Goal: Information Seeking & Learning: Learn about a topic

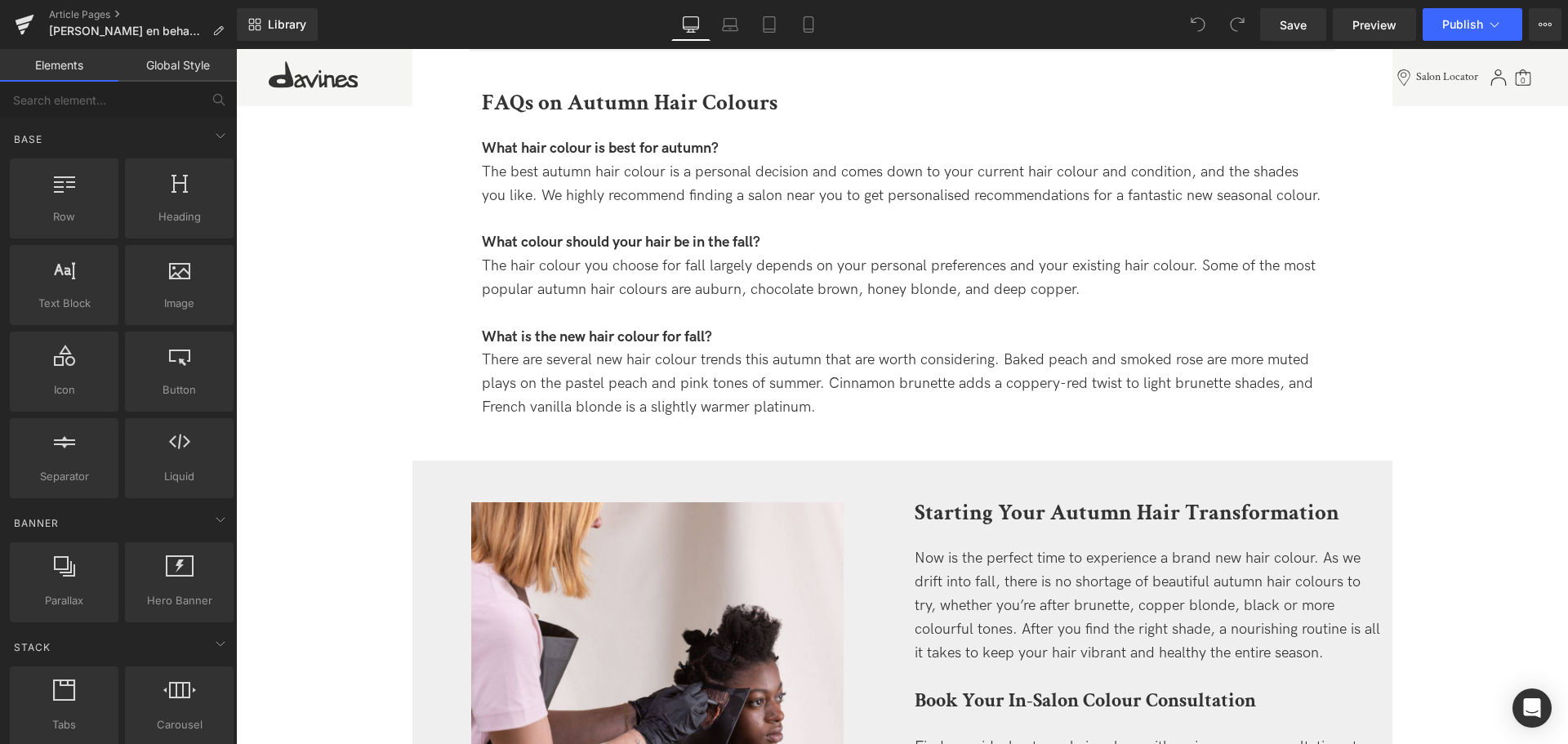
click at [634, 197] on div "The best autumn hair colour is a personal decision and comes down to your curre…" at bounding box center [902, 185] width 842 height 47
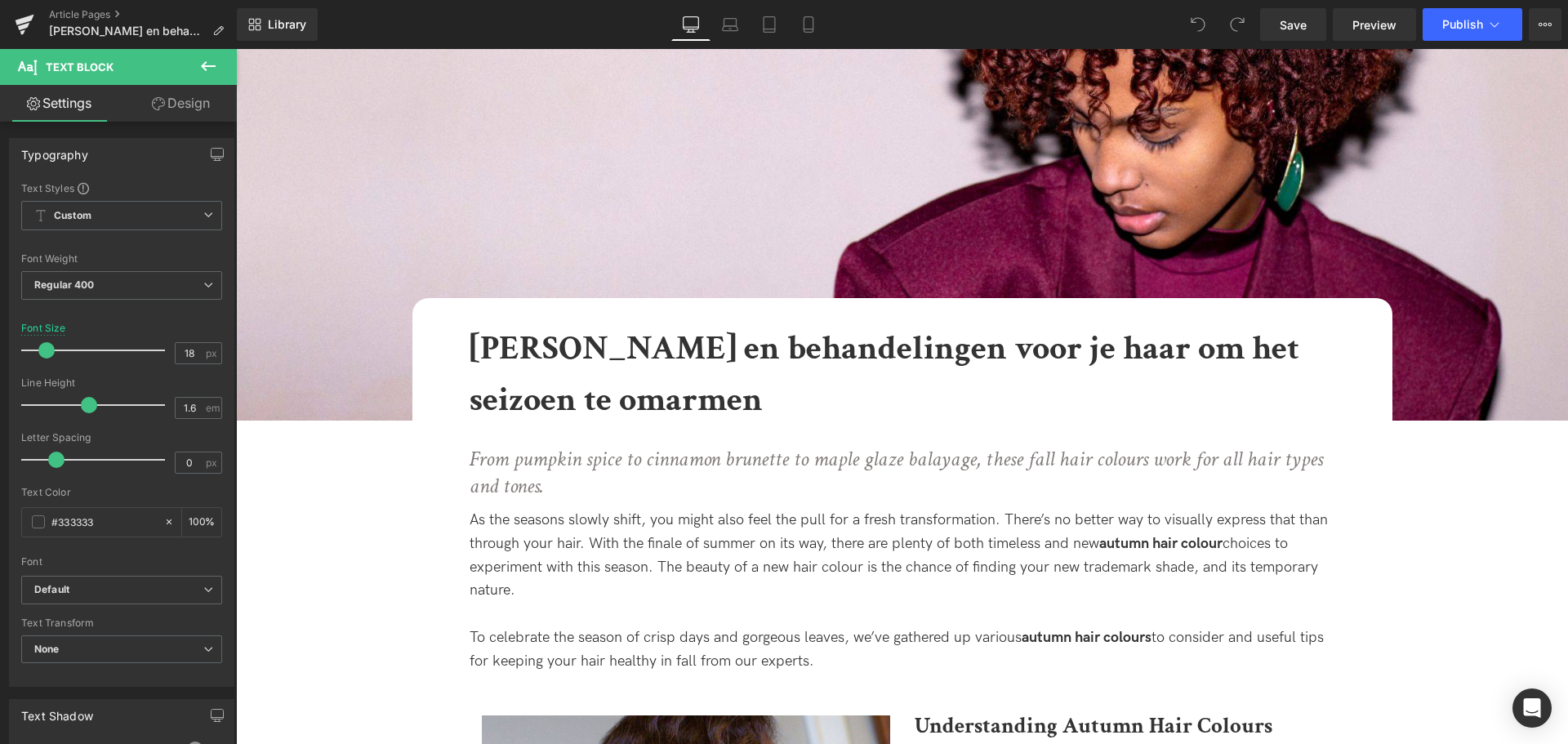
scroll to position [327, 0]
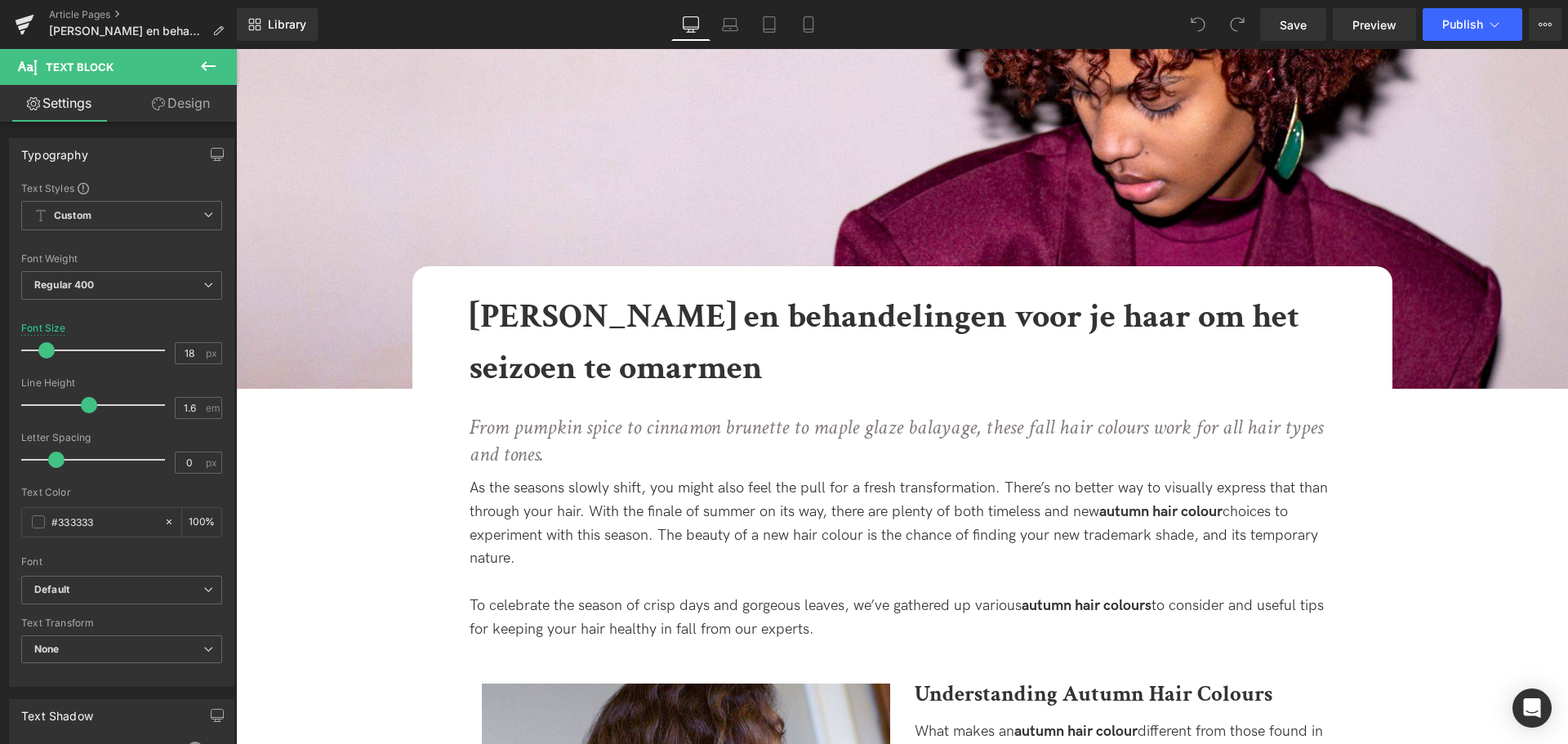
click at [653, 445] on p "From pumpkin spice to cinnamon brunette to maple glaze balayage, these fall hai…" at bounding box center [902, 442] width 866 height 56
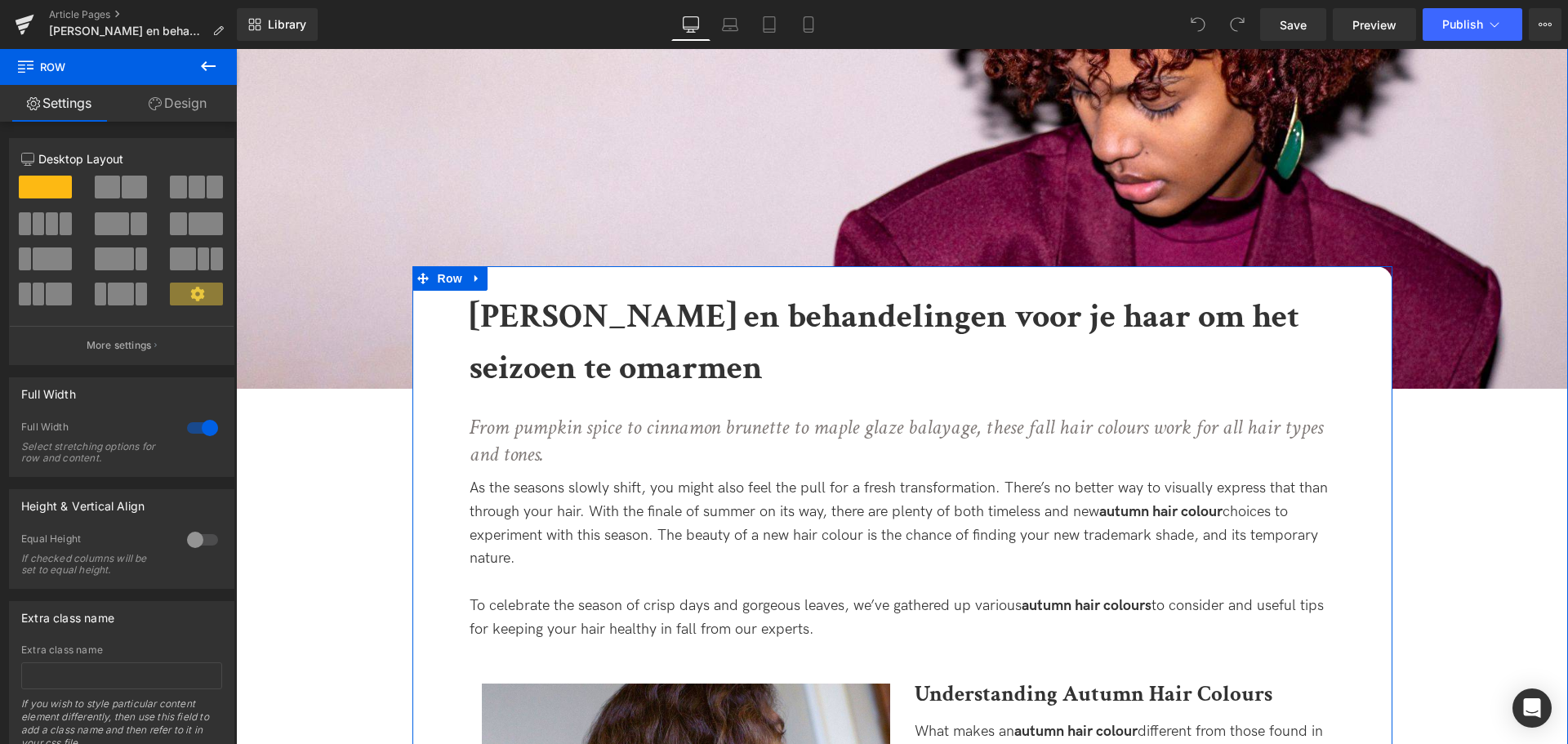
copy body "🎁 LOREMIP D/S 52 AMETCONSE ADIPIS ELITSEDDOE + TEM IN UTLABOR 57ET DOLORE MAG A…"
click at [811, 340] on h1 "[PERSON_NAME] en behandelingen voor je haar om het seizoen te omarmen" at bounding box center [902, 341] width 866 height 103
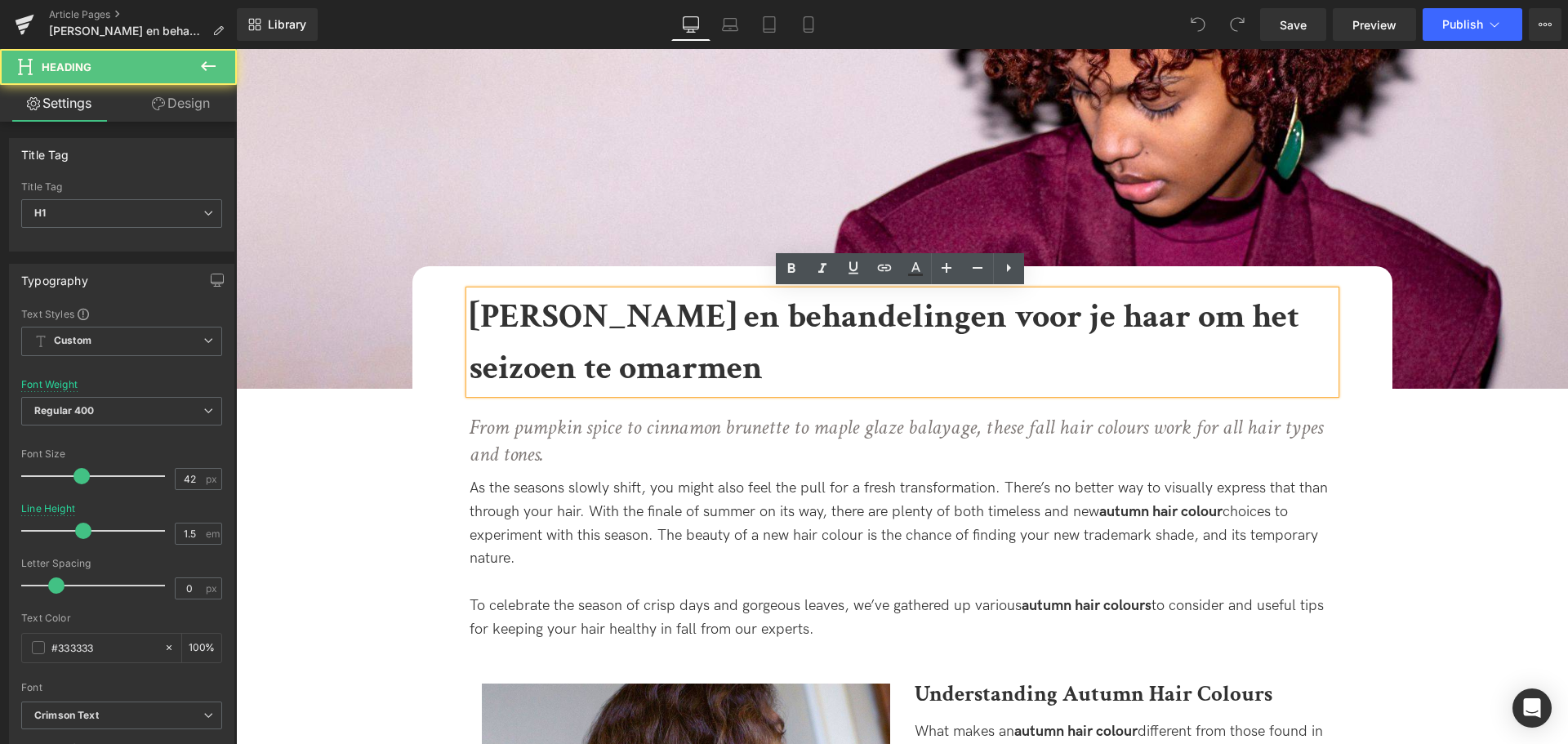
click at [603, 320] on b "[PERSON_NAME] en behandelingen voor je haar om het seizoen te omarmen" at bounding box center [884, 342] width 830 height 97
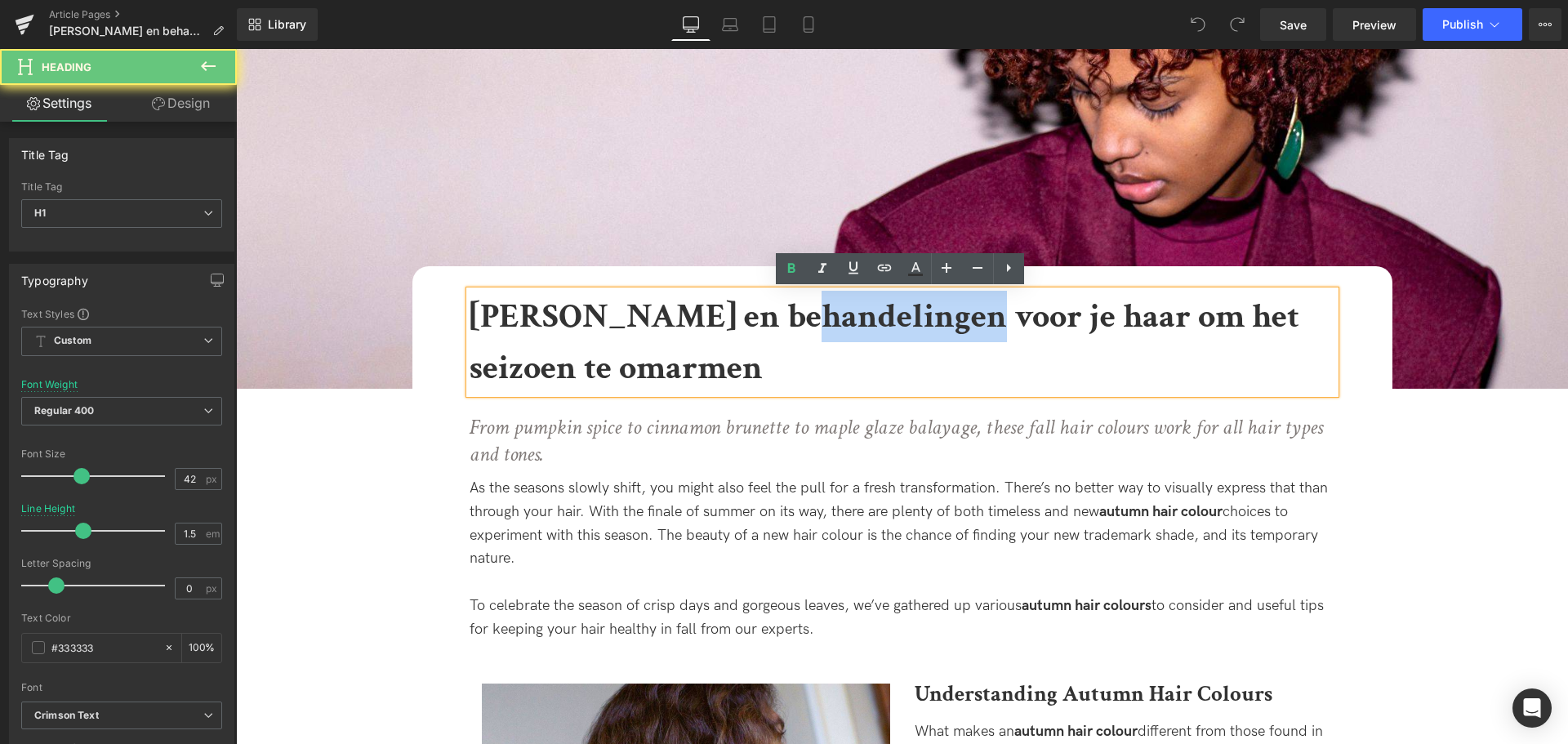
drag, startPoint x: 762, startPoint y: 317, endPoint x: 935, endPoint y: 331, distance: 173.6
click at [939, 317] on b "[PERSON_NAME] en behandelingen voor je haar om het seizoen te omarmen" at bounding box center [884, 342] width 830 height 97
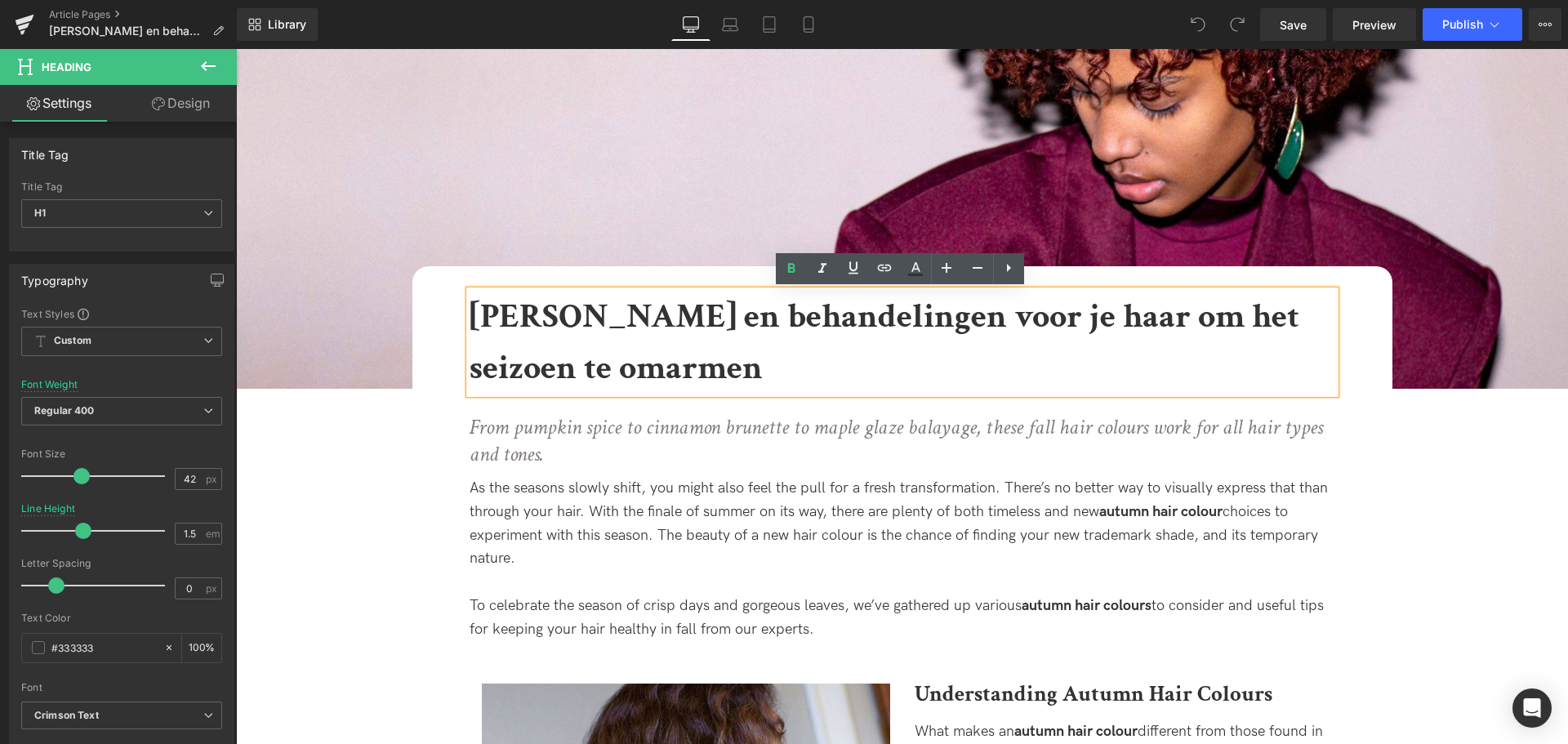
click at [879, 375] on h1 "[PERSON_NAME] en behandelingen voor je haar om het seizoen te omarmen" at bounding box center [902, 341] width 866 height 103
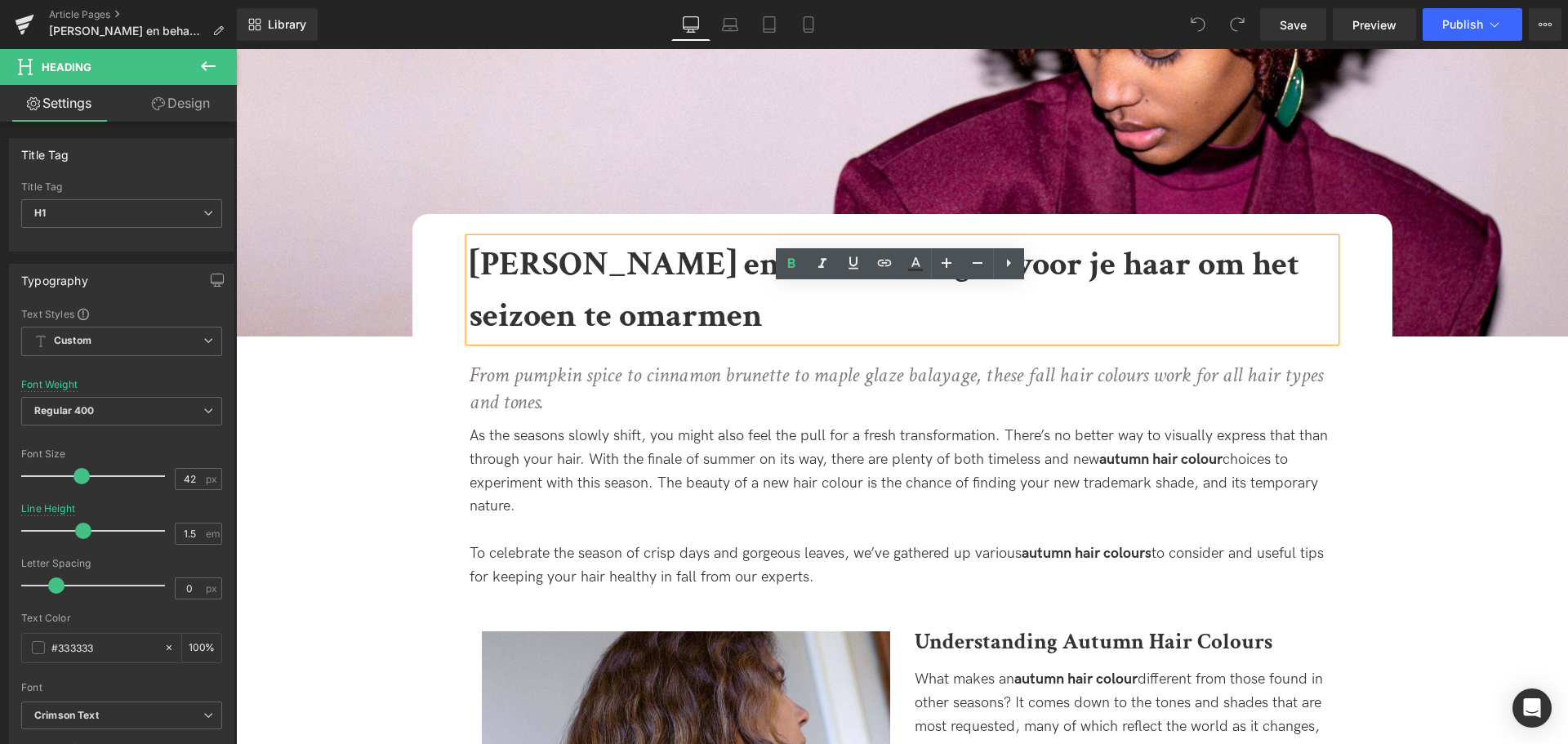
scroll to position [409, 0]
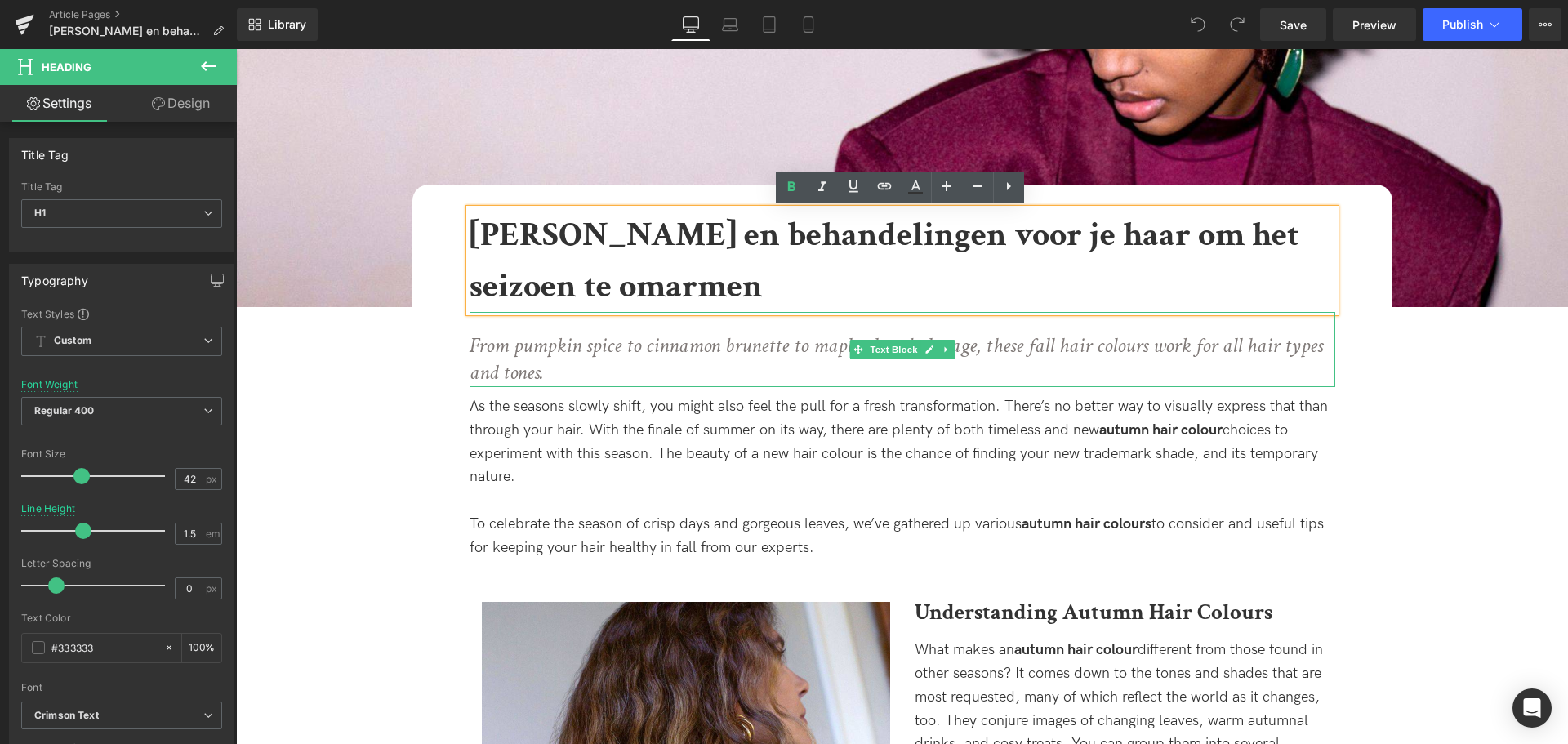
click at [555, 365] on p "From pumpkin spice to cinnamon brunette to maple glaze balayage, these fall hai…" at bounding box center [902, 360] width 866 height 56
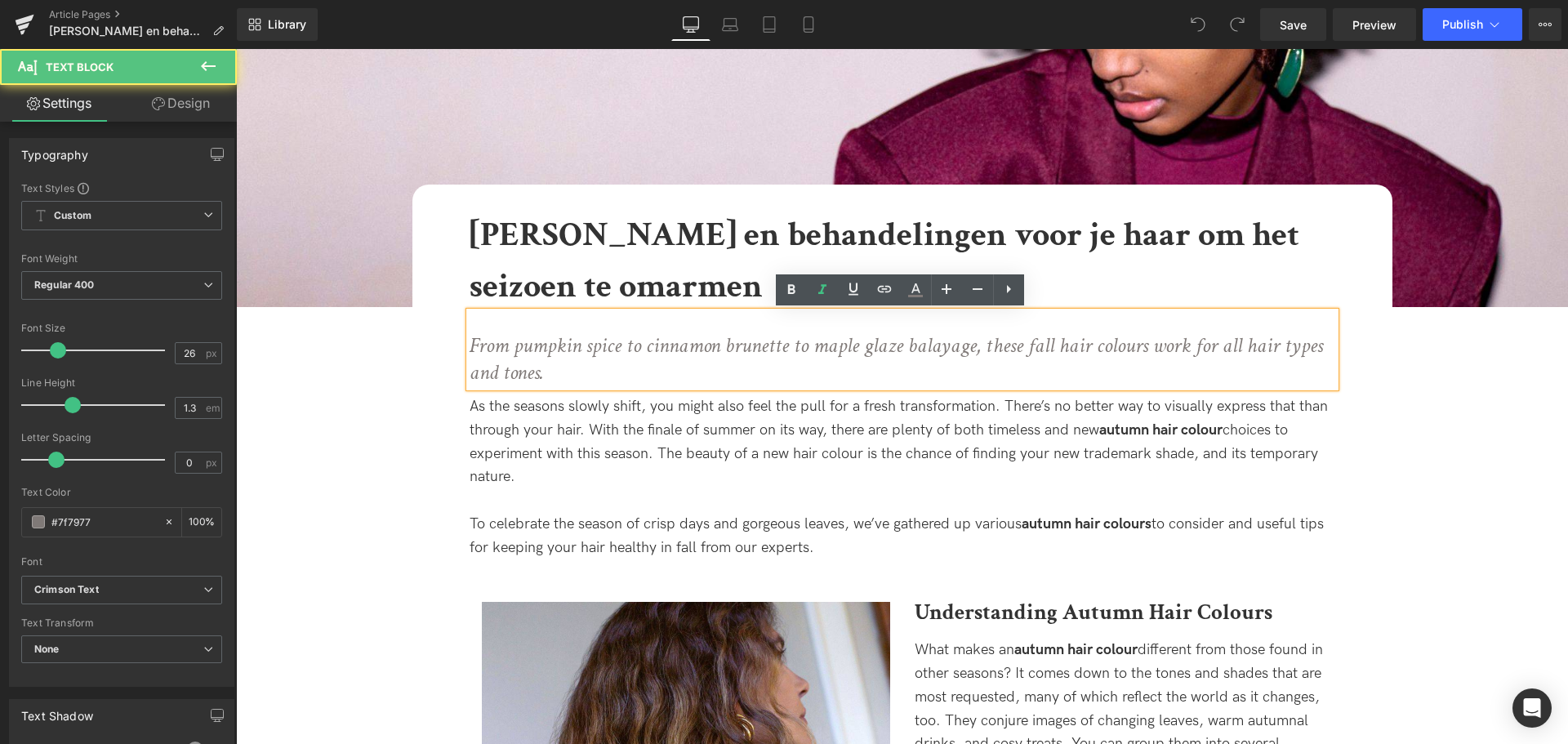
click at [236, 49] on div at bounding box center [236, 49] width 0 height 0
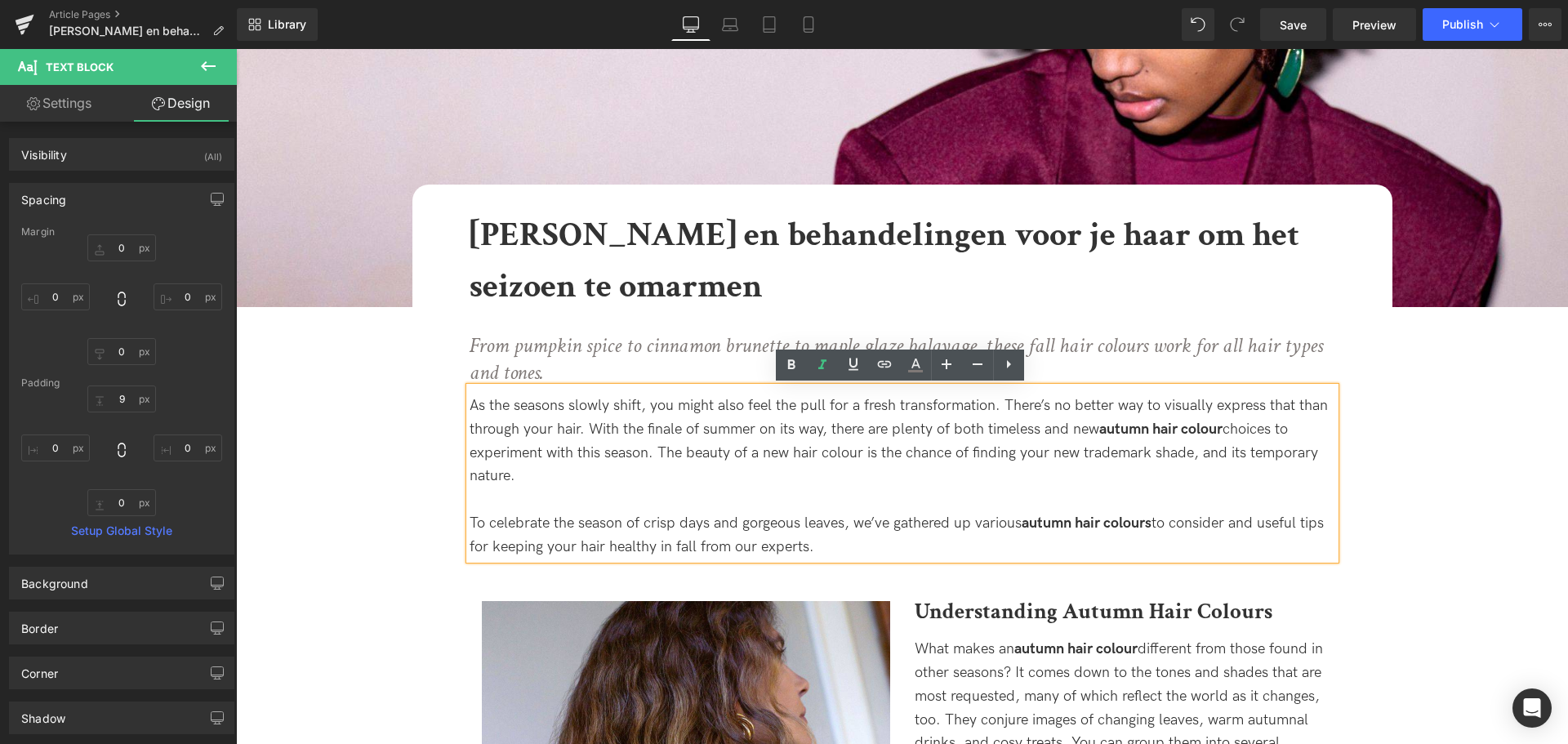
click at [559, 363] on p "From pumpkin spice to cinnamon brunette to maple glaze balayage, these fall hai…" at bounding box center [902, 360] width 866 height 56
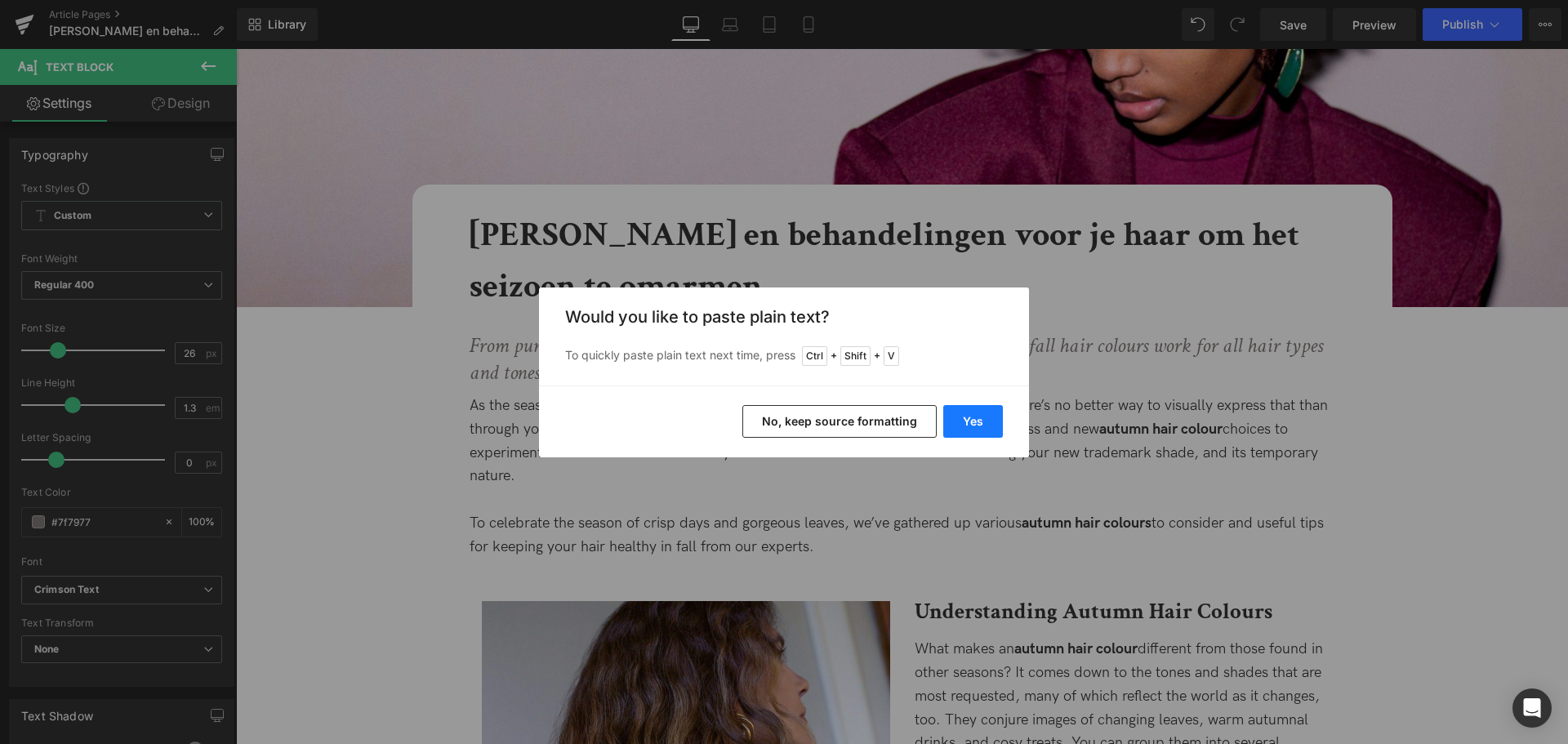
click at [970, 410] on button "Yes" at bounding box center [973, 420] width 60 height 32
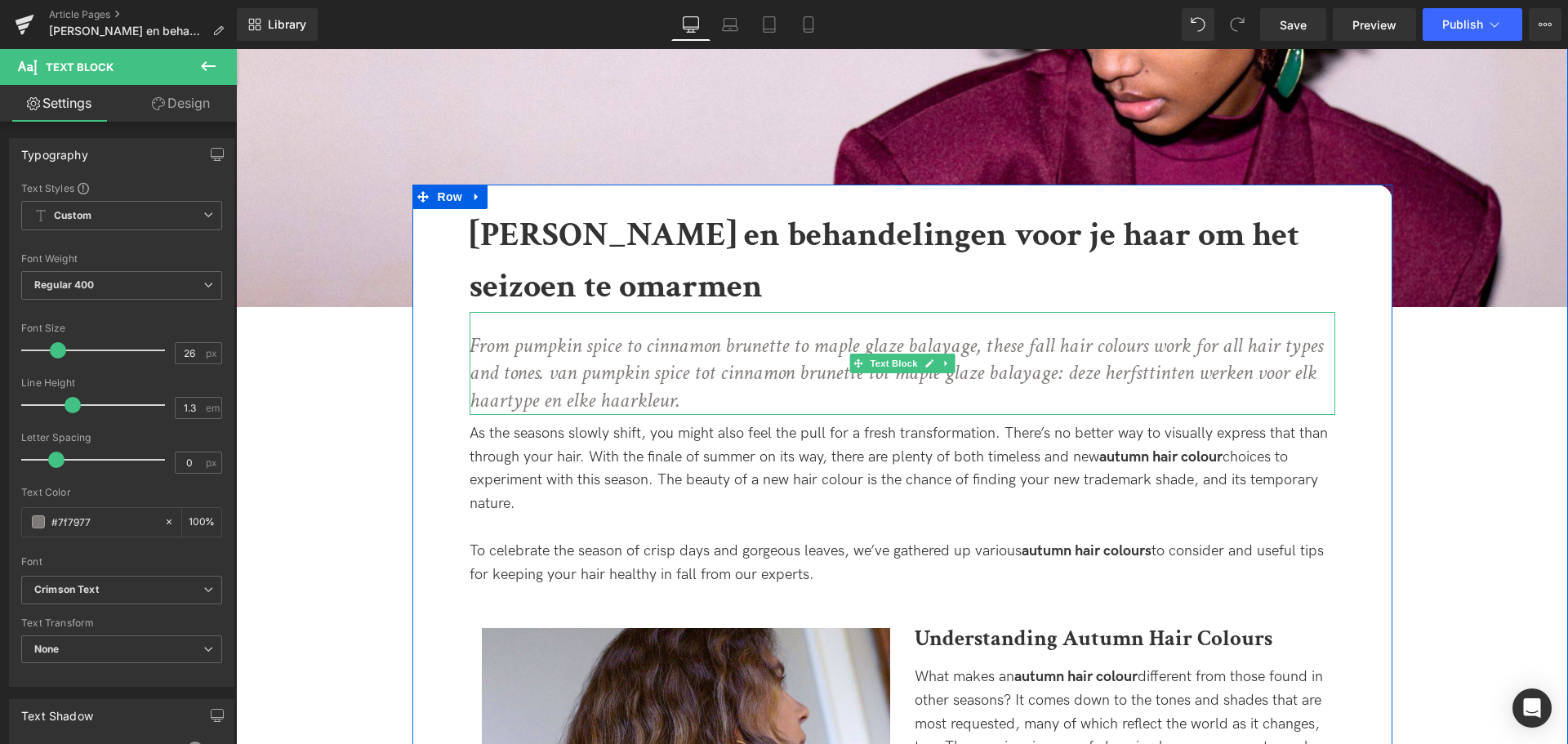
click at [555, 374] on icon "From pumpkin spice to cinnamon brunette to maple glaze balayage, these fall hai…" at bounding box center [895, 372] width 853 height 83
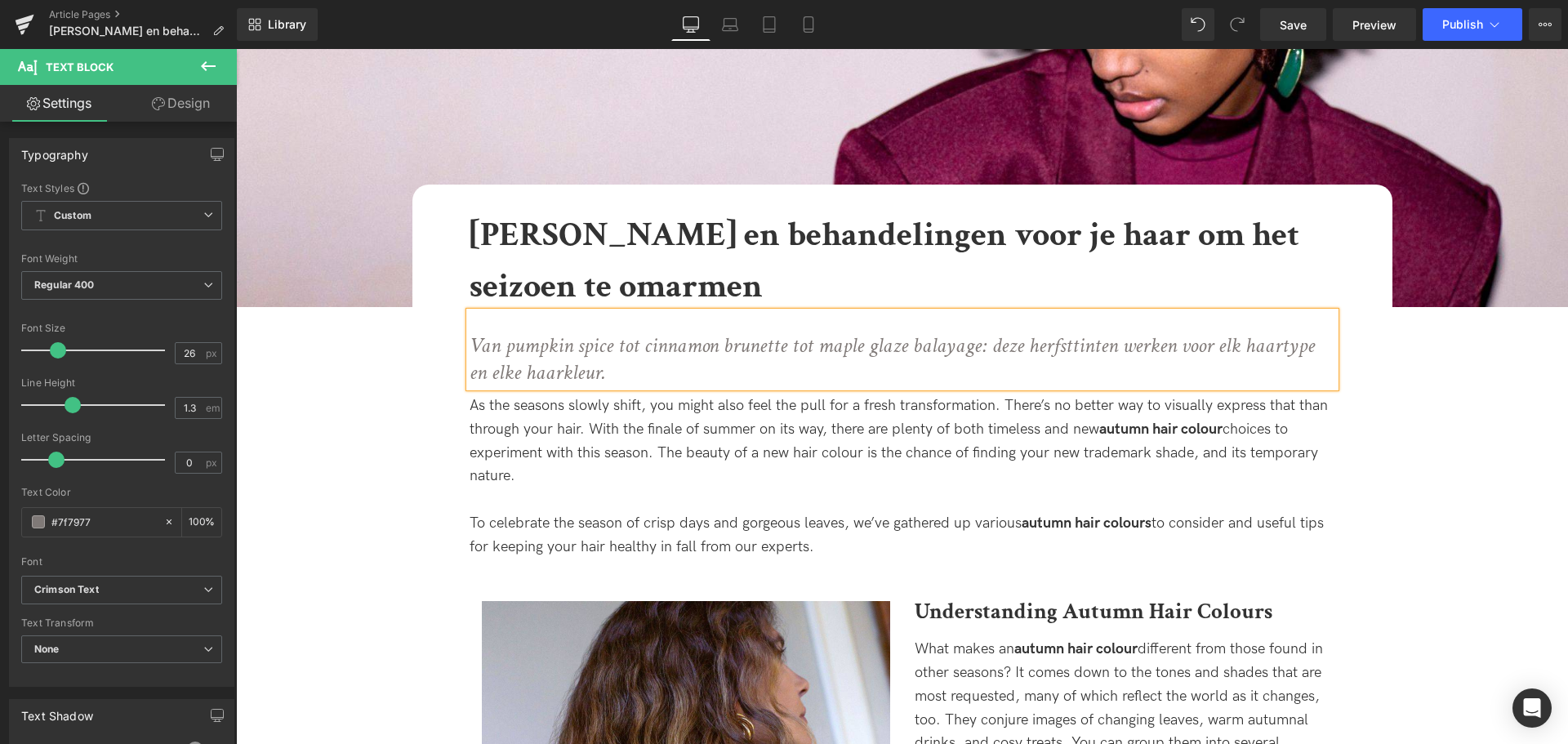
click at [726, 375] on p "Van pumpkin spice tot cinnamon brunette tot maple glaze balayage: deze herfstti…" at bounding box center [902, 360] width 866 height 56
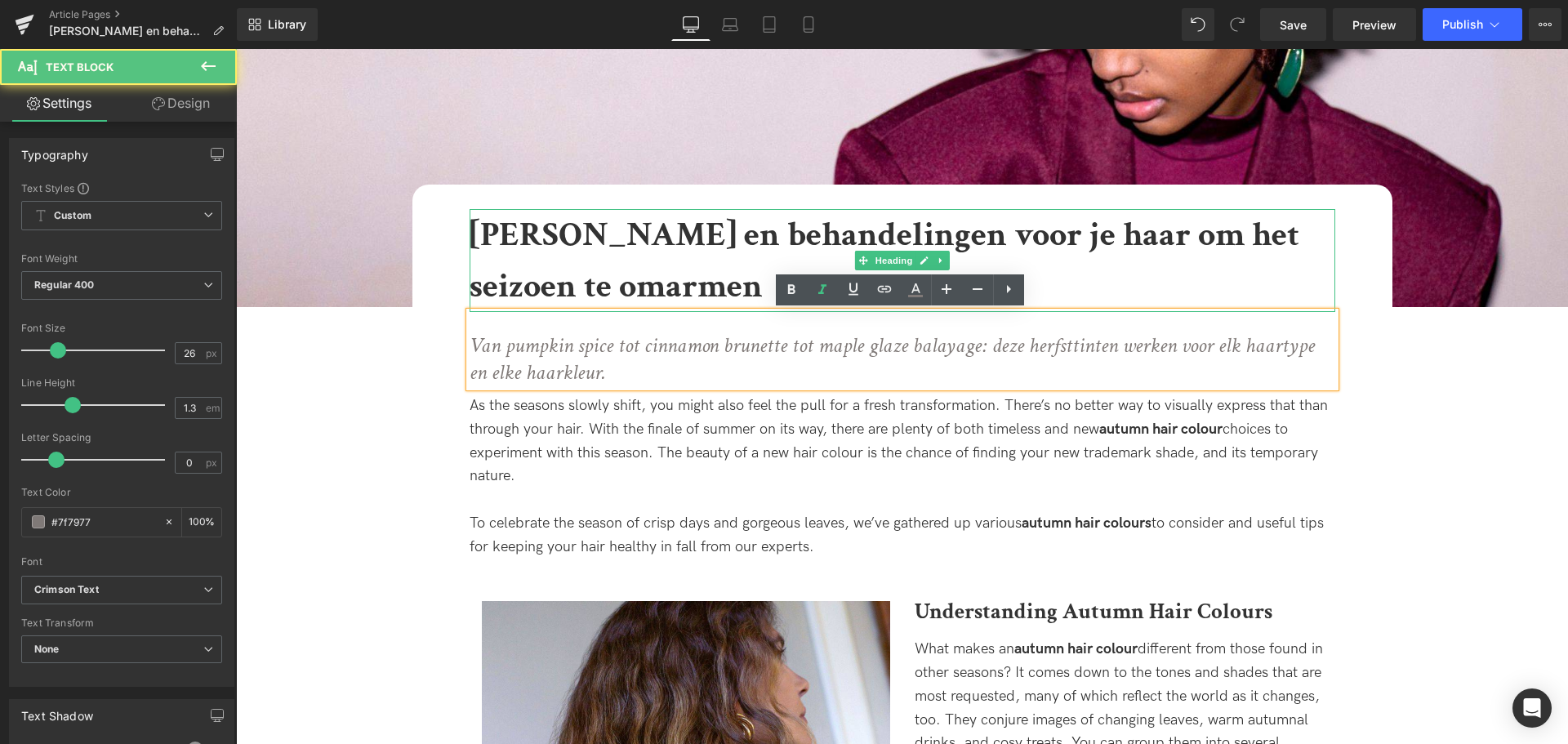
click at [621, 242] on b "[PERSON_NAME] en behandelingen voor je haar om het seizoen te omarmen" at bounding box center [884, 260] width 830 height 97
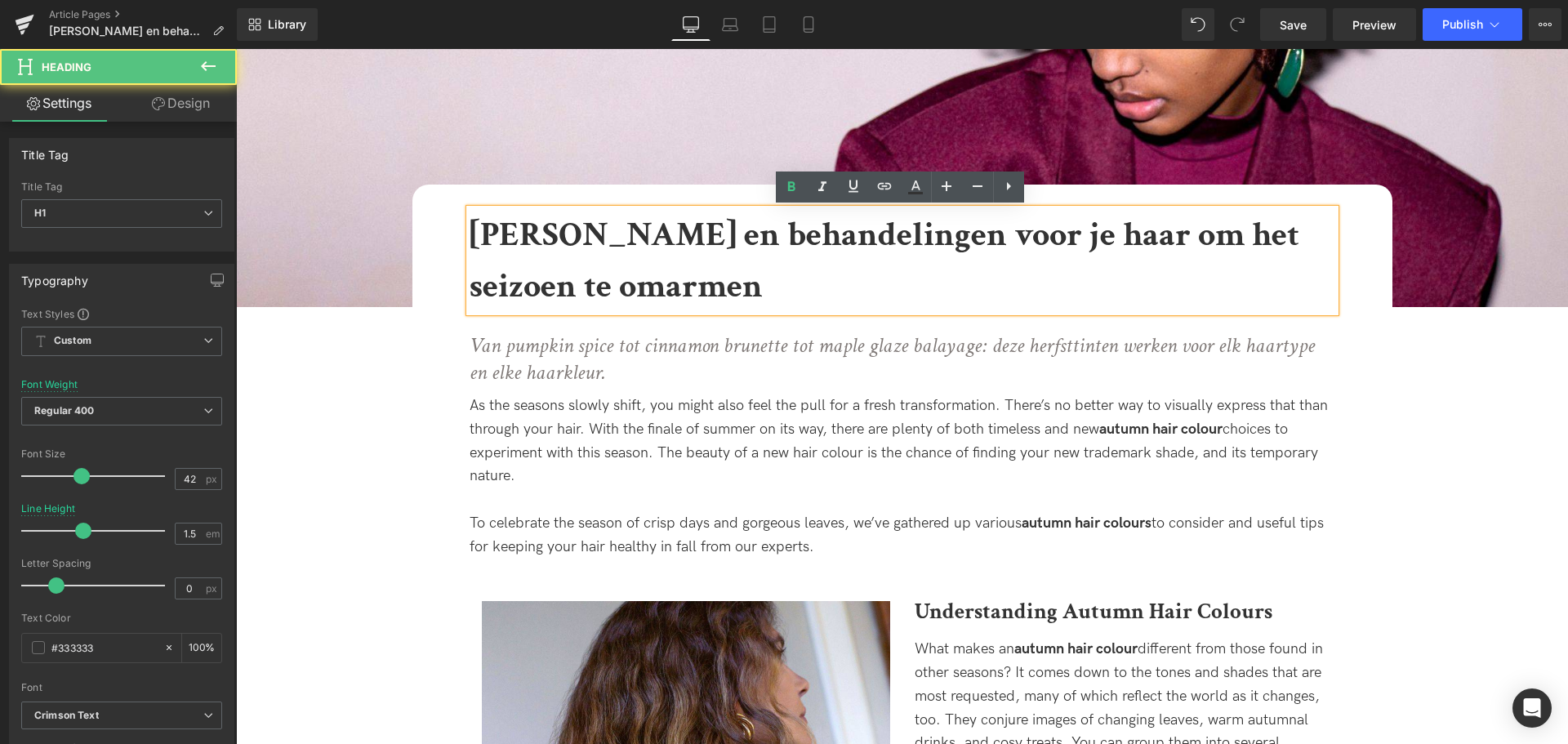
click at [894, 276] on h1 "[PERSON_NAME] en behandelingen voor je haar om het seizoen te omarmen" at bounding box center [902, 260] width 866 height 103
click at [469, 241] on b "[PERSON_NAME] en behandelingen voor je haar om het seizoen te omarmen" at bounding box center [884, 260] width 830 height 97
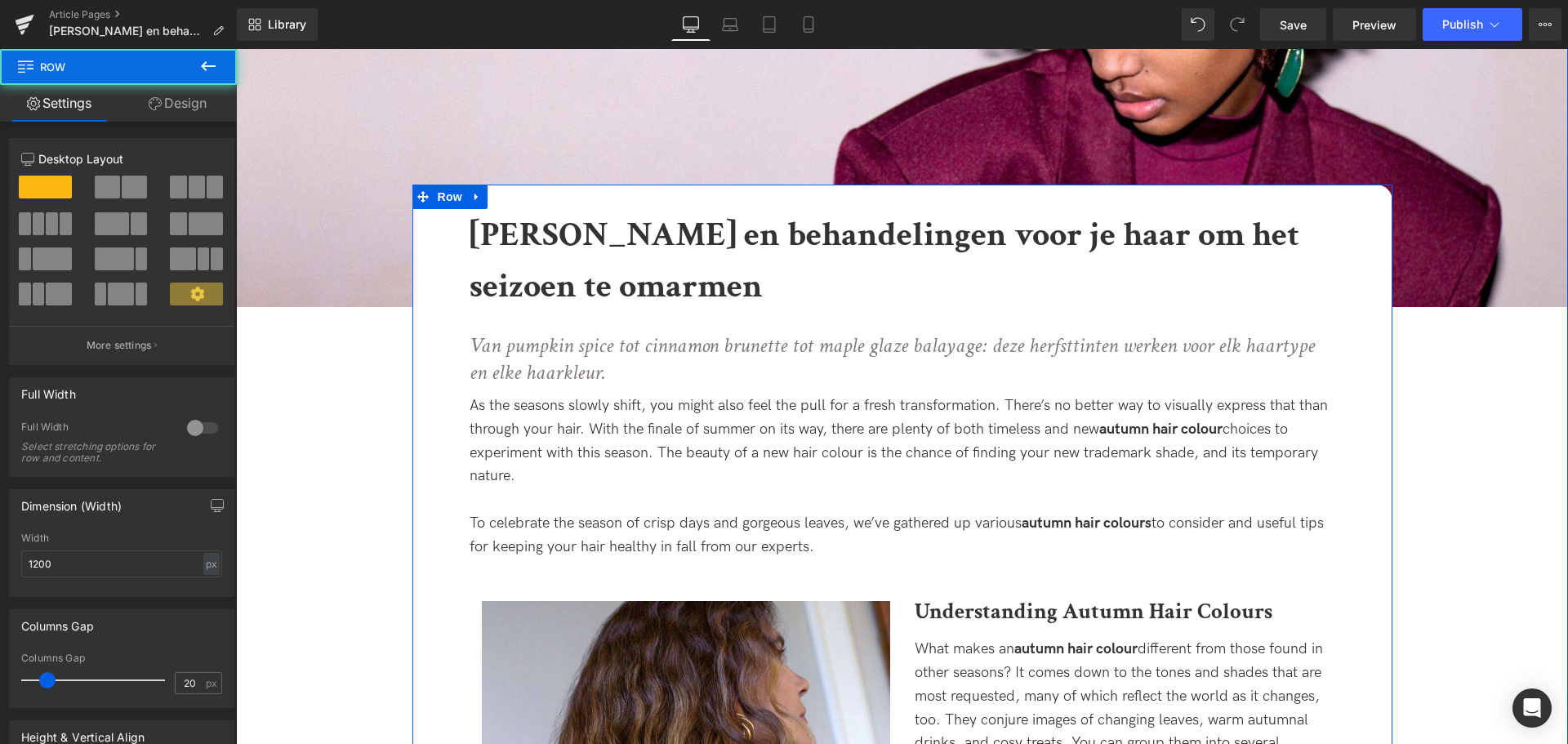
click at [524, 464] on div "As the seasons slowly shift, you might also feel the pull for a fresh transform…" at bounding box center [902, 442] width 866 height 94
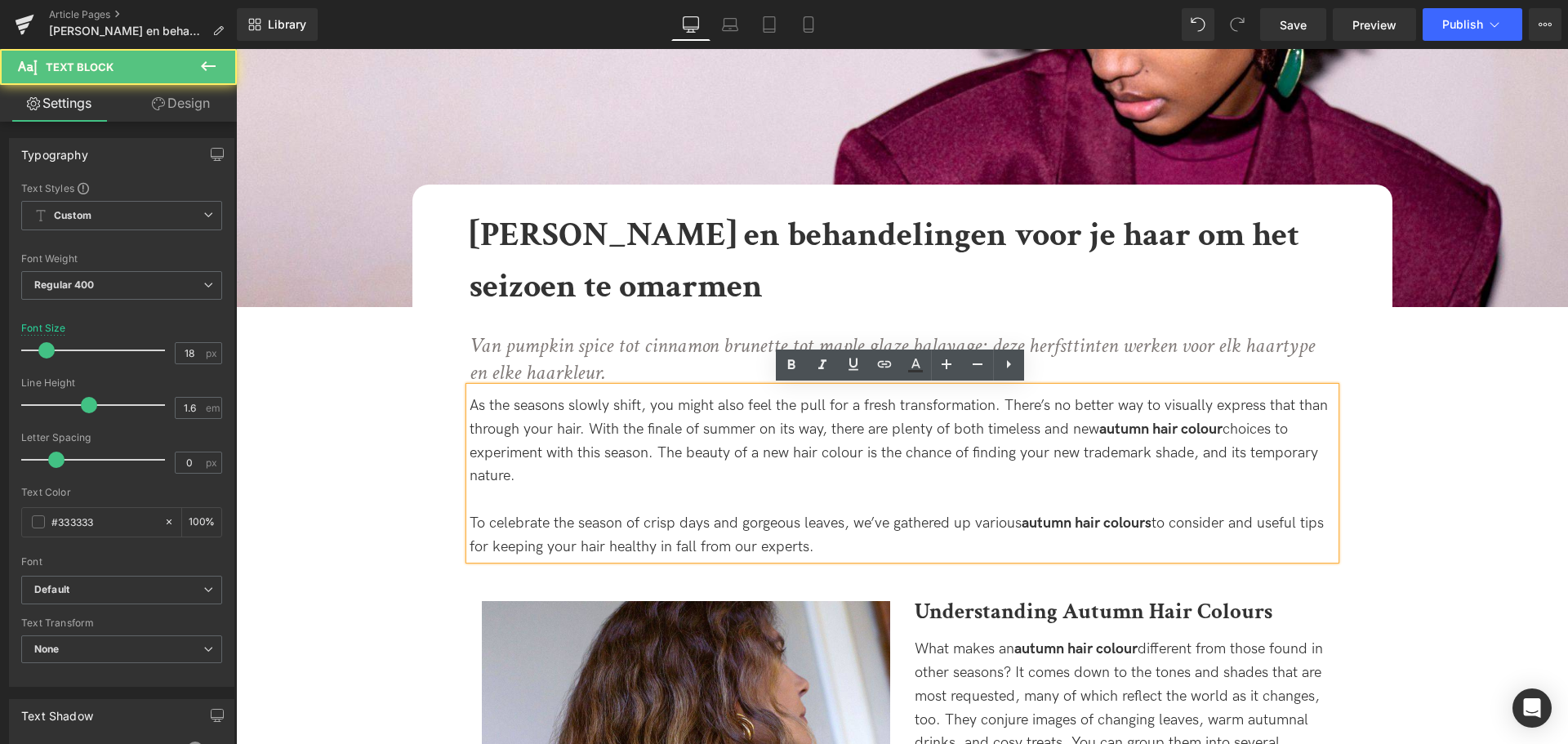
click at [846, 541] on div "To celebrate the season of crisp days and gorgeous leaves, we’ve gathered up va…" at bounding box center [902, 536] width 866 height 47
click at [845, 541] on div "To celebrate the season of crisp days and gorgeous leaves, we’ve gathered up va…" at bounding box center [902, 536] width 866 height 47
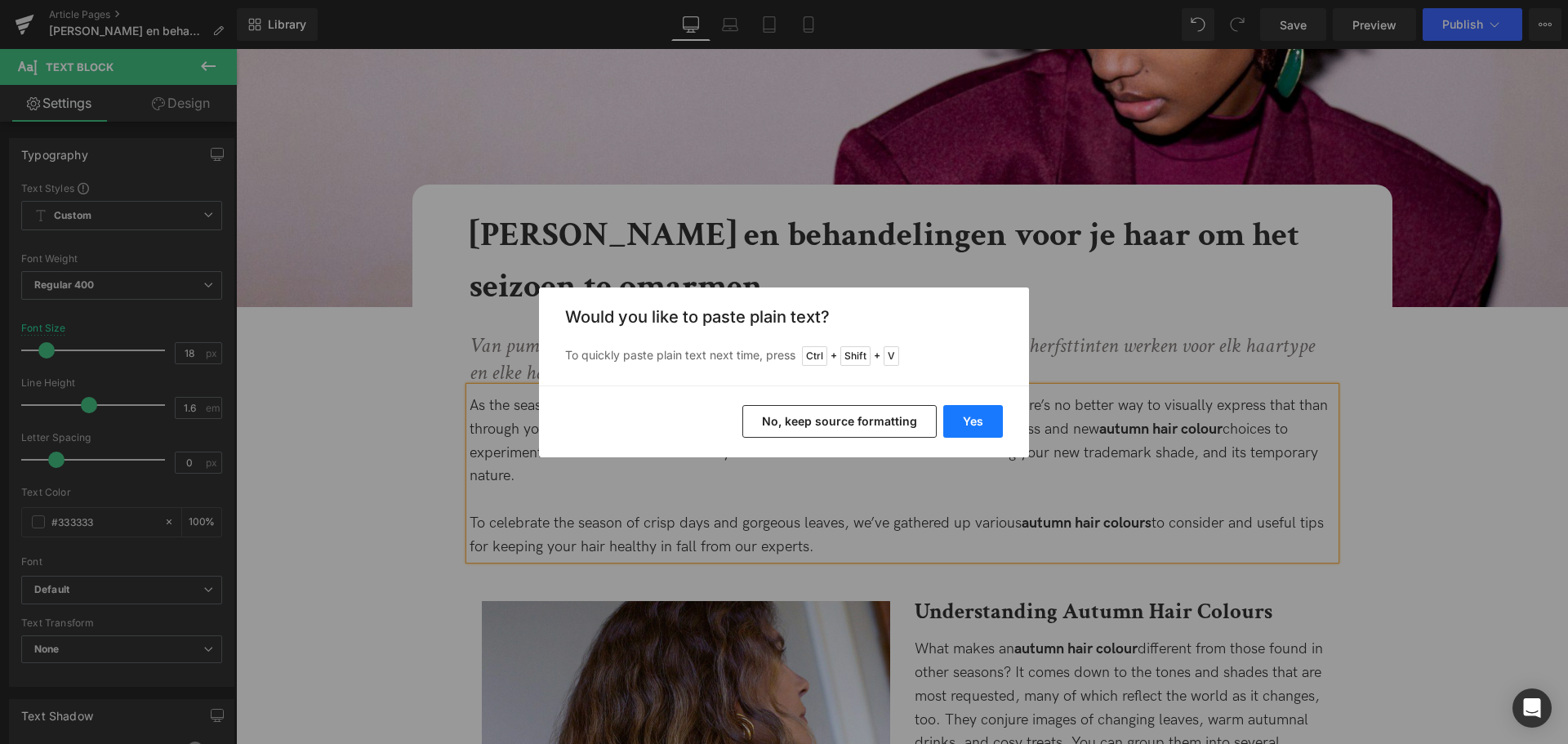
click at [994, 417] on button "Yes" at bounding box center [973, 420] width 60 height 32
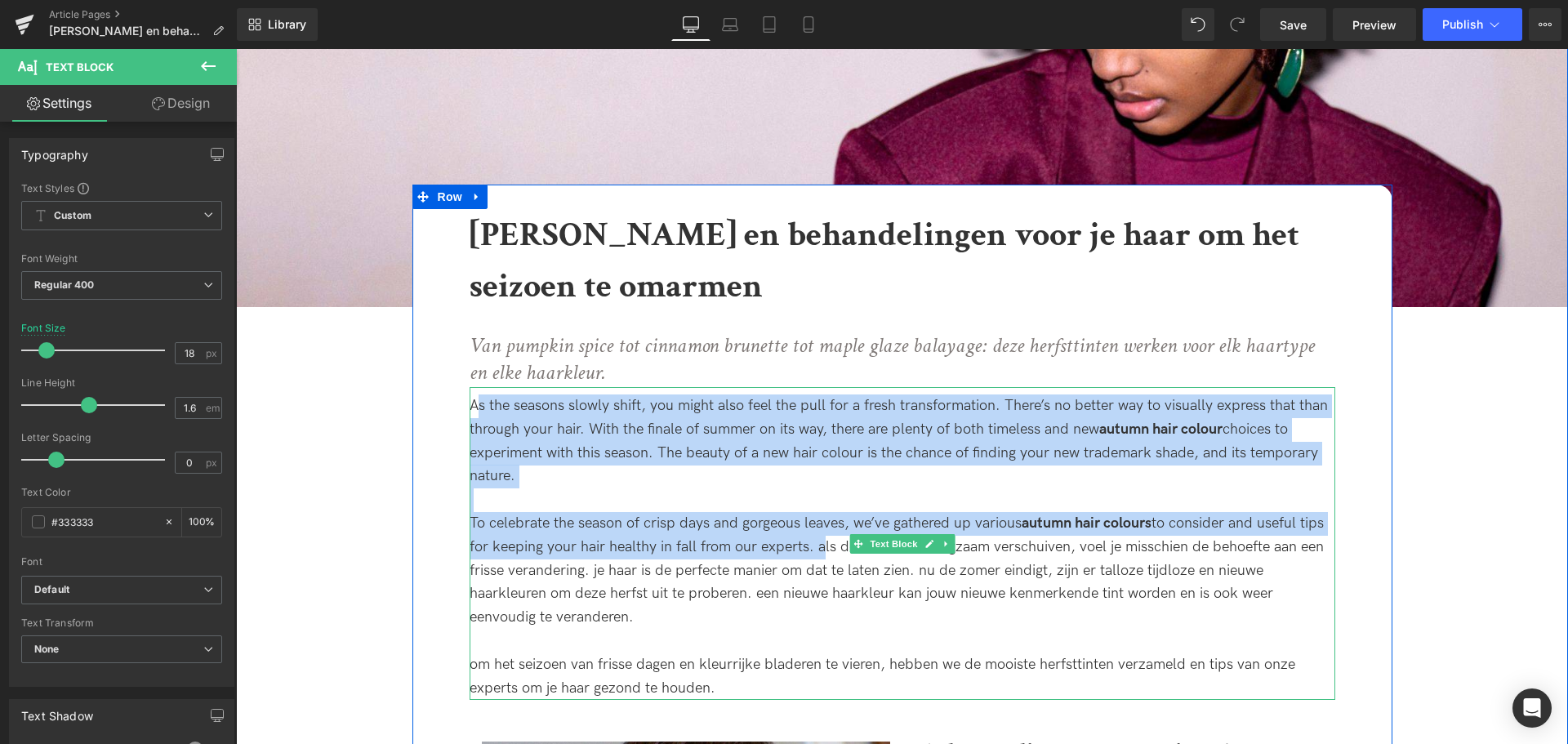
drag, startPoint x: 820, startPoint y: 544, endPoint x: 474, endPoint y: 399, distance: 375.2
click at [474, 399] on div "As the seasons slowly shift, you might also feel the pull for a fresh transform…" at bounding box center [902, 544] width 866 height 313
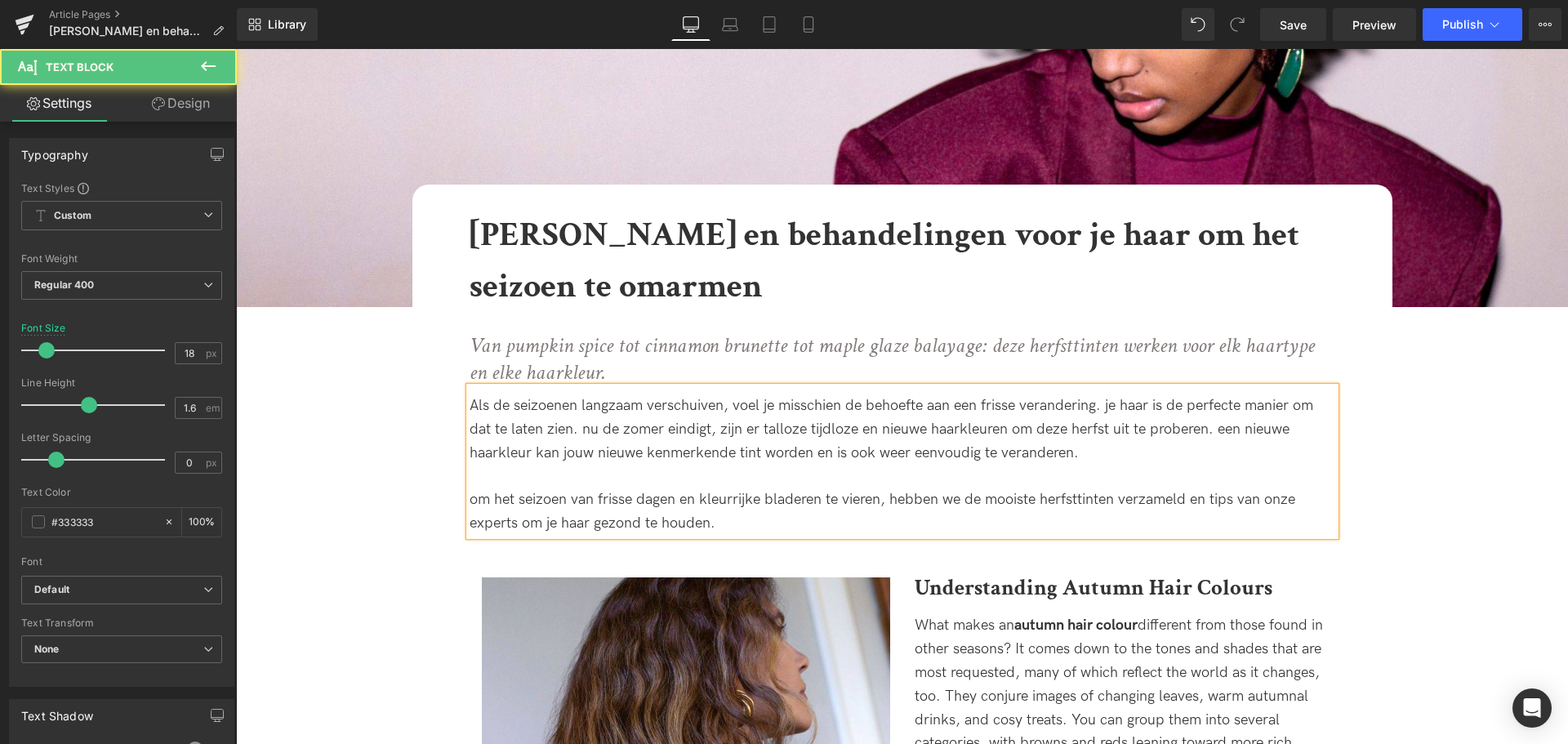
click at [478, 496] on div "om het seizoen van frisse dagen en kleurrijke bladeren te vieren, hebben we de …" at bounding box center [902, 512] width 866 height 47
click at [588, 441] on div "A ls de seizoenen langzaam verschuiven, voel je misschien de behoefte aan een f…" at bounding box center [902, 430] width 866 height 70
click at [1107, 408] on span "ls de seizoenen langzaam verschuiven, voel je misschien de behoefte aan een fri…" at bounding box center [891, 429] width 844 height 65
click at [1228, 428] on span "ls de seizoenen langzaam verschuiven, voel je misschien de behoefte aan een fri…" at bounding box center [893, 429] width 849 height 65
click at [1316, 29] on link "Save" at bounding box center [1293, 23] width 66 height 32
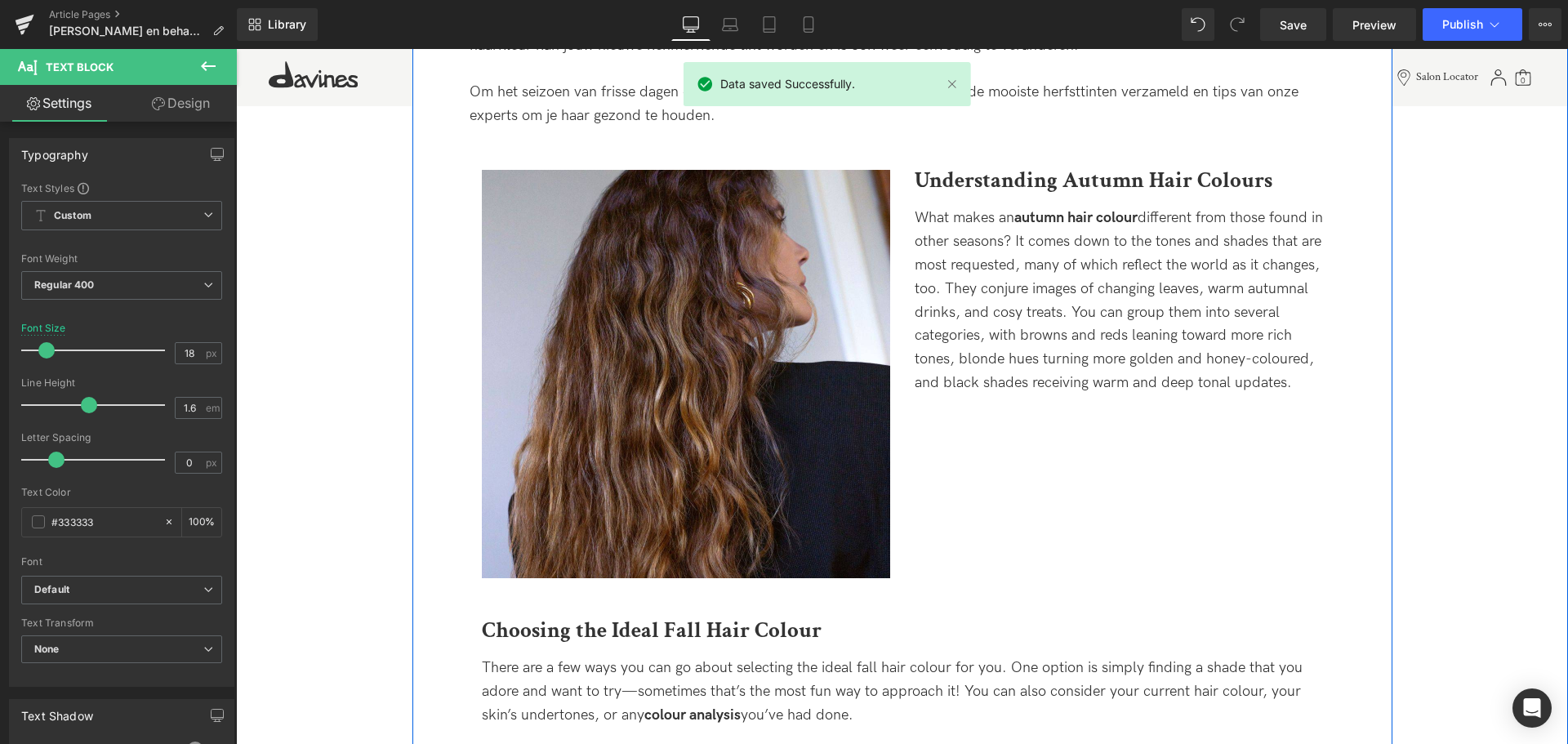
scroll to position [817, 0]
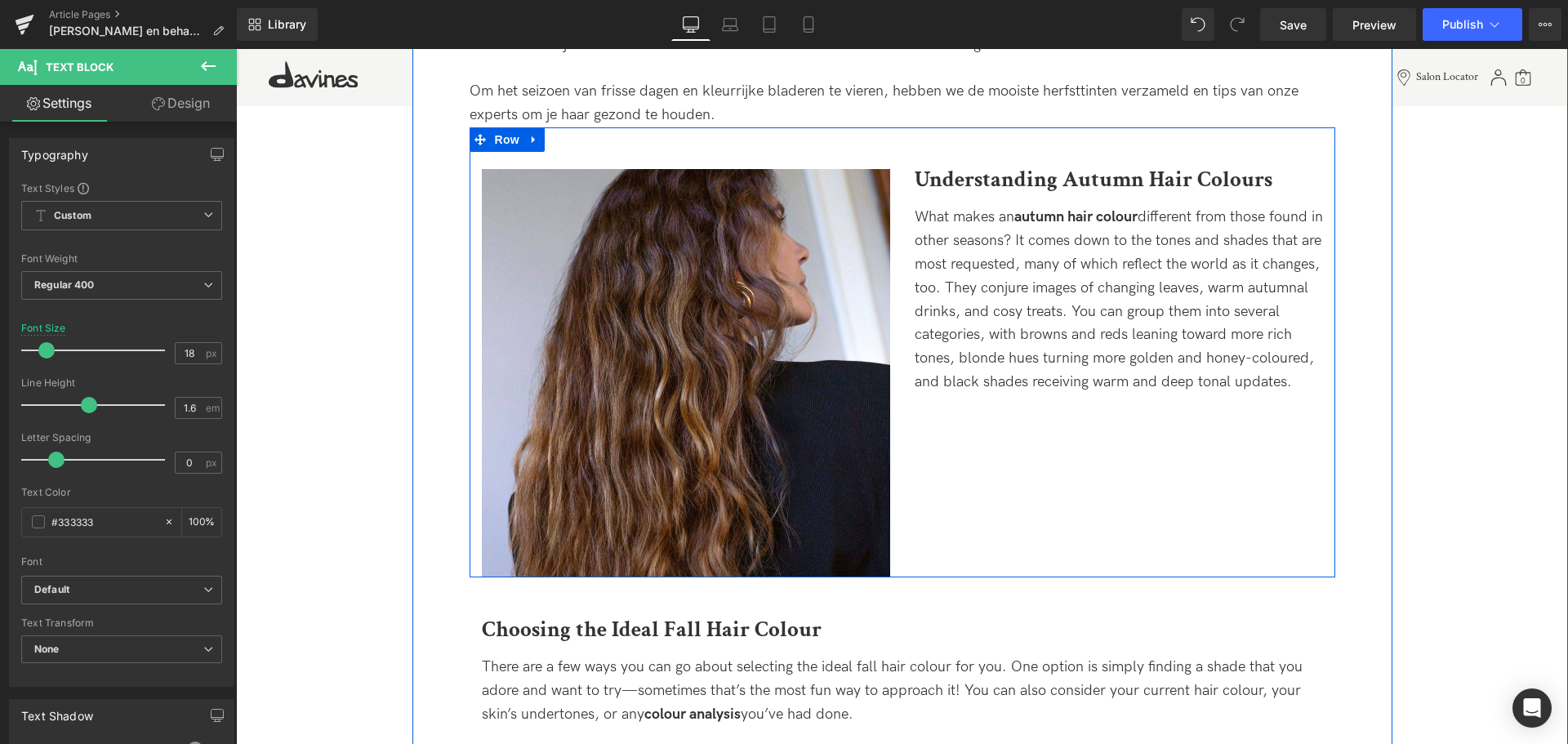
click at [972, 176] on b "Understanding Autumn Hair Colours" at bounding box center [1094, 179] width 358 height 28
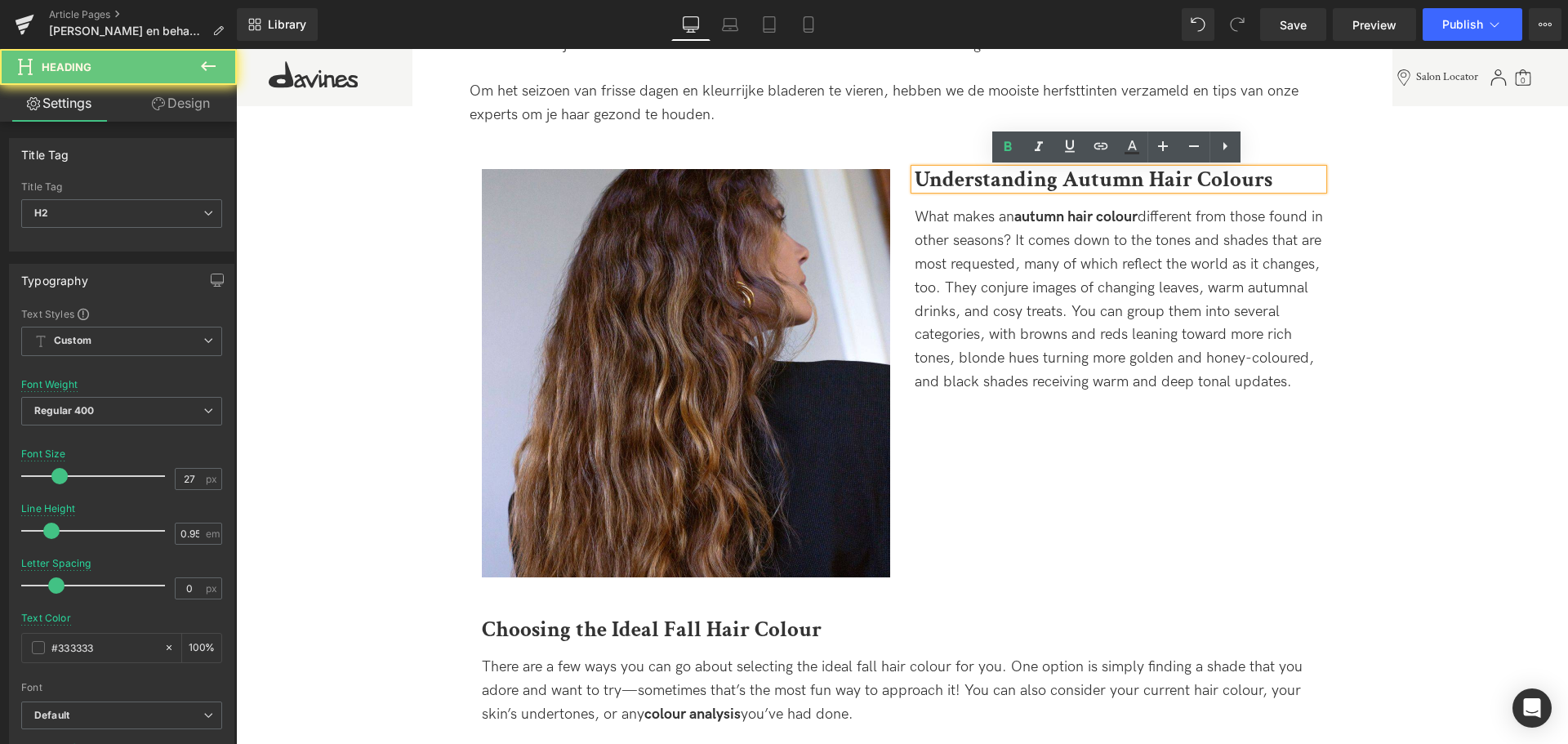
click at [915, 178] on b "Understanding Autumn Hair Colours" at bounding box center [1094, 179] width 358 height 28
paste div
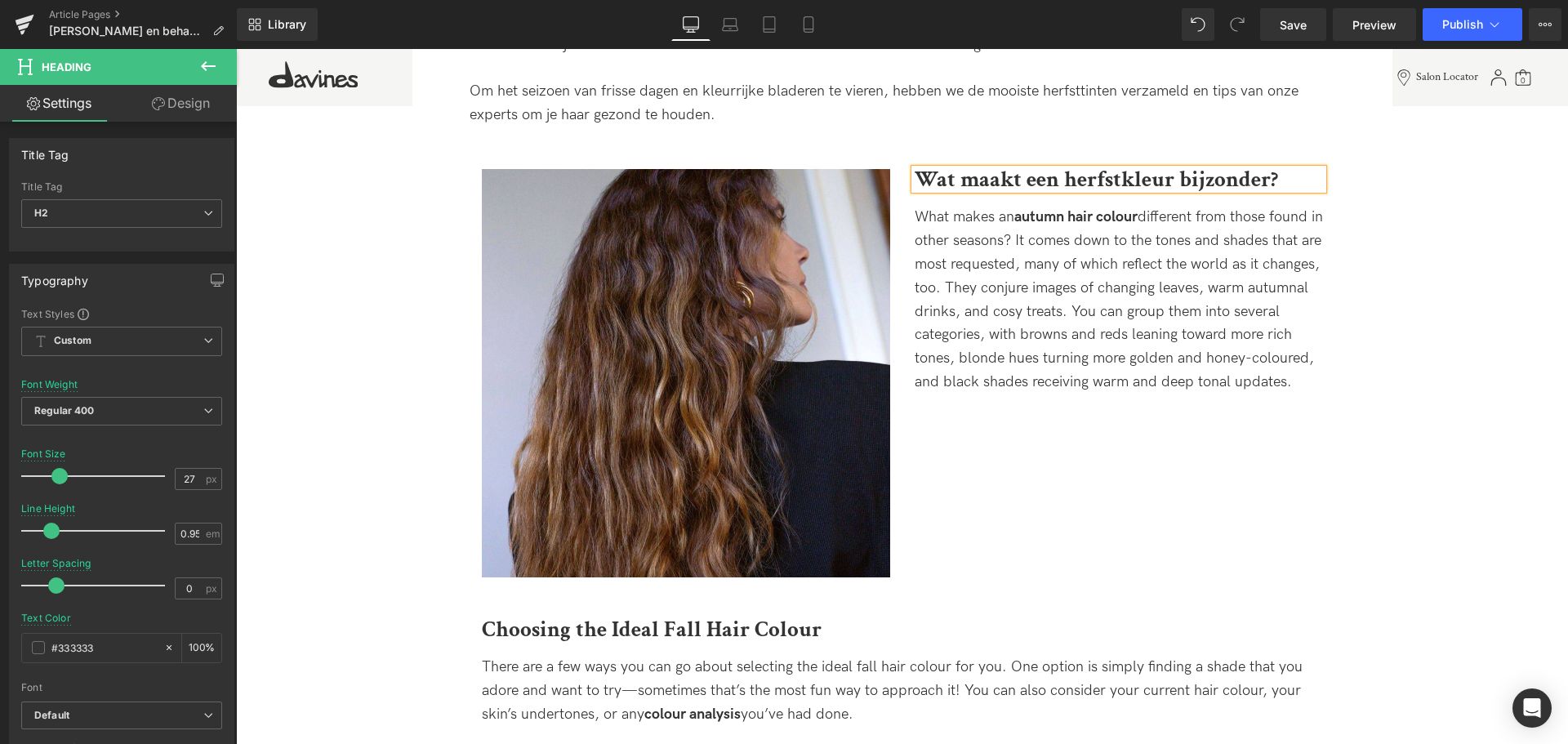
click at [1003, 382] on span "What makes an autumn hair colour different from those found in other seasons? I…" at bounding box center [1119, 299] width 409 height 182
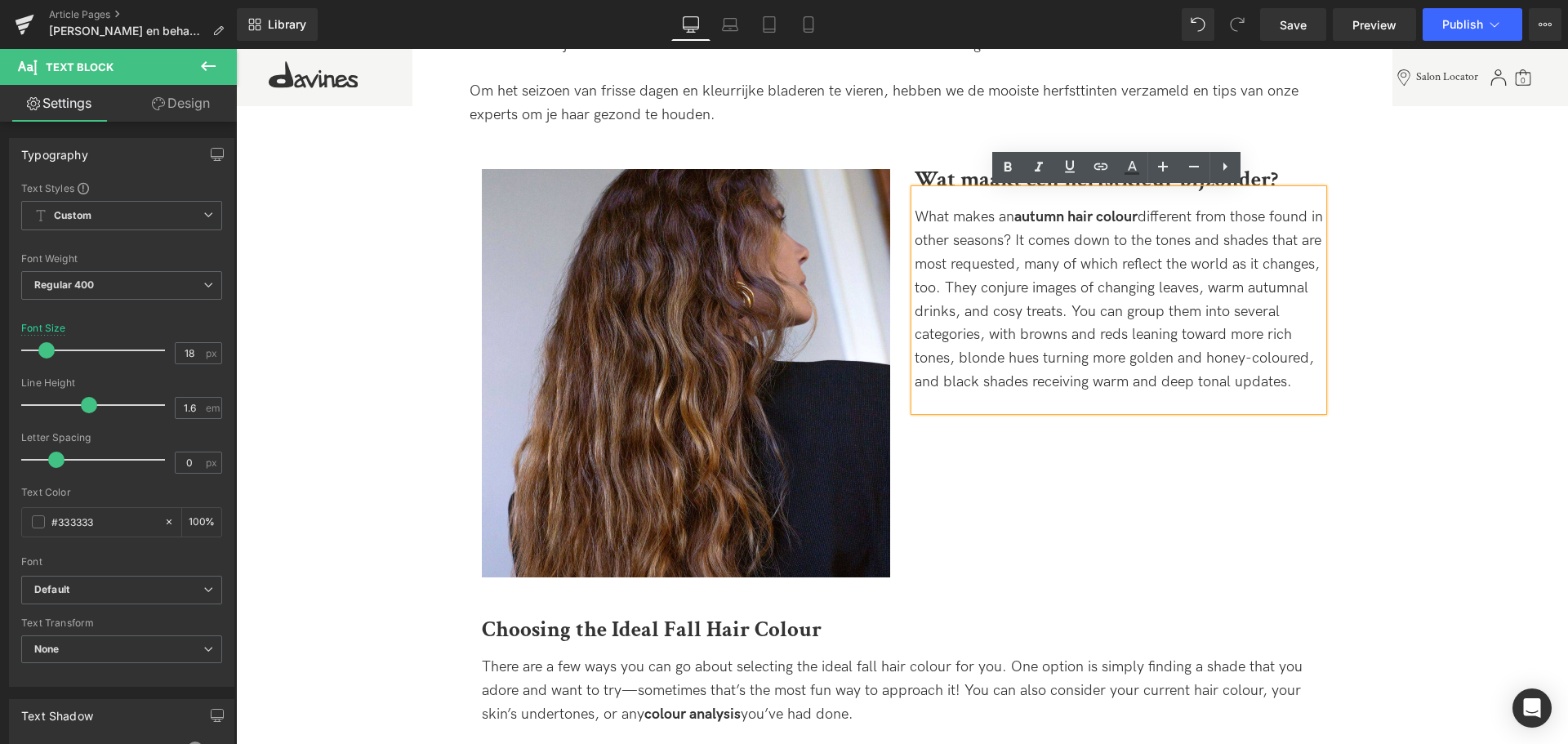
drag, startPoint x: 1004, startPoint y: 419, endPoint x: 924, endPoint y: 218, distance: 216.3
click at [924, 218] on div "What makes an autumn hair colour different from those found in other seasons? I…" at bounding box center [1119, 300] width 409 height 221
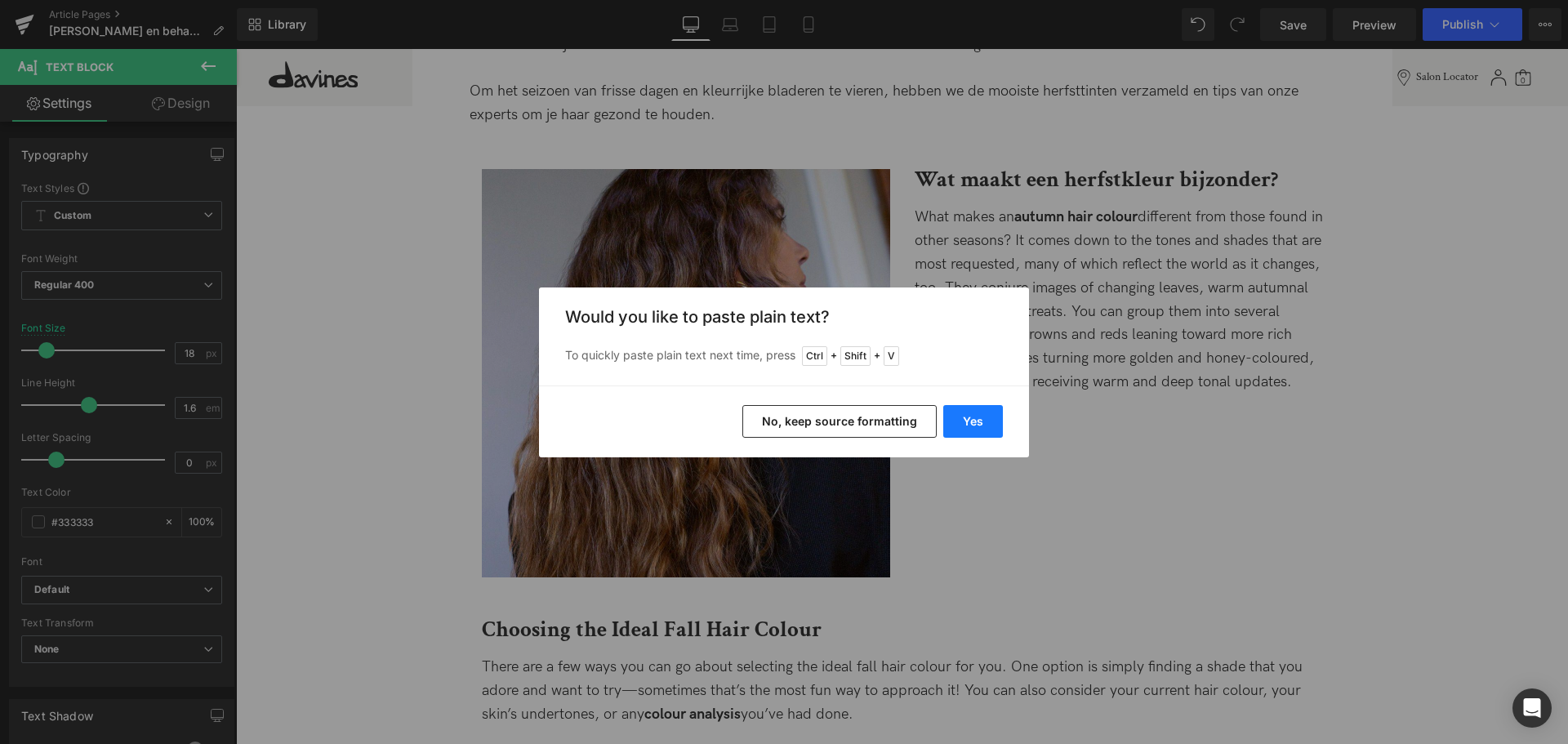
click at [980, 412] on button "Yes" at bounding box center [973, 420] width 60 height 32
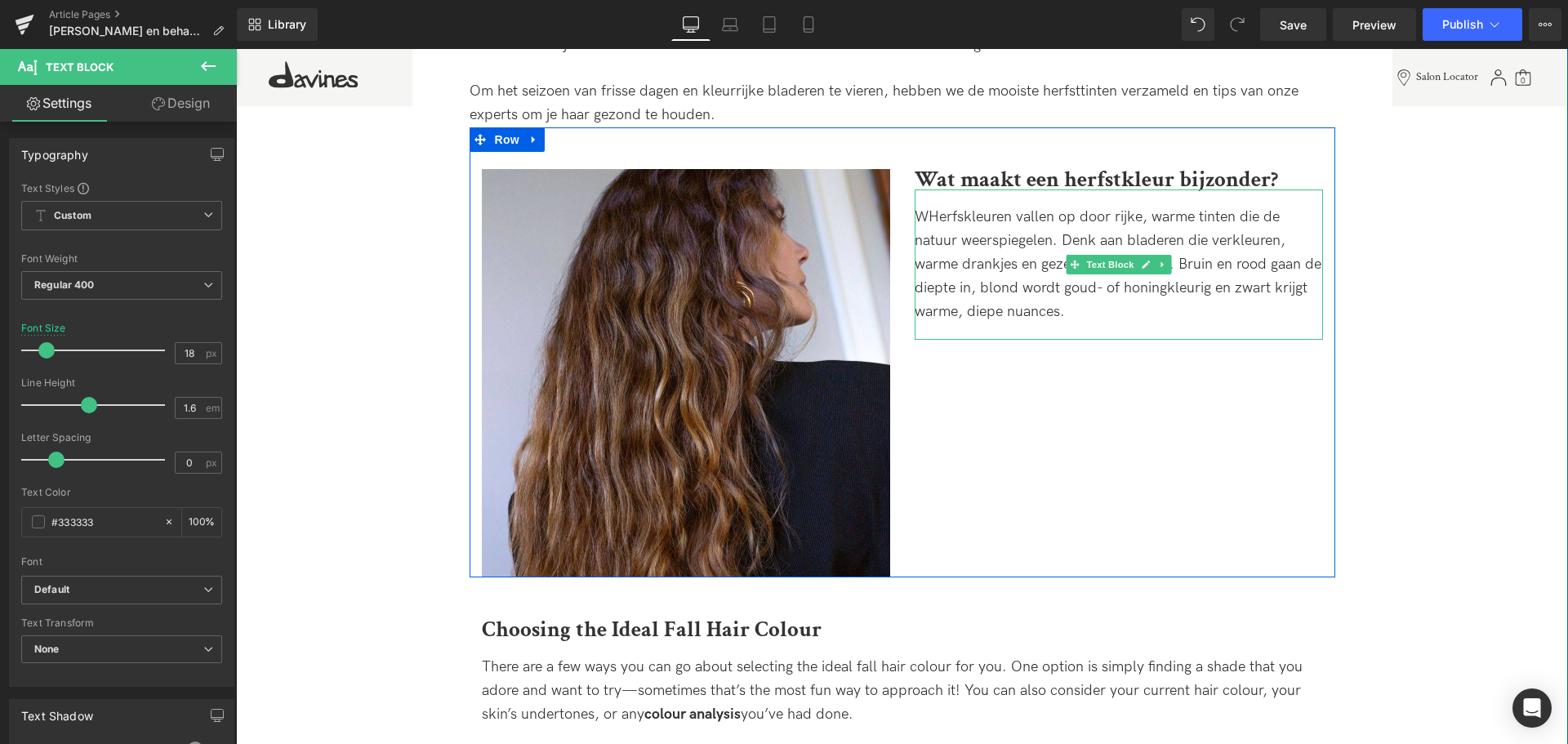
click at [933, 216] on span "WHerfskleuren vallen op door rijke, warme tinten die de natuur weerspiegelen. D…" at bounding box center [1118, 264] width 407 height 111
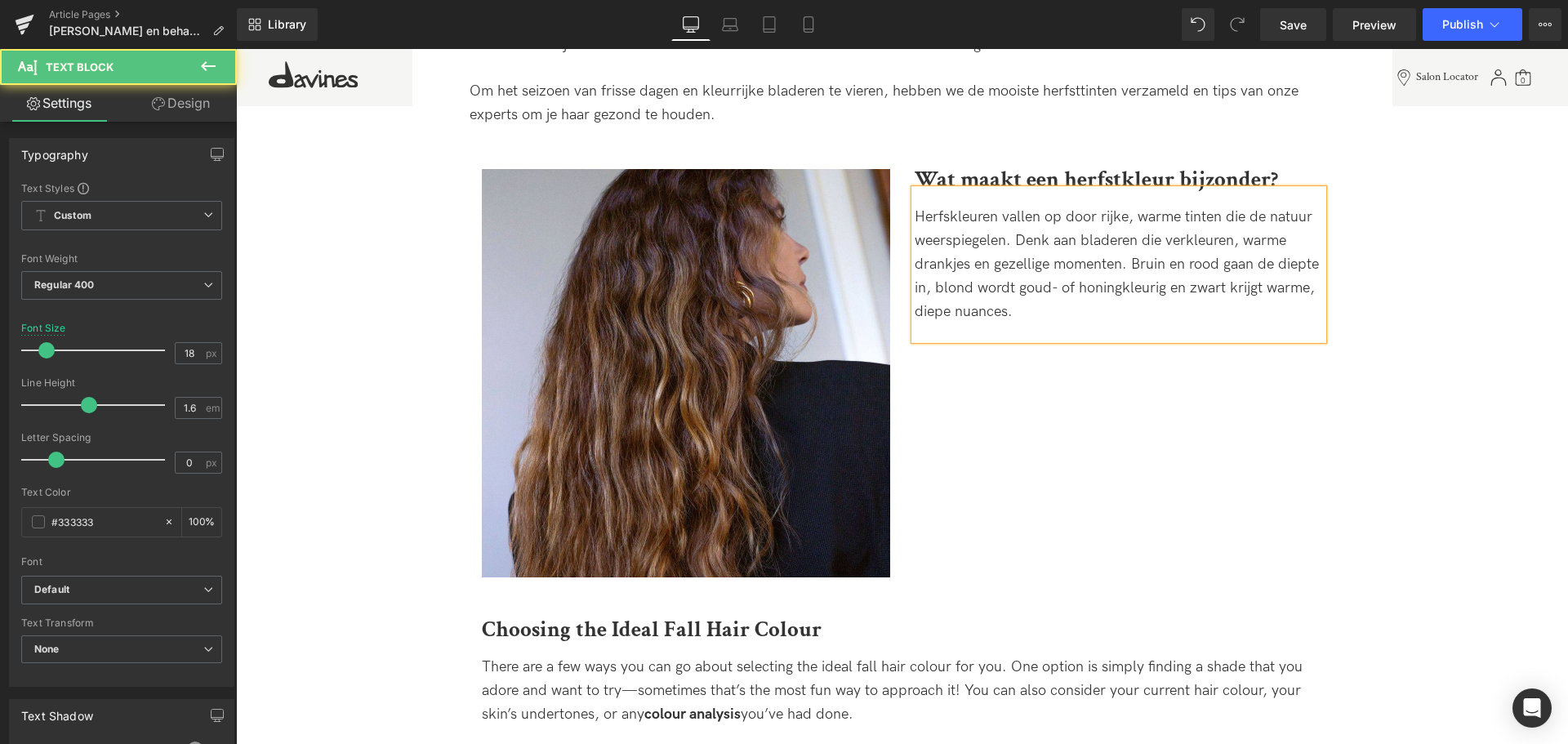
click at [947, 221] on span "Herfskleuren vallen op door rijke, warme tinten die de natuur weerspiegelen. De…" at bounding box center [1117, 264] width 405 height 111
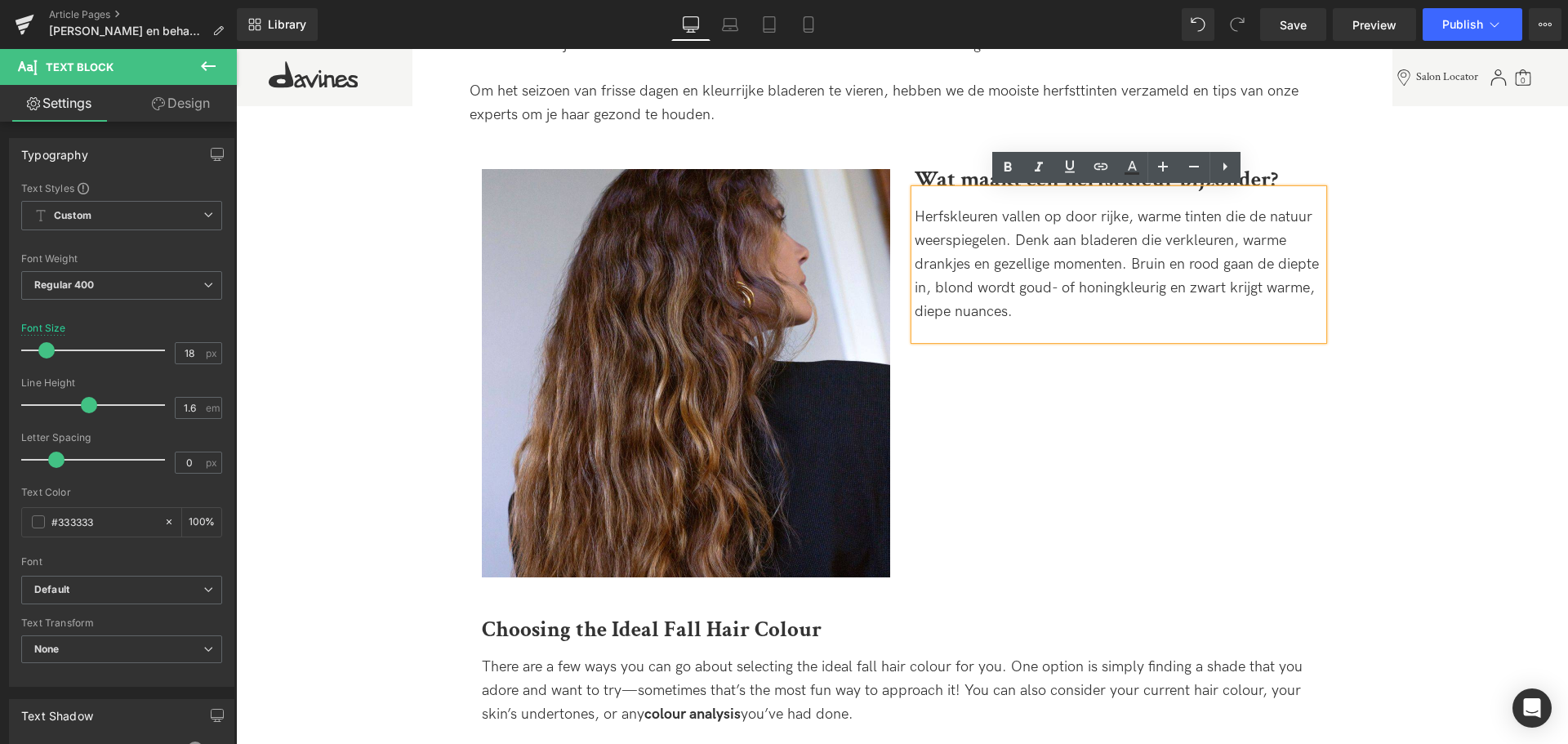
click at [236, 49] on lt-span "Herfs t kleuren" at bounding box center [236, 49] width 0 height 0
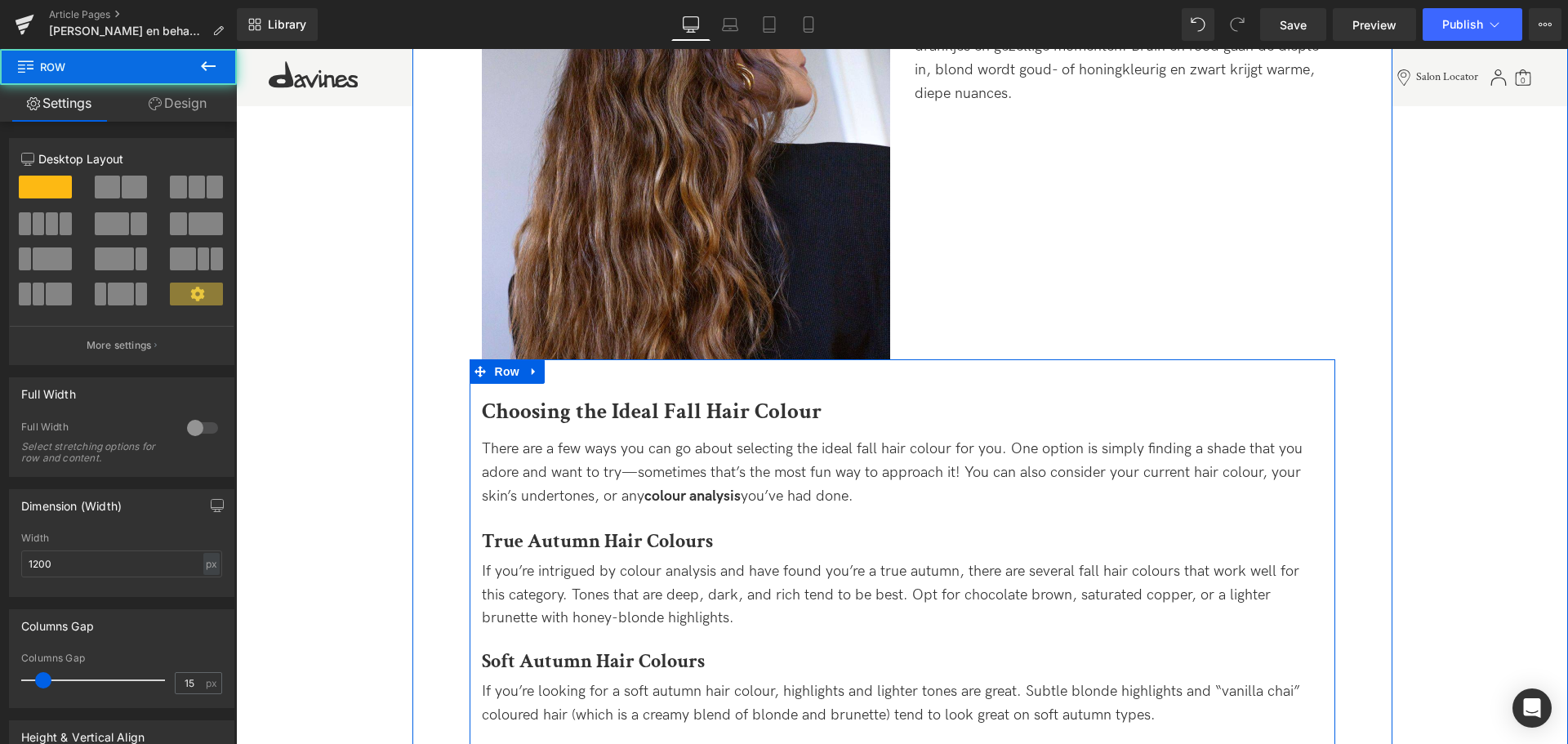
scroll to position [1062, 0]
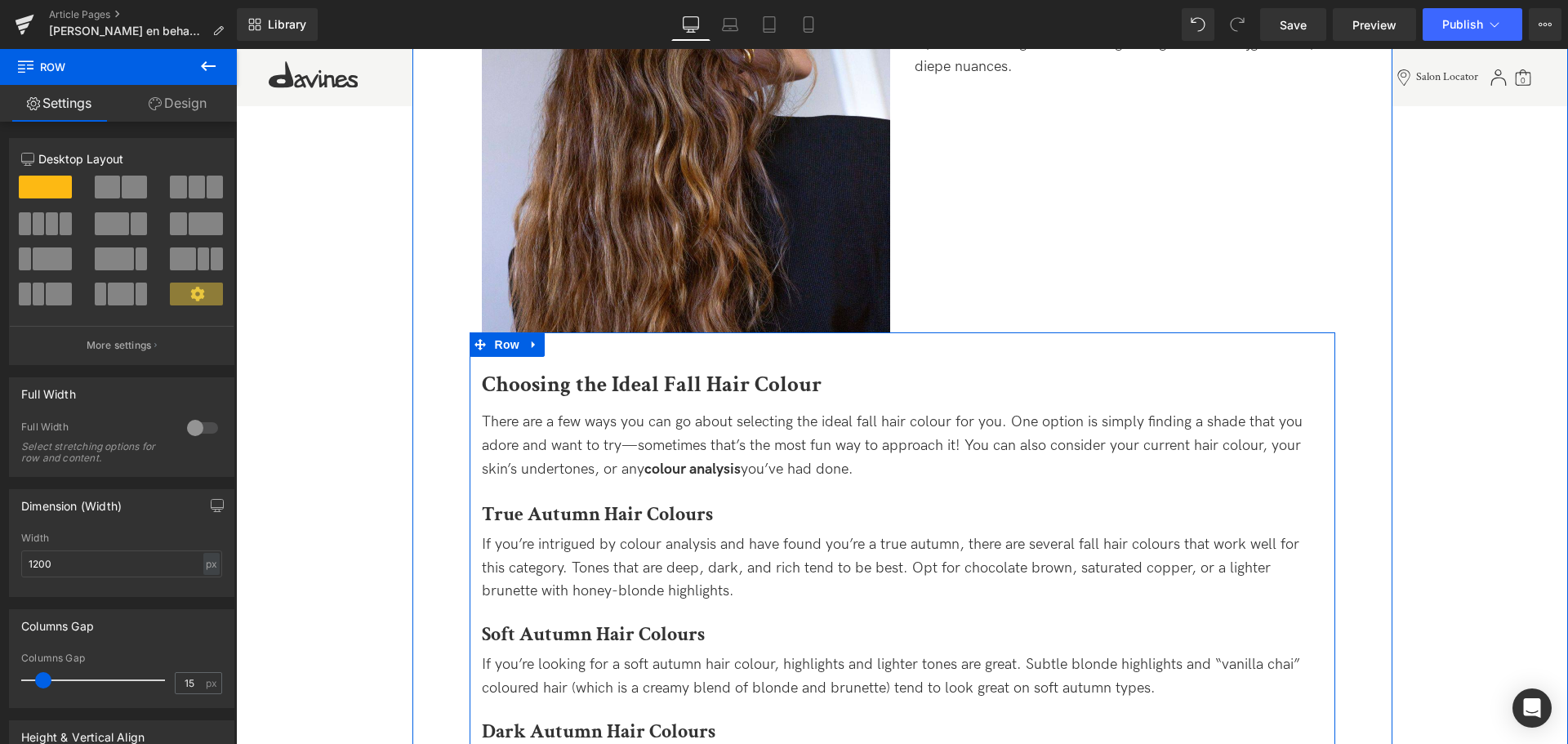
click at [810, 367] on div "Choosing the Ideal Fall Hair Colour Heading There are a few ways you can go abo…" at bounding box center [902, 586] width 866 height 506
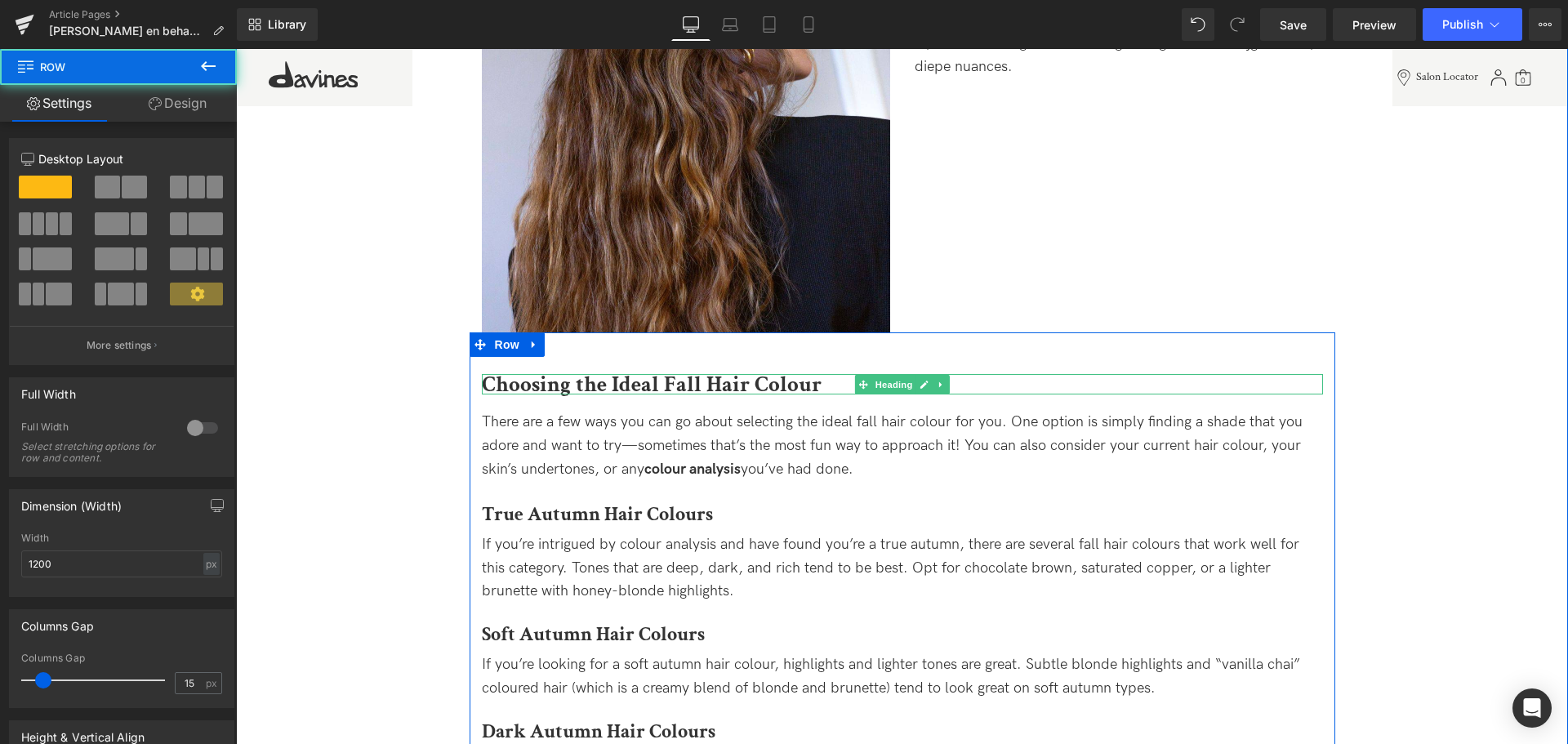
click at [817, 384] on b "Choosing the Ideal Fall Hair Colour" at bounding box center [652, 384] width 340 height 28
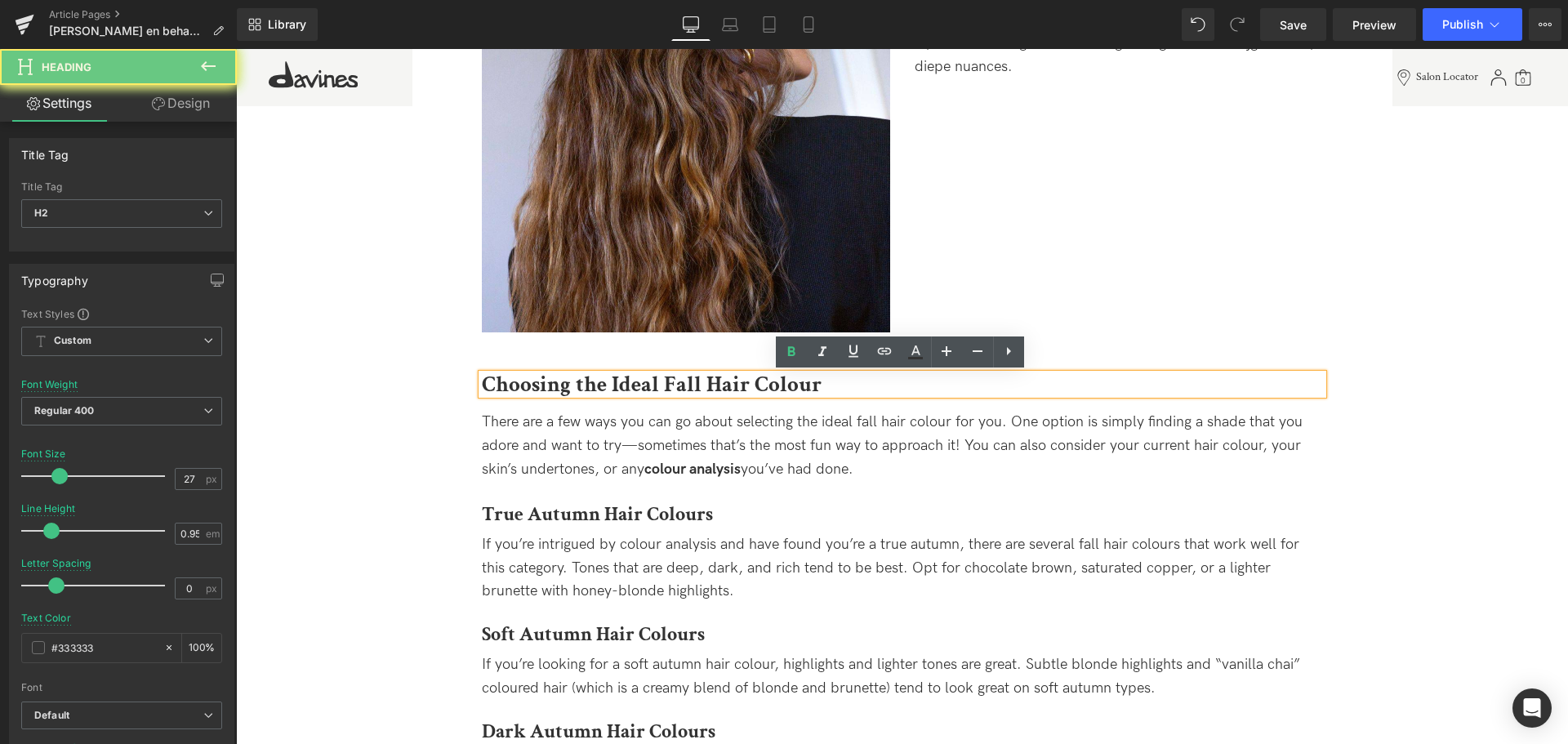
click at [817, 381] on b "Choosing the Ideal Fall Hair Colour" at bounding box center [652, 384] width 340 height 28
paste div
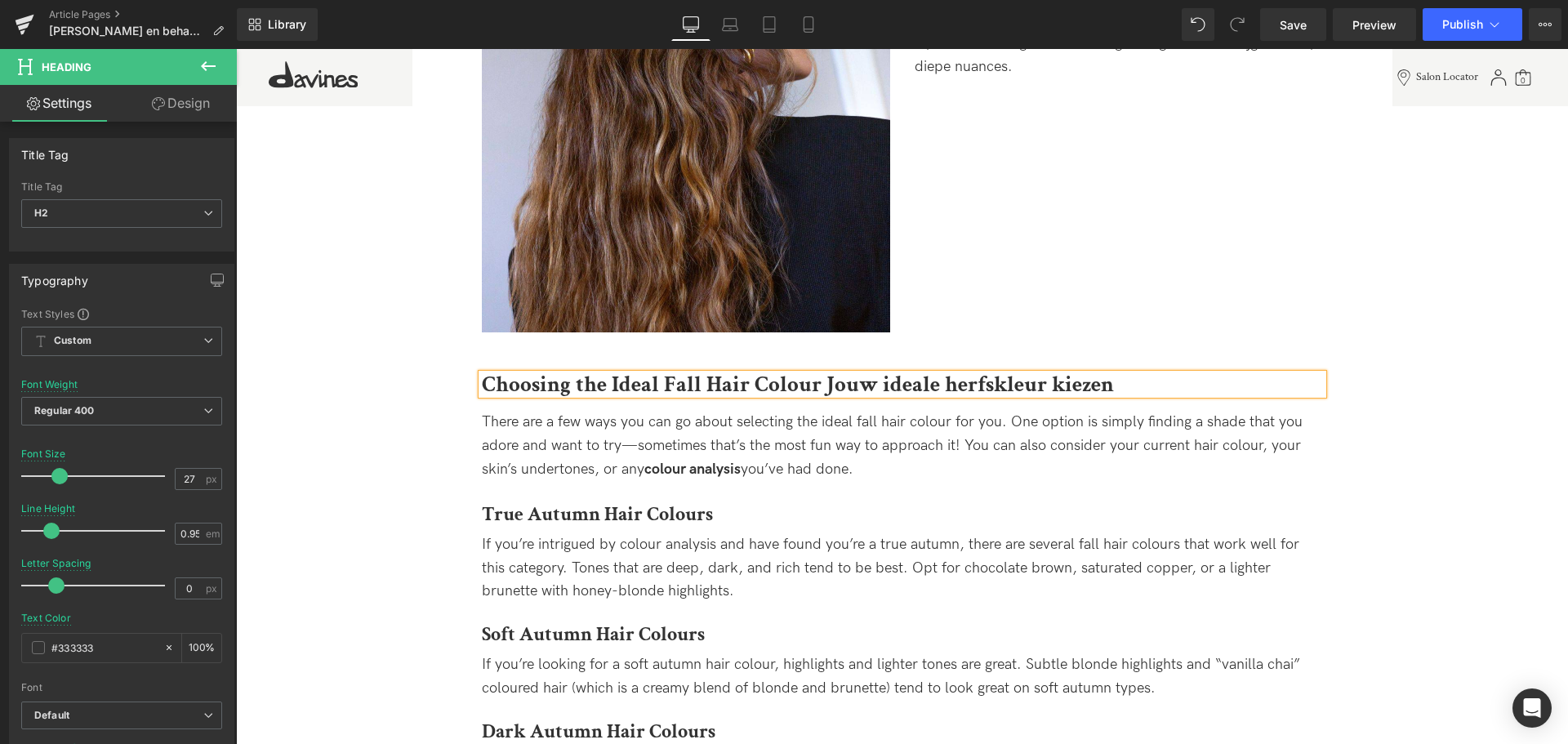
click at [820, 386] on b "Choosing the Ideal Fall Hair Colour Jouw ideale herfskleur kiezen" at bounding box center [798, 384] width 632 height 28
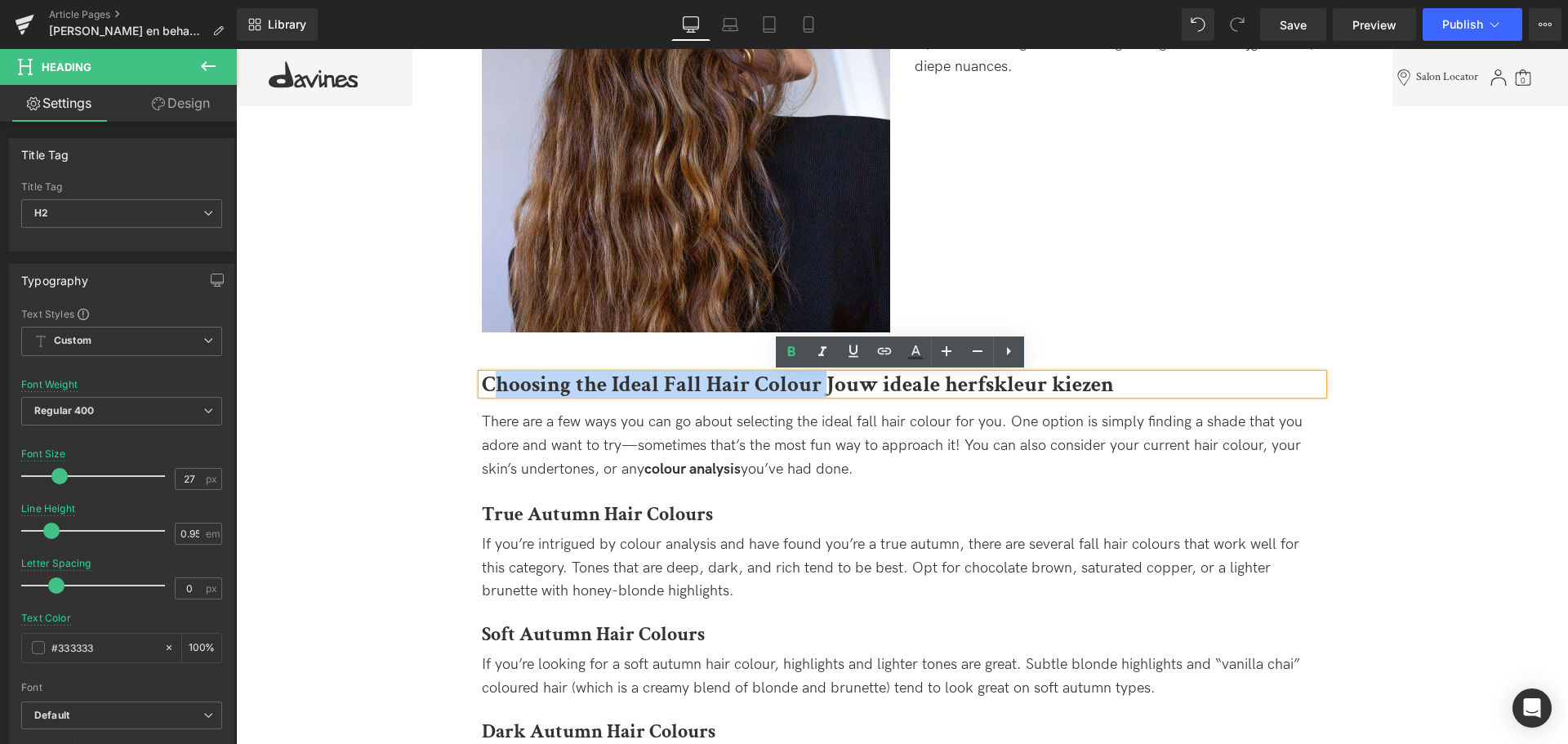
drag, startPoint x: 817, startPoint y: 387, endPoint x: 490, endPoint y: 390, distance: 327.0
click at [490, 390] on b "Choosing the Ideal Fall Hair Colour Jouw ideale herfskleur kiezen" at bounding box center [798, 384] width 632 height 28
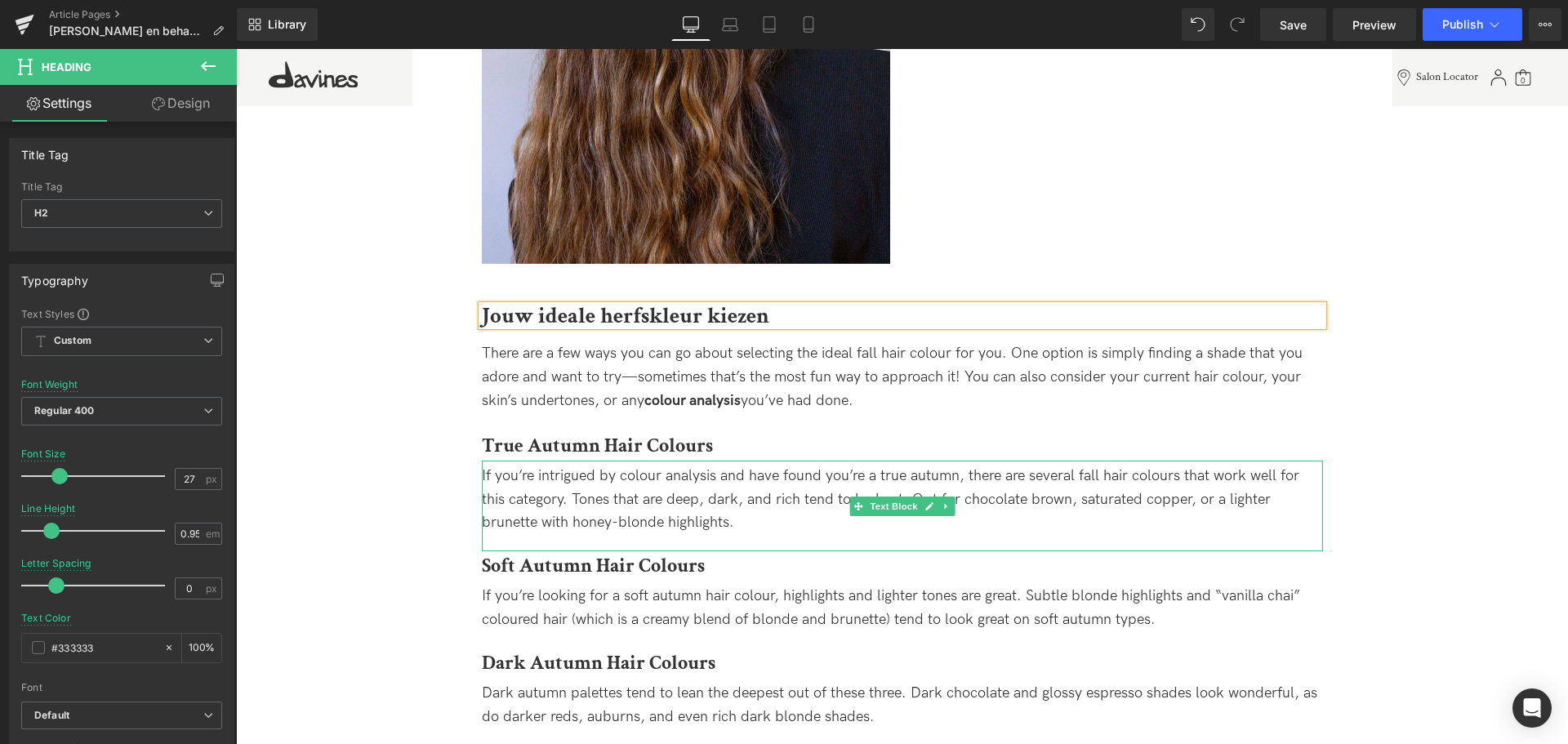
scroll to position [1225, 0]
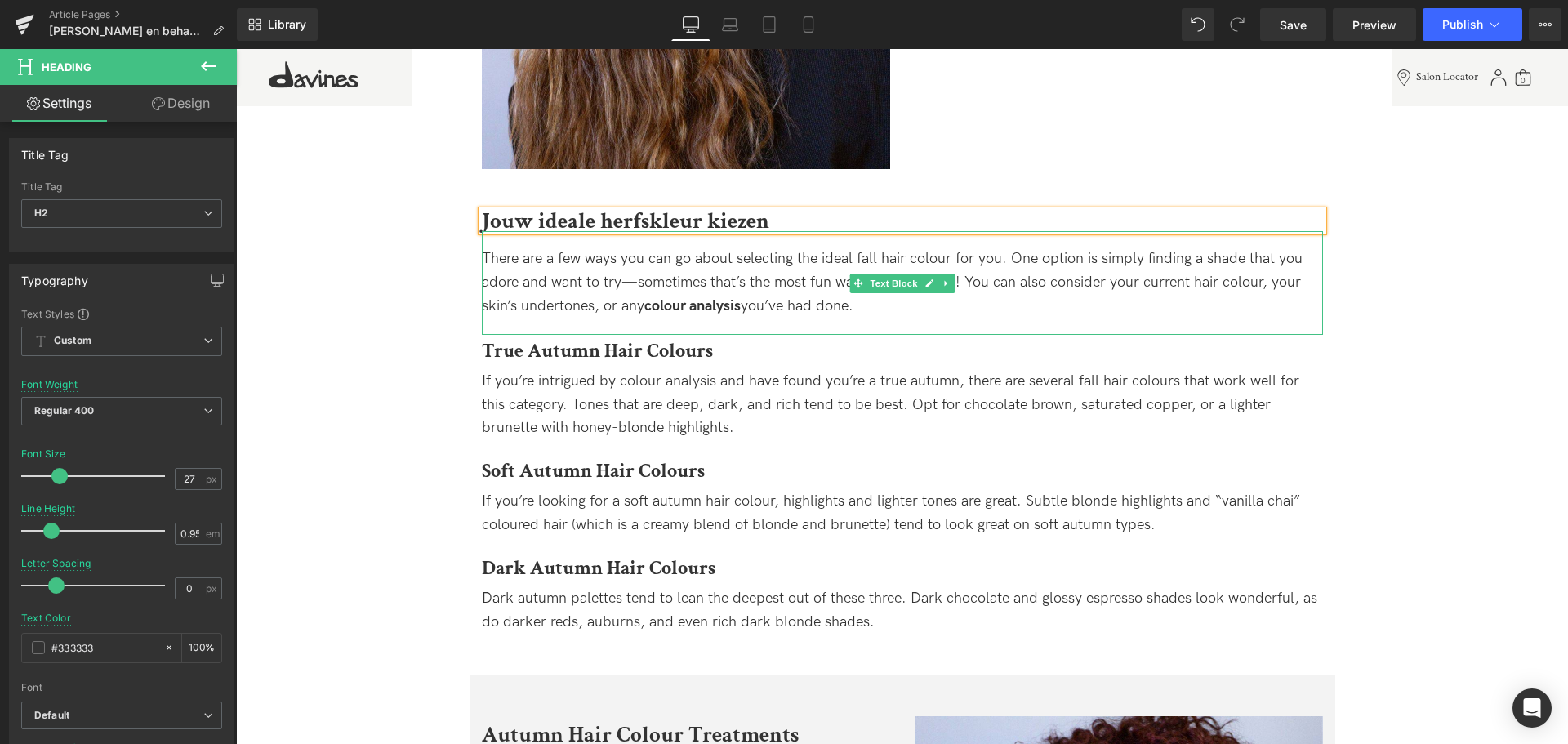
drag, startPoint x: 668, startPoint y: 272, endPoint x: 750, endPoint y: 286, distance: 83.2
click at [668, 272] on div "There are a few ways you can go about selecting the ideal fall hair colour for …" at bounding box center [902, 283] width 842 height 70
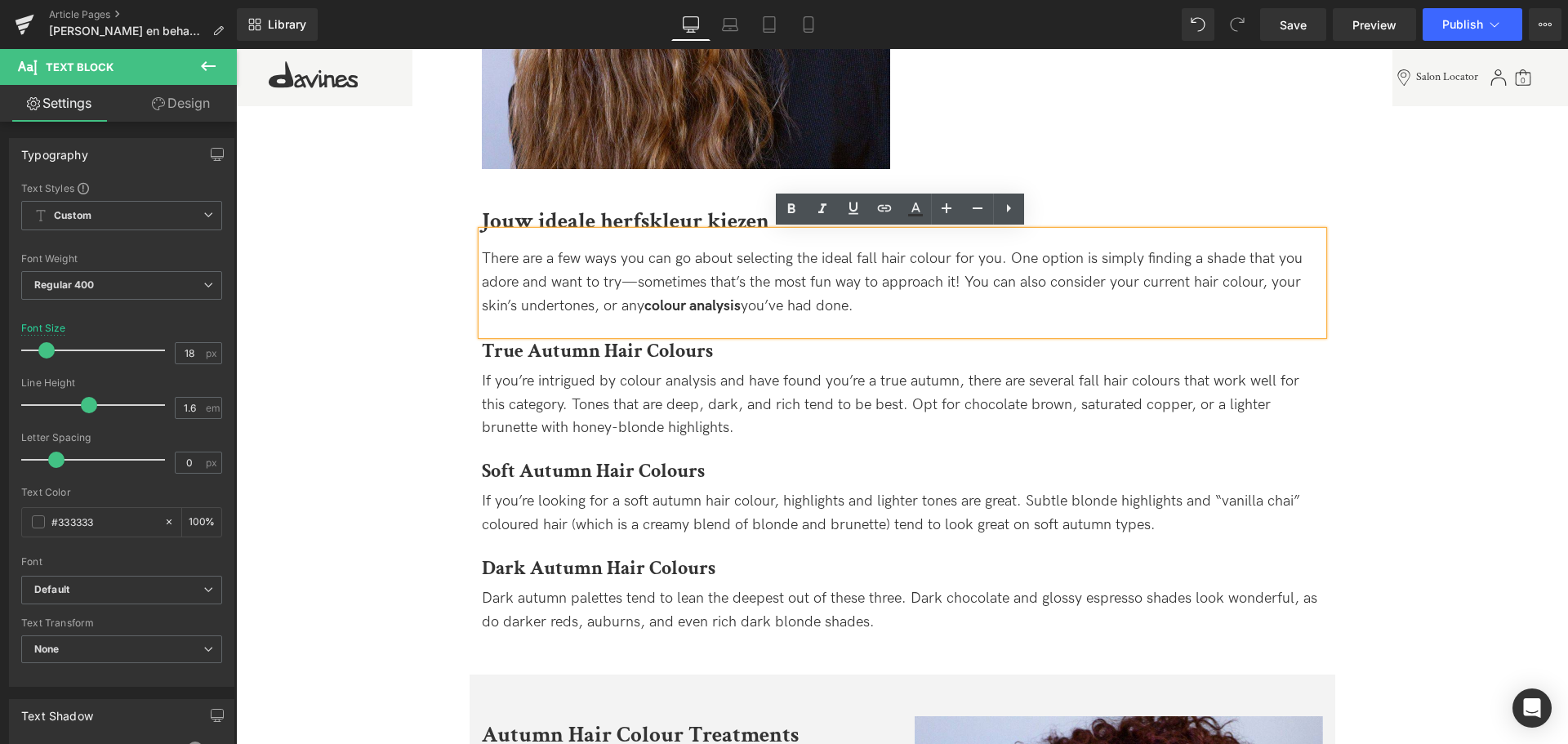
drag, startPoint x: 880, startPoint y: 311, endPoint x: 409, endPoint y: 226, distance: 478.6
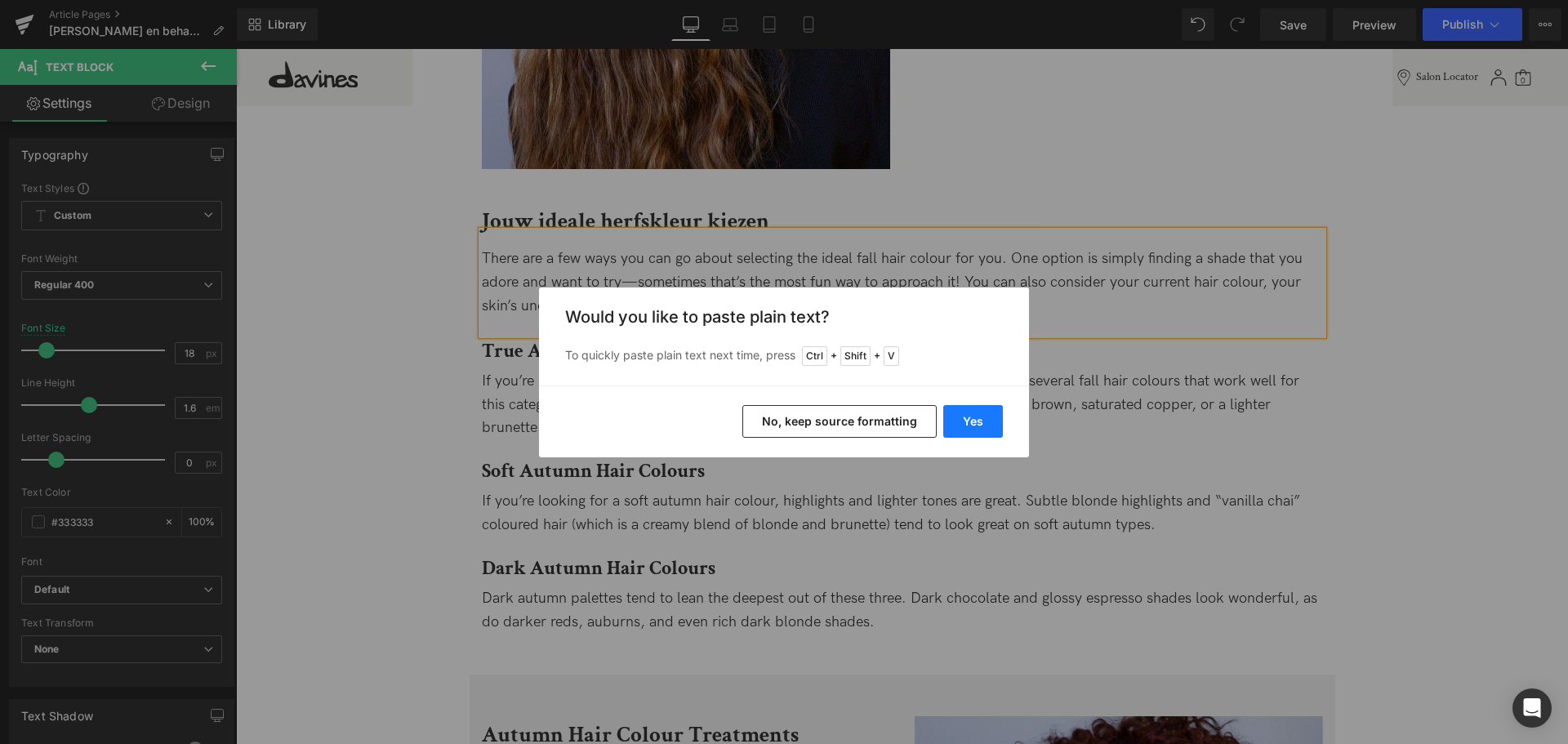
click at [971, 418] on button "Yes" at bounding box center [973, 420] width 60 height 32
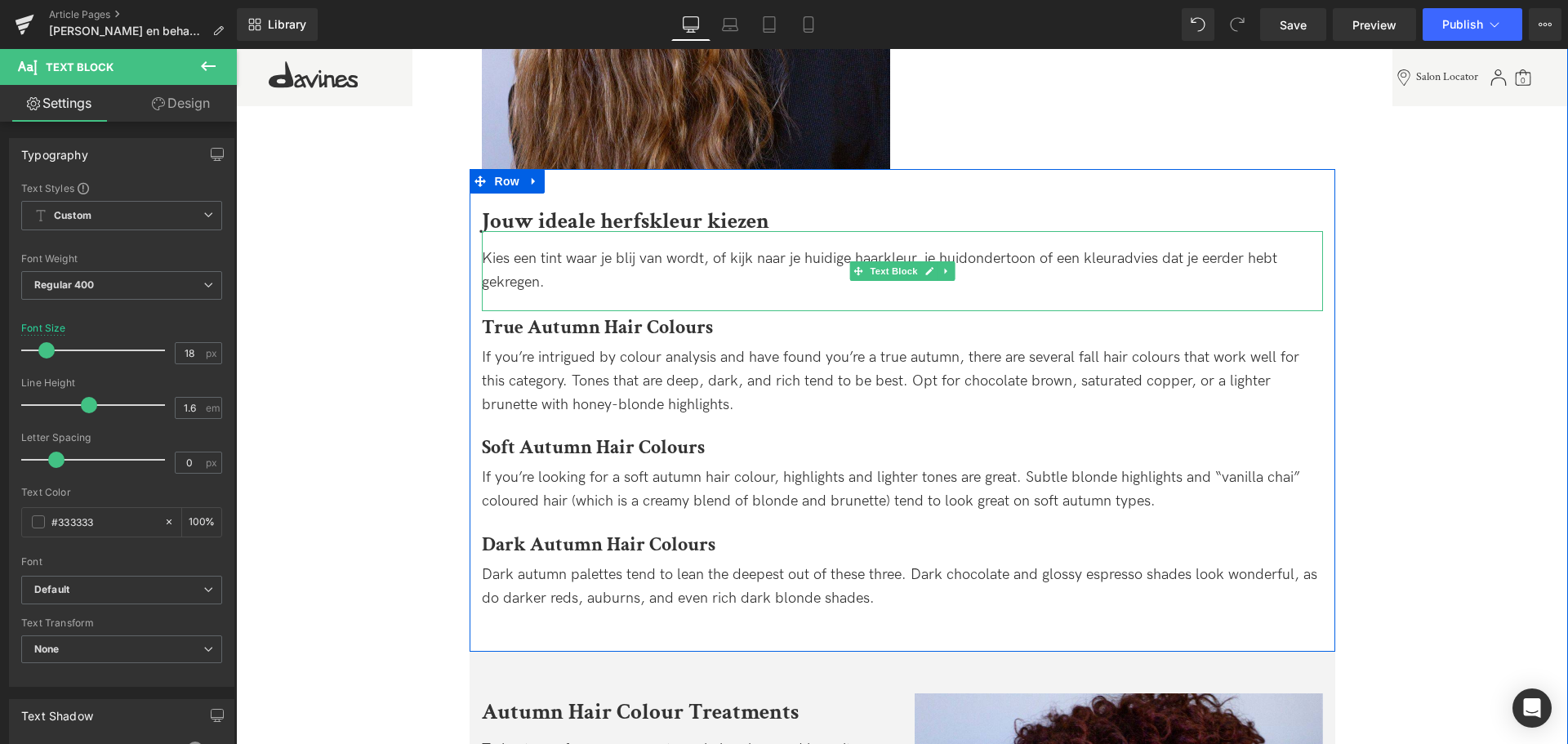
click at [737, 255] on div "Kies een tint waar je blij van wordt, of kijk naar je huidige haarkleur, je hui…" at bounding box center [902, 271] width 842 height 47
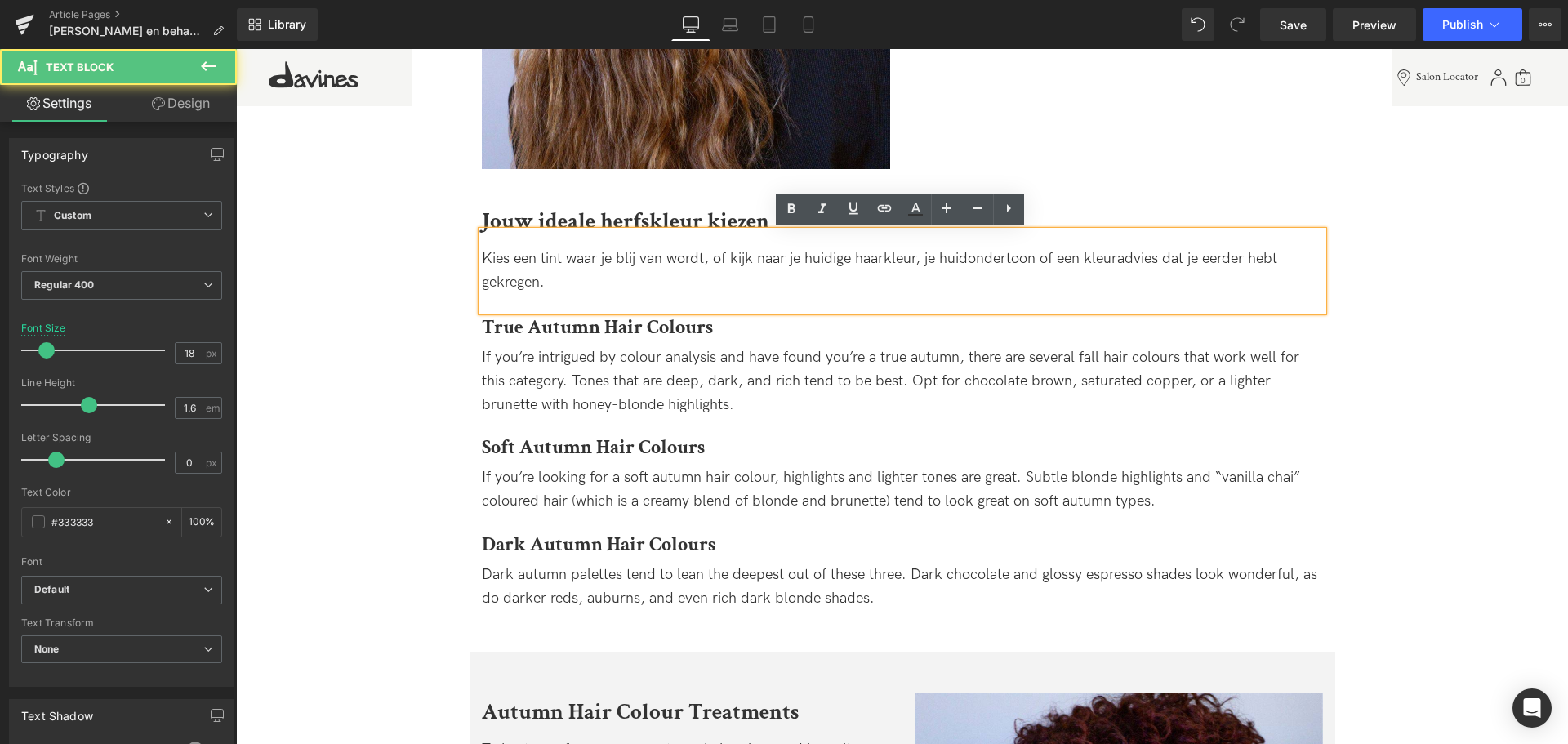
click at [980, 257] on div "Kies een tint waar je blij van wordt, of kijk naar je huidige haarkleur, je hui…" at bounding box center [902, 271] width 842 height 47
drag, startPoint x: 1122, startPoint y: 258, endPoint x: 1213, endPoint y: 266, distance: 91.4
click at [1213, 266] on div "Kies een tint waar je blij van wordt, of kijk naar je huidige haarkleur, je hui…" at bounding box center [902, 271] width 842 height 47
click at [836, 258] on div "Kies een tint waar je blij van wordt, of kijk naar je huidige haarkleur, je hui…" at bounding box center [902, 271] width 842 height 47
drag, startPoint x: 883, startPoint y: 261, endPoint x: 1065, endPoint y: 261, distance: 182.0
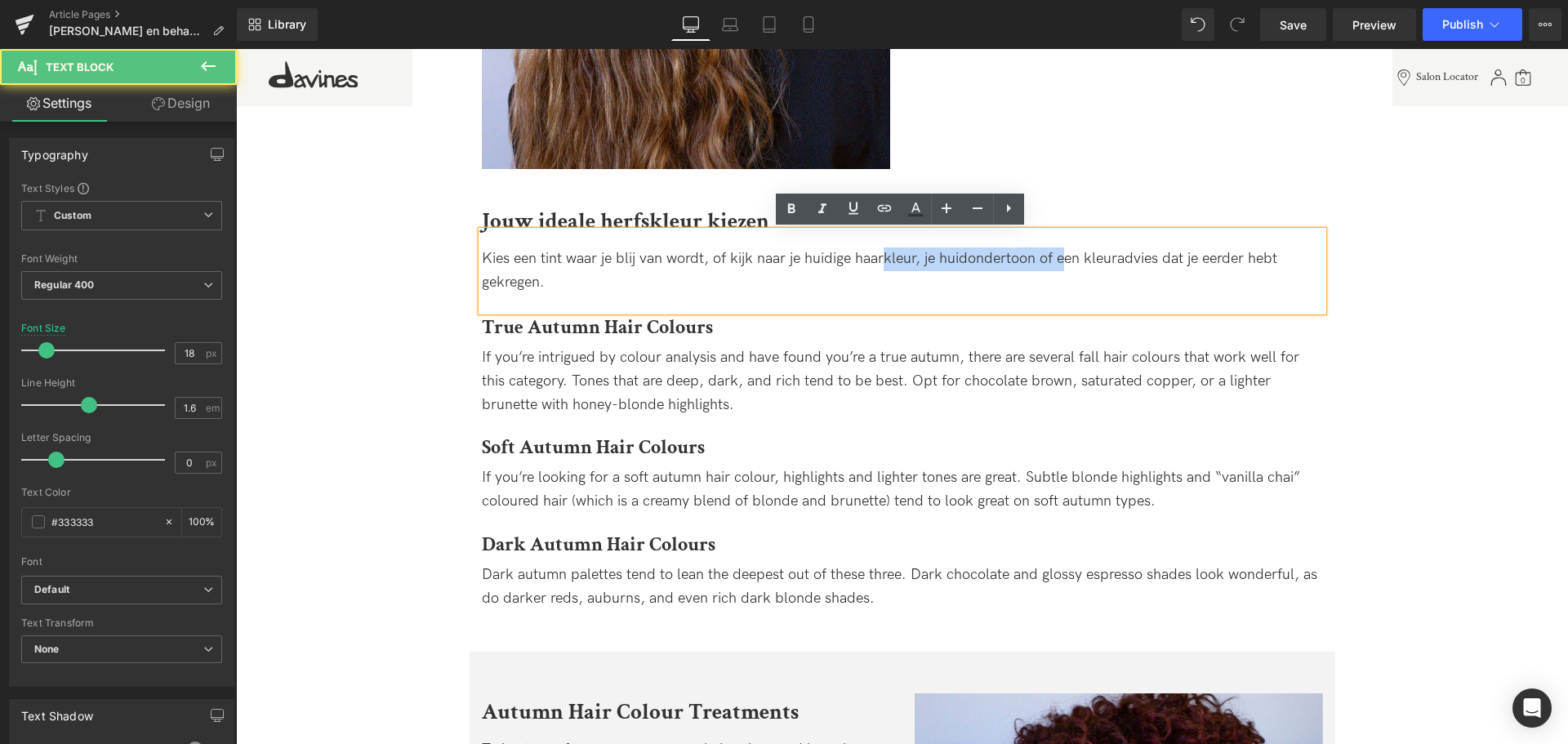
click at [1065, 261] on div "Kies een tint waar je blij van wordt, of kijk naar je huidige haarkleur, je hui…" at bounding box center [902, 271] width 842 height 47
click at [1080, 286] on div "Kies een tint waar je blij van wordt, of kijk naar je huidige haarkleur, je hui…" at bounding box center [902, 271] width 842 height 47
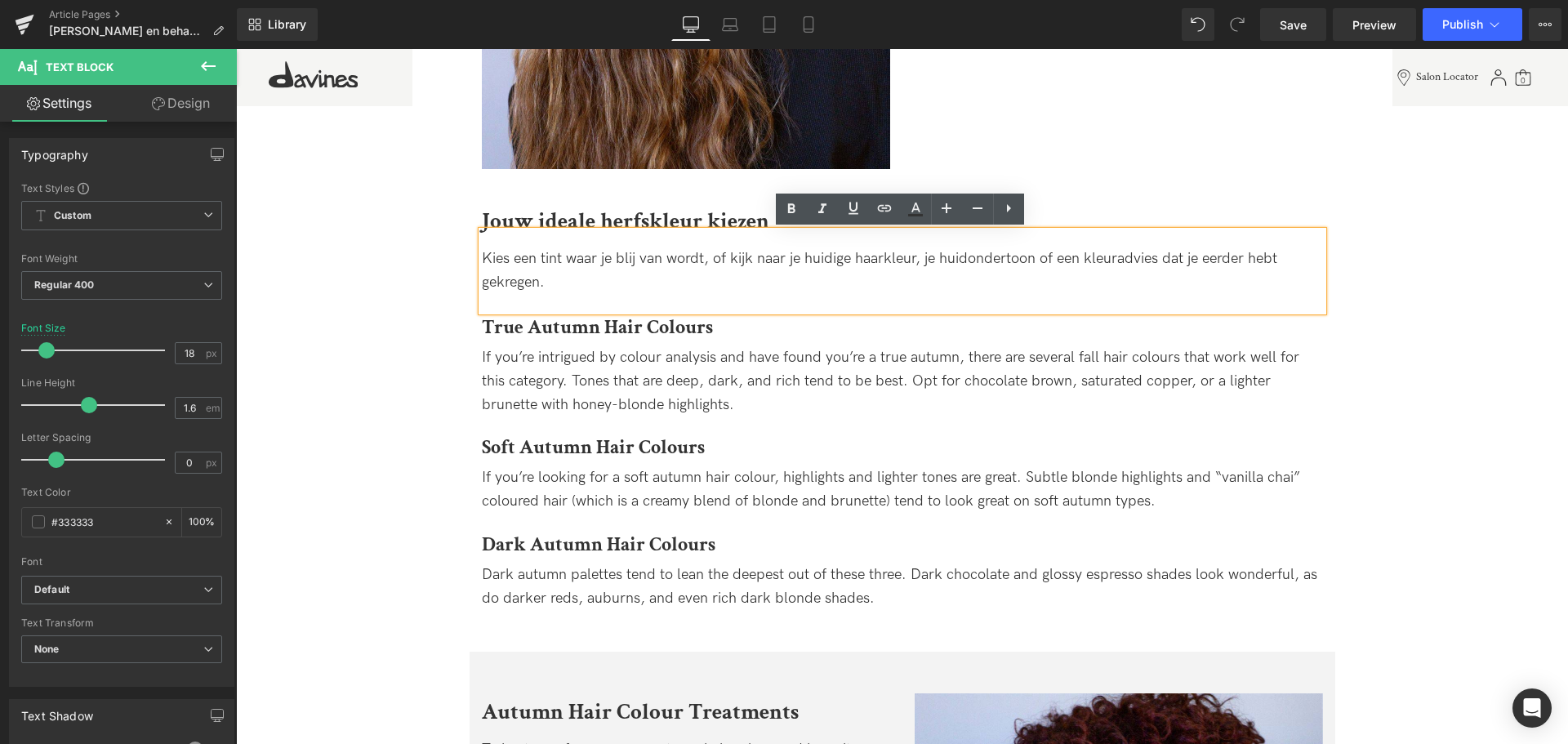
drag, startPoint x: 743, startPoint y: 325, endPoint x: 733, endPoint y: 320, distance: 11.2
click at [743, 325] on h3 "True Autumn Hair Colours" at bounding box center [902, 328] width 842 height 29
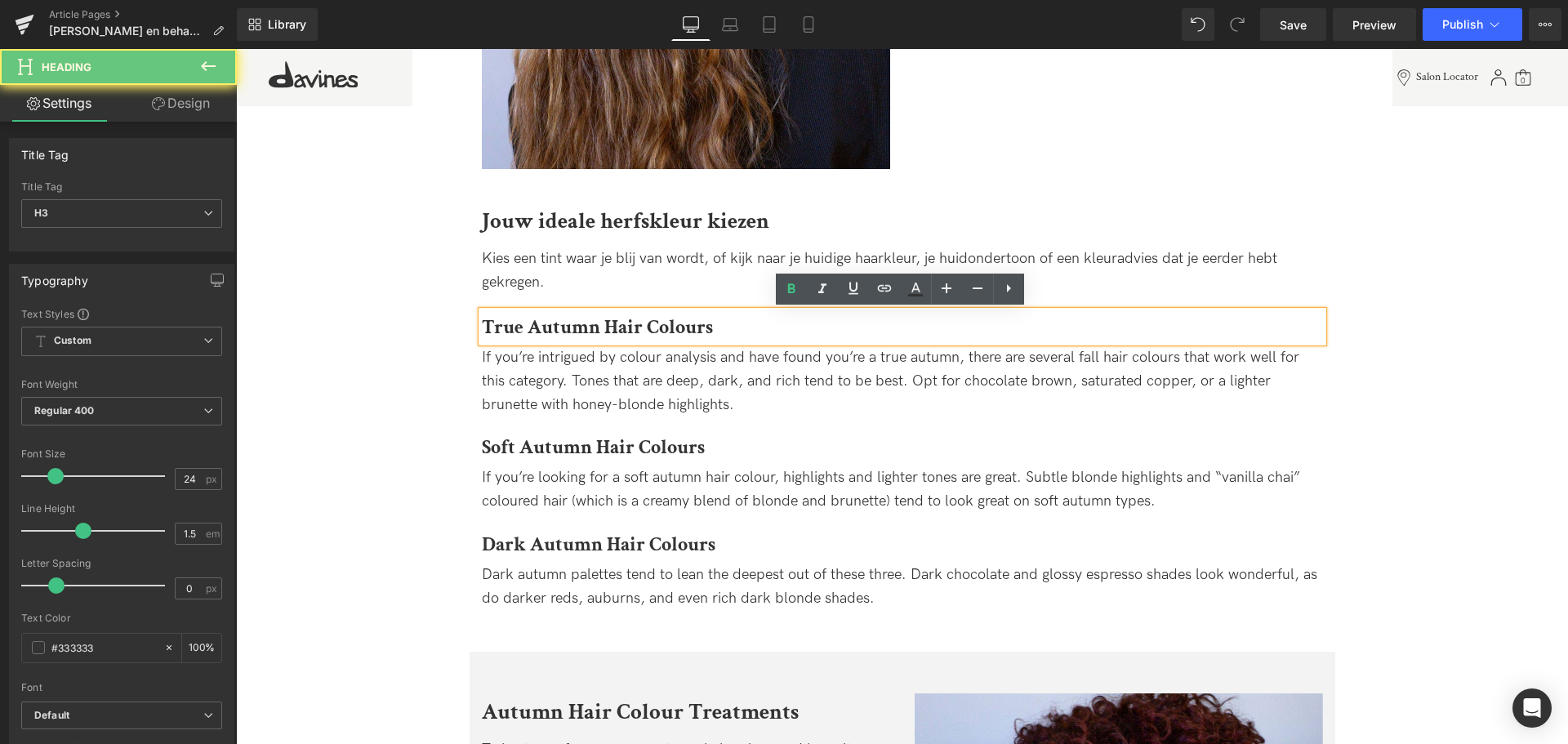
click at [732, 323] on h3 "True Autumn Hair Colours" at bounding box center [902, 328] width 842 height 29
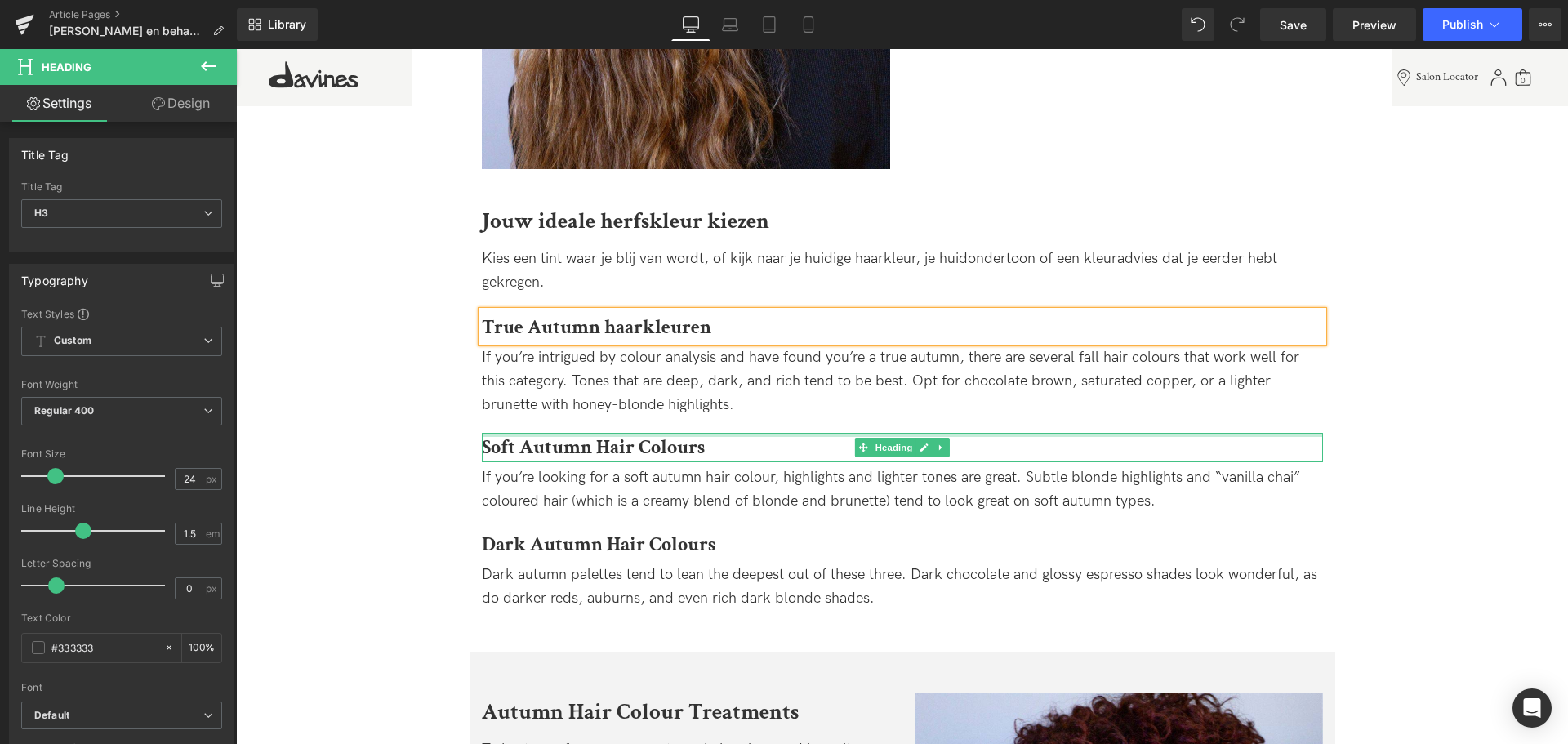
click at [707, 443] on h3 "Soft Autumn Hair Colours" at bounding box center [902, 448] width 842 height 29
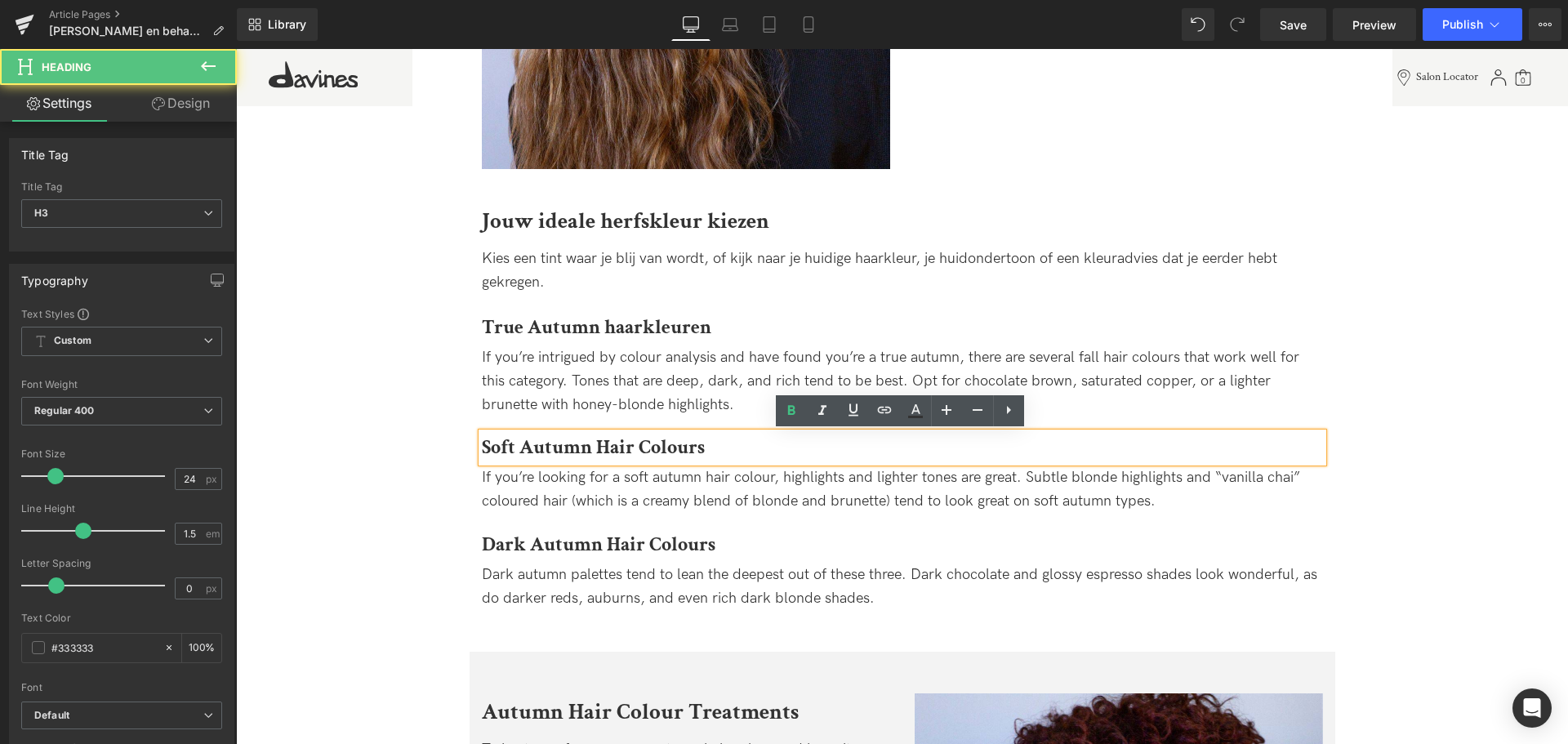
click at [710, 444] on h3 "Soft Autumn Hair Colours" at bounding box center [902, 448] width 842 height 29
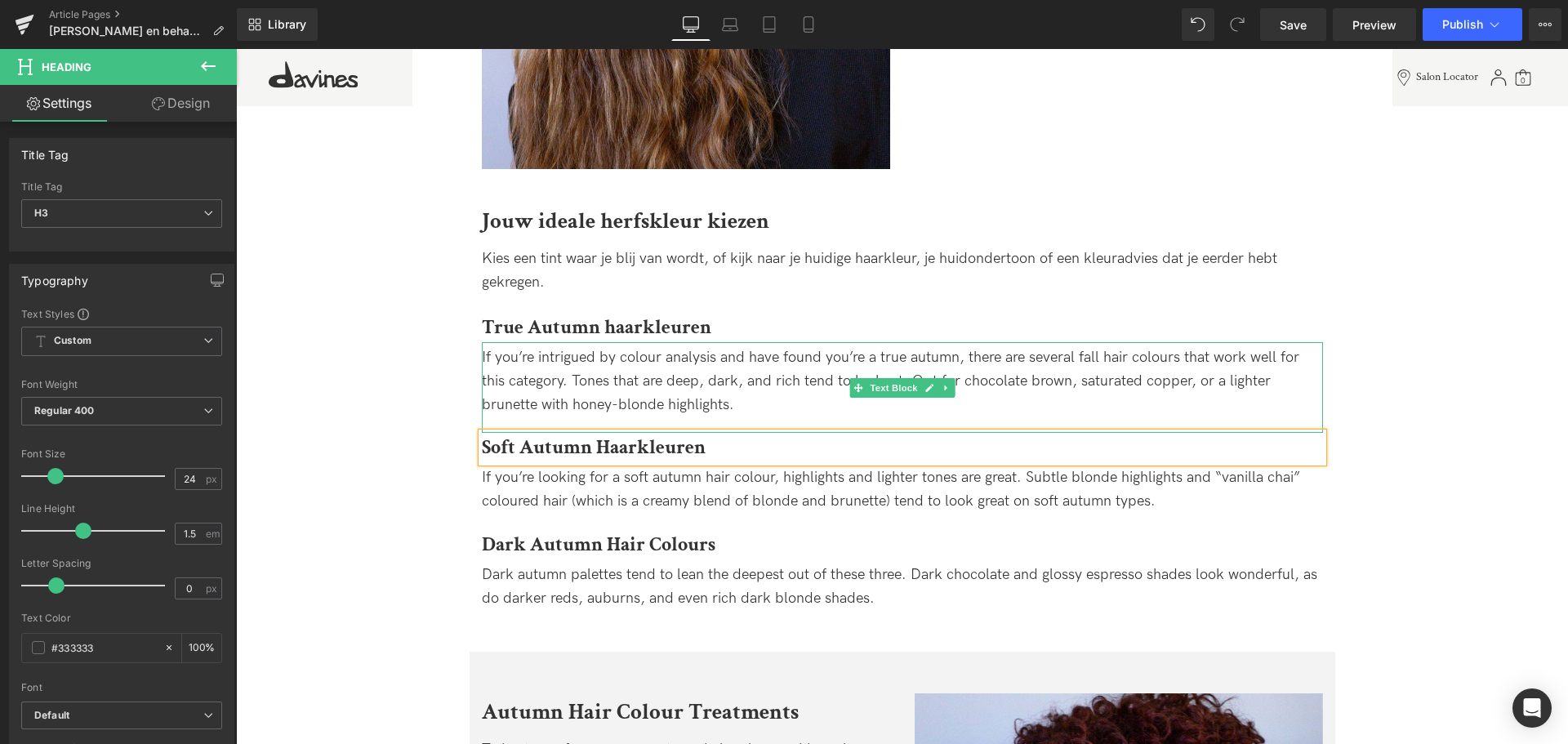
click at [648, 320] on strong "True Autumn haarkleuren" at bounding box center [596, 328] width 230 height 25
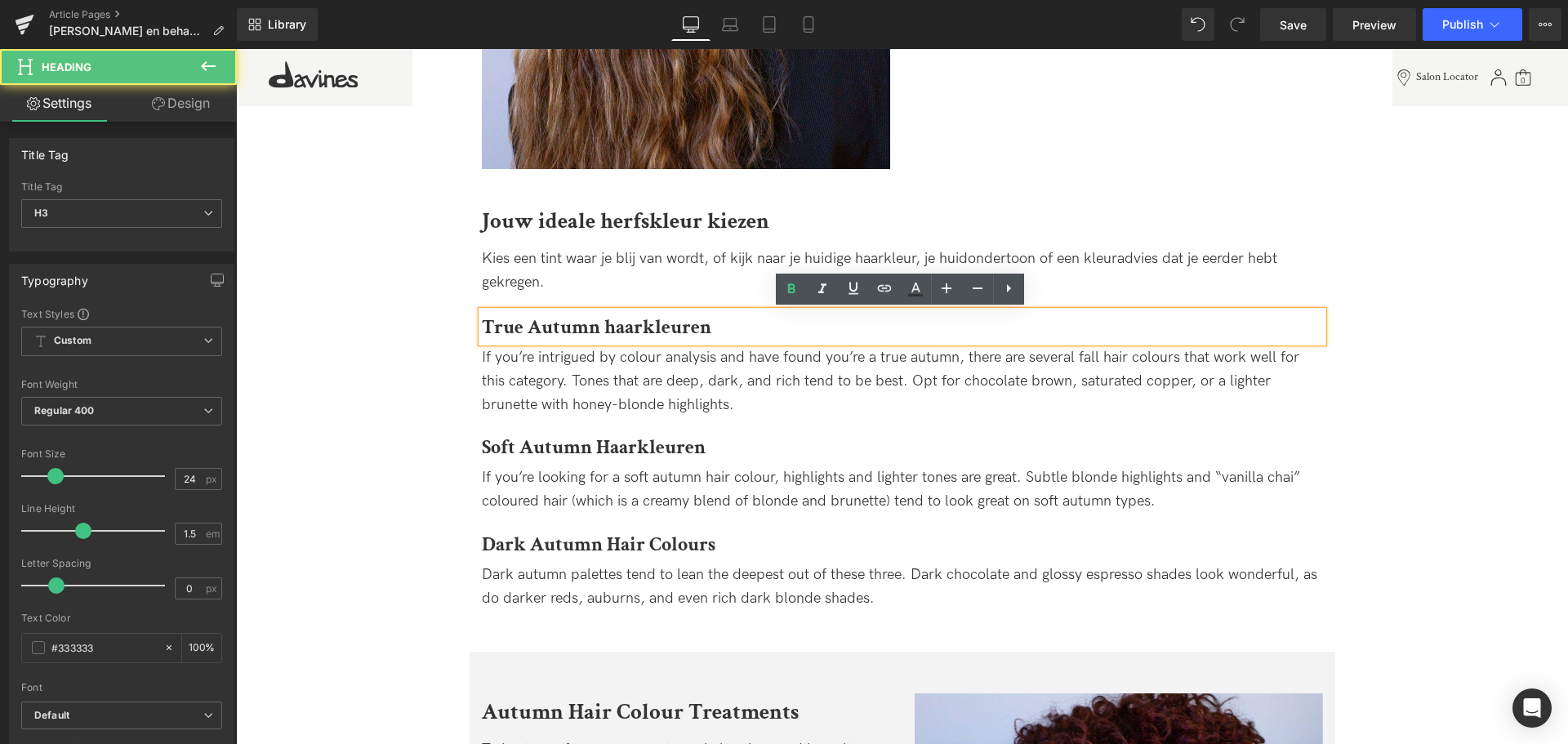
click at [645, 325] on strong "True Autumn haarkleuren" at bounding box center [596, 328] width 230 height 25
click at [672, 330] on strong "True Autumn haarkleuren" at bounding box center [596, 328] width 230 height 25
click at [236, 49] on lt-span "Negeren" at bounding box center [236, 49] width 0 height 0
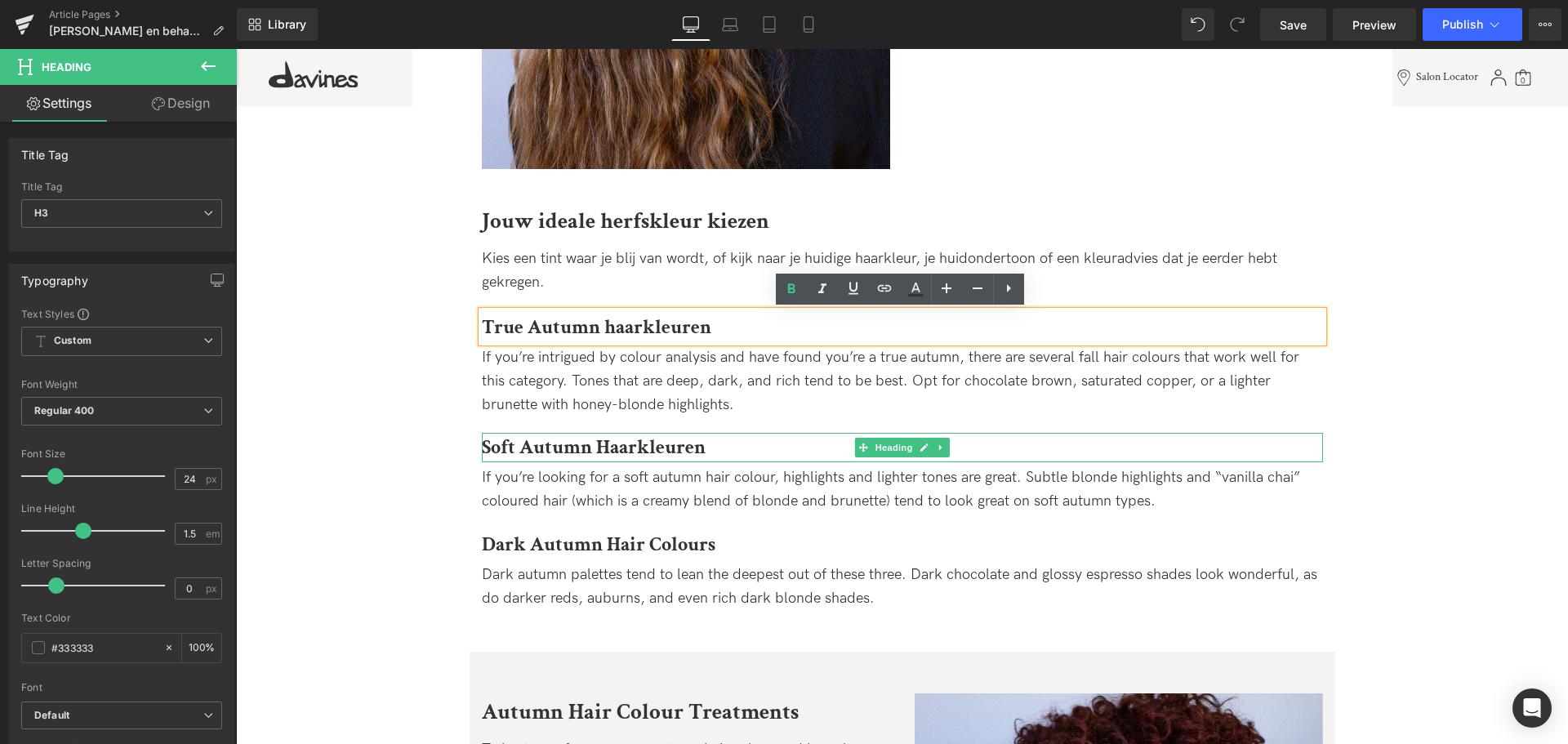
click at [613, 444] on strong "Soft Autumn Haarkleuren" at bounding box center [593, 448] width 224 height 25
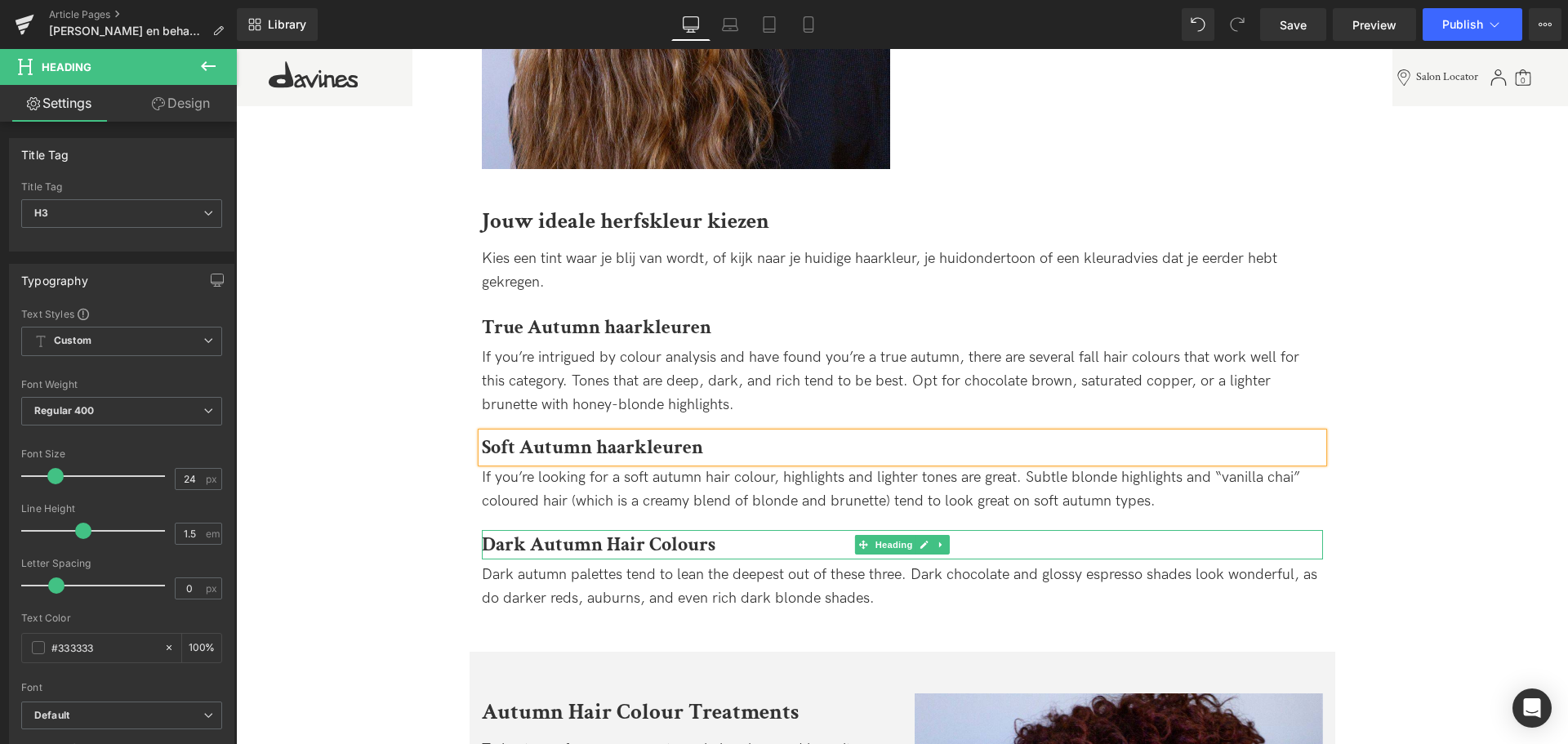
click at [695, 543] on strong "Dark Autumn Hair Colours" at bounding box center [598, 545] width 234 height 25
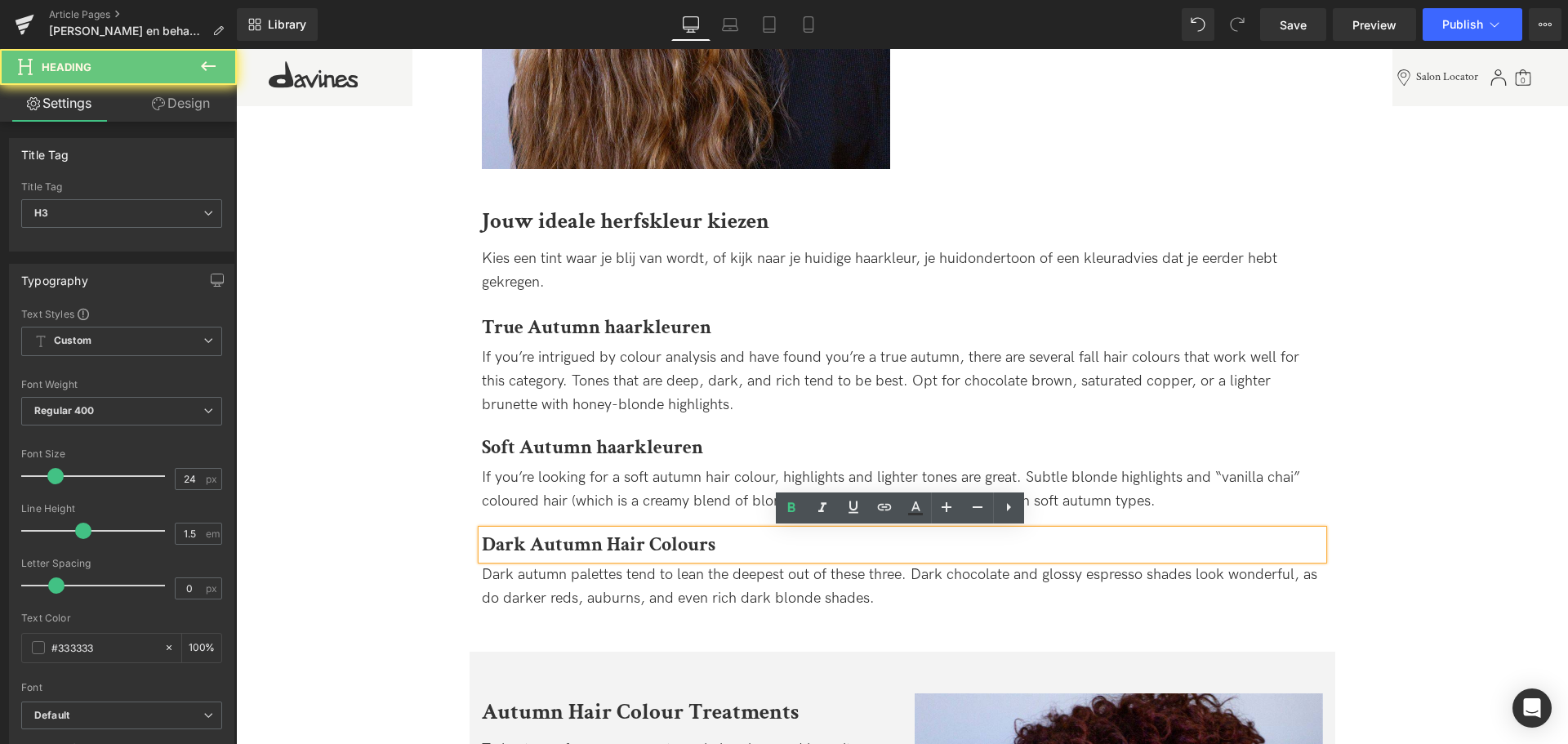
click at [721, 547] on h3 "Dark Autumn Hair Colours" at bounding box center [902, 545] width 842 height 29
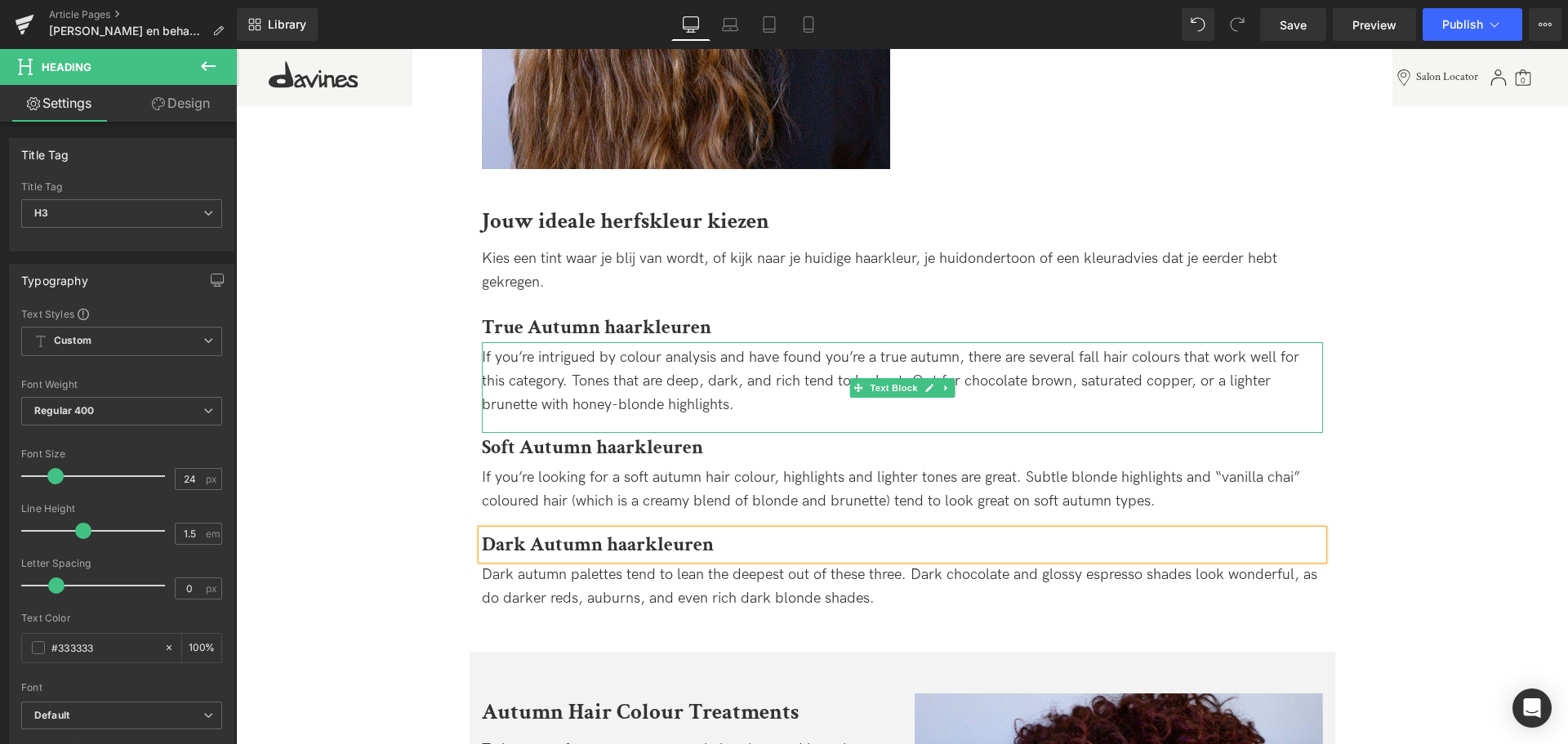
click at [632, 392] on div "If you’re intrigued by colour analysis and have found you’re a true autumn, the…" at bounding box center [902, 381] width 842 height 70
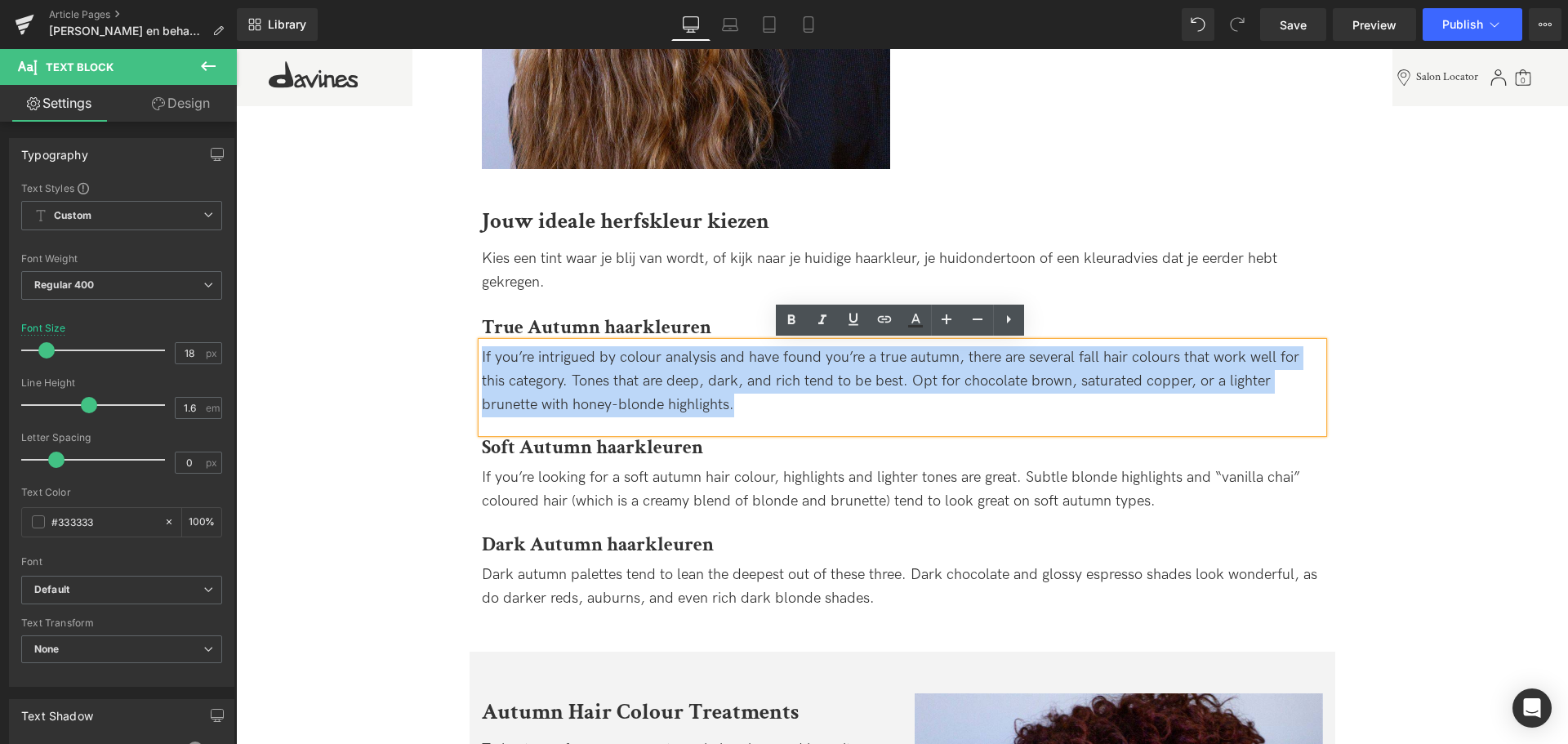
drag, startPoint x: 730, startPoint y: 405, endPoint x: 400, endPoint y: 341, distance: 336.1
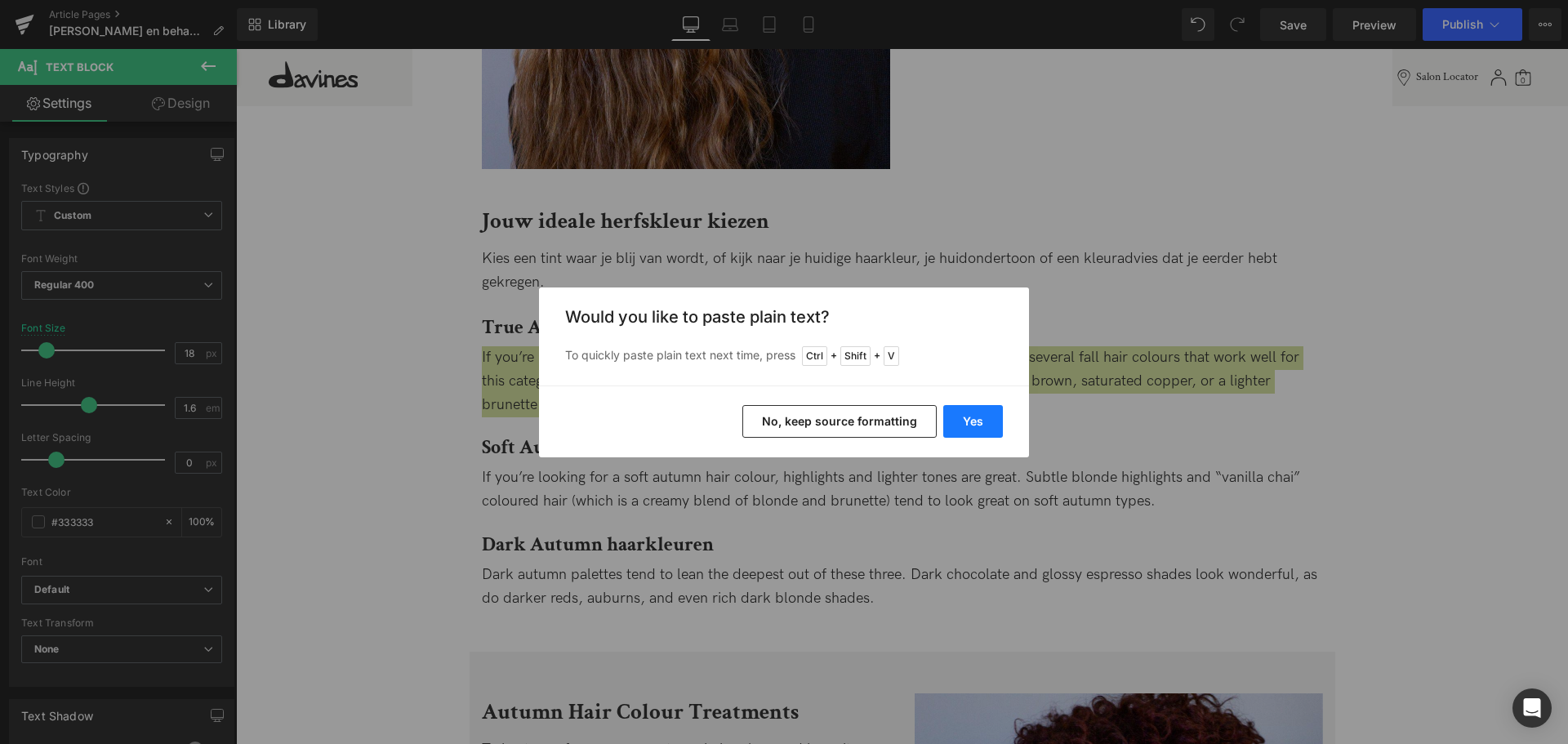
click at [957, 419] on button "Yes" at bounding box center [973, 420] width 60 height 32
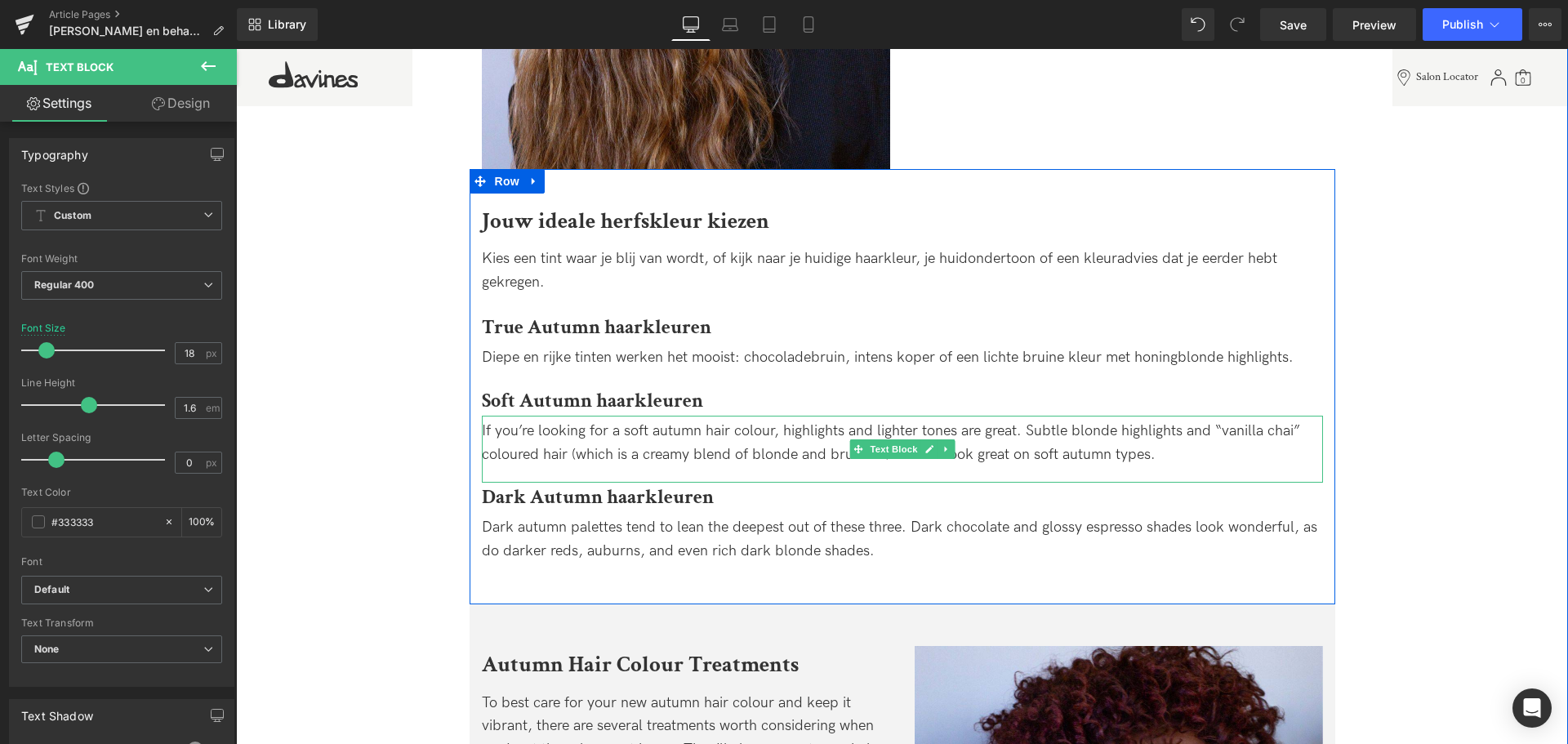
drag, startPoint x: 764, startPoint y: 434, endPoint x: 782, endPoint y: 451, distance: 24.8
click at [764, 434] on div "If you’re looking for a soft autumn hair colour, highlights and lighter tones a…" at bounding box center [902, 443] width 842 height 47
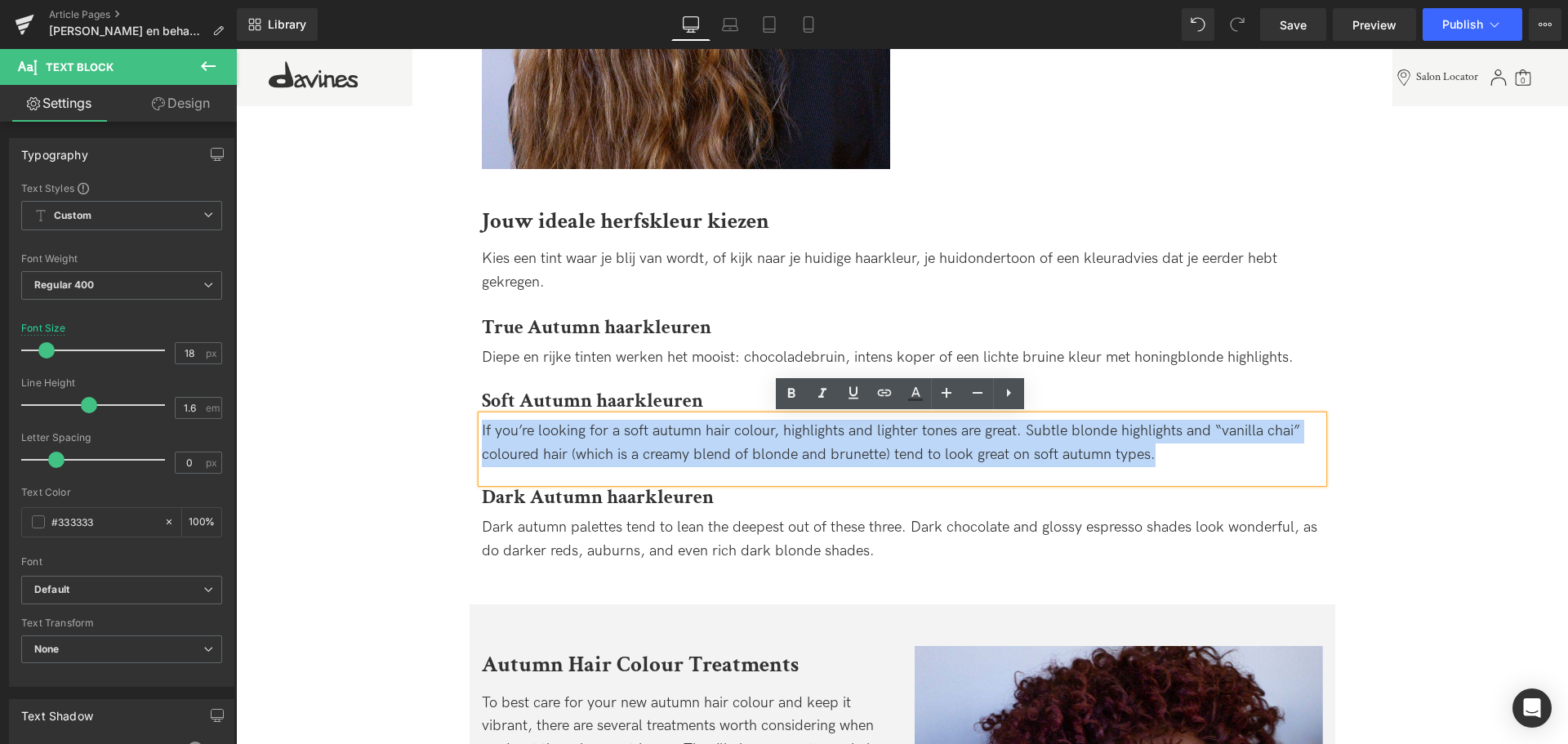
drag, startPoint x: 1176, startPoint y: 462, endPoint x: 393, endPoint y: 390, distance: 786.3
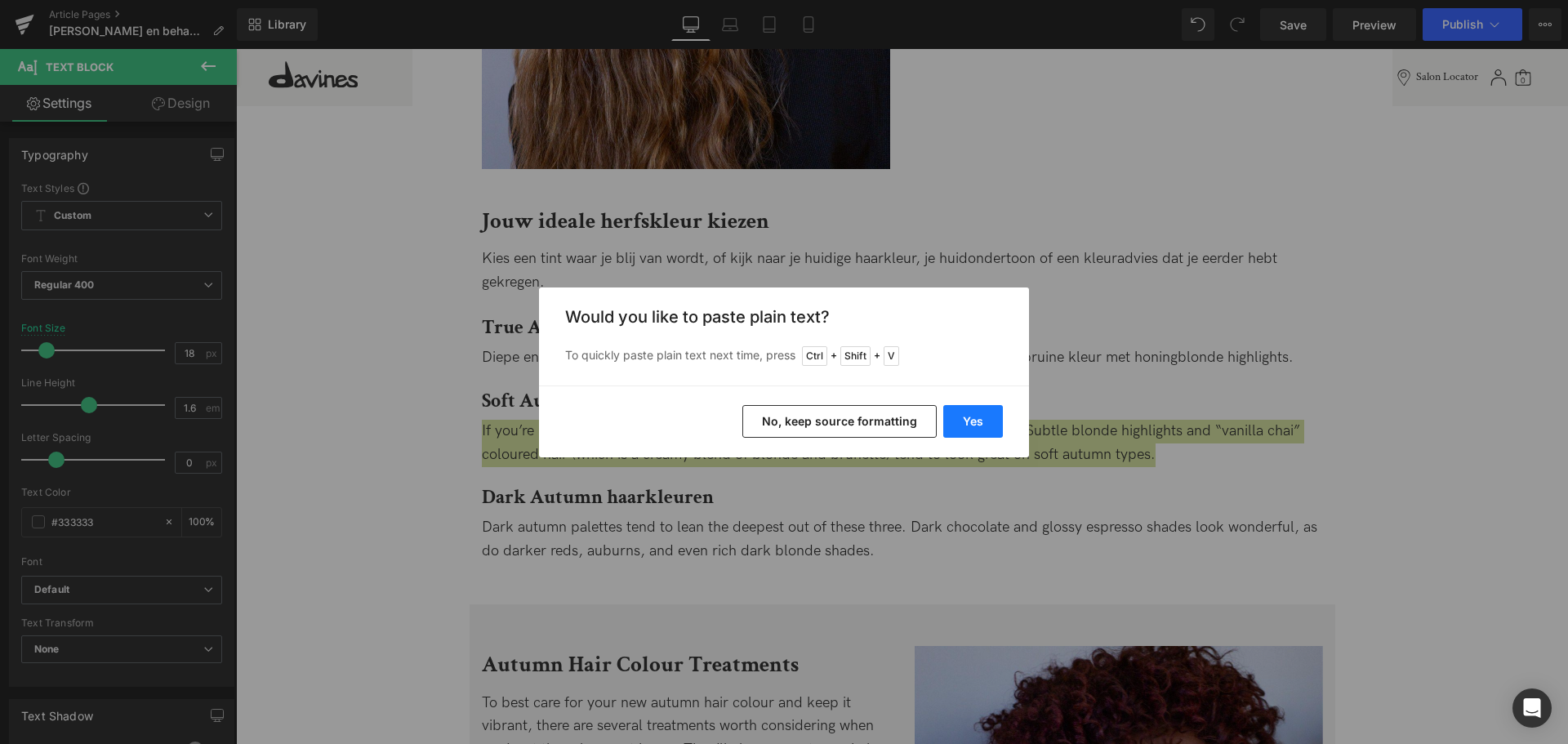
click at [1002, 422] on button "Yes" at bounding box center [973, 420] width 60 height 32
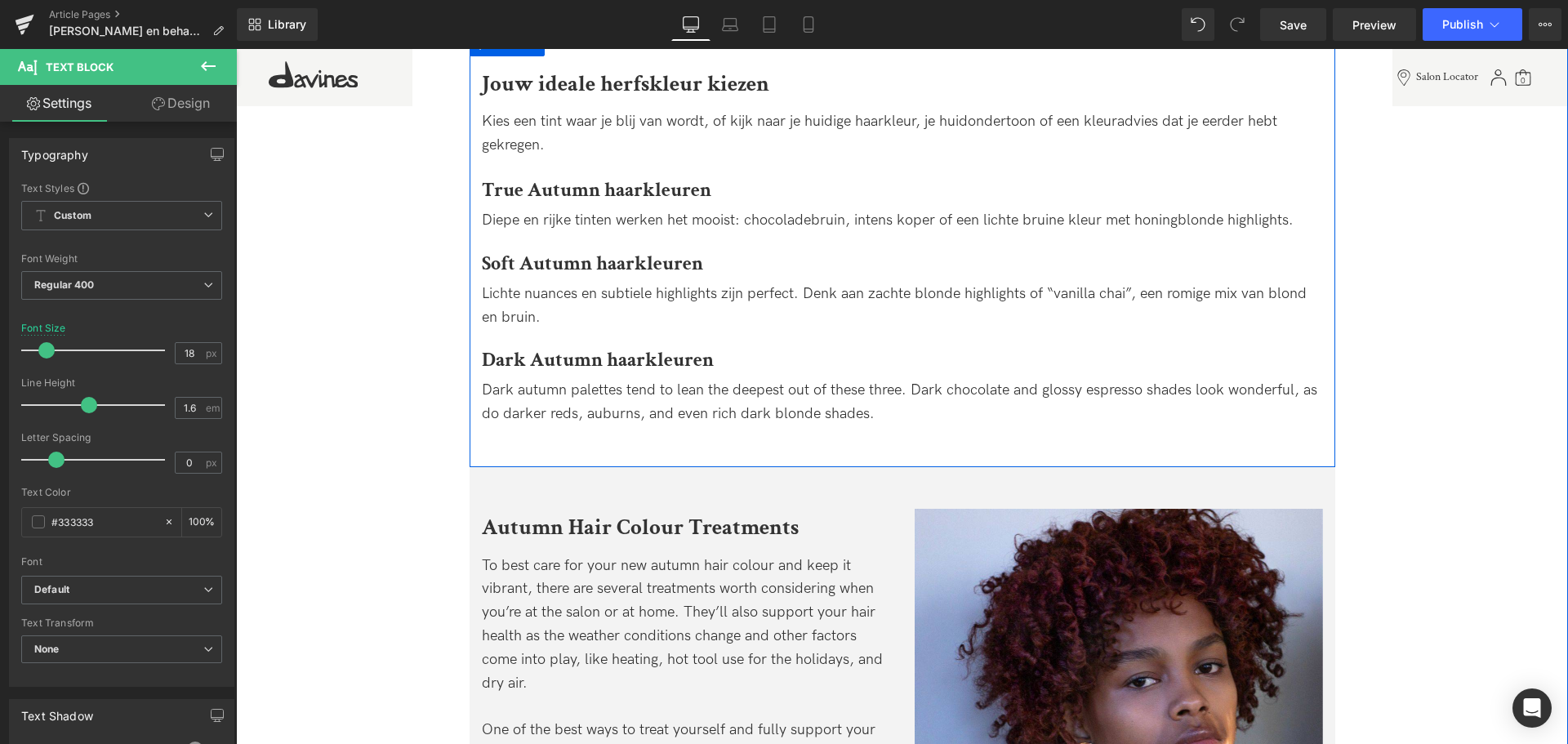
scroll to position [1388, 0]
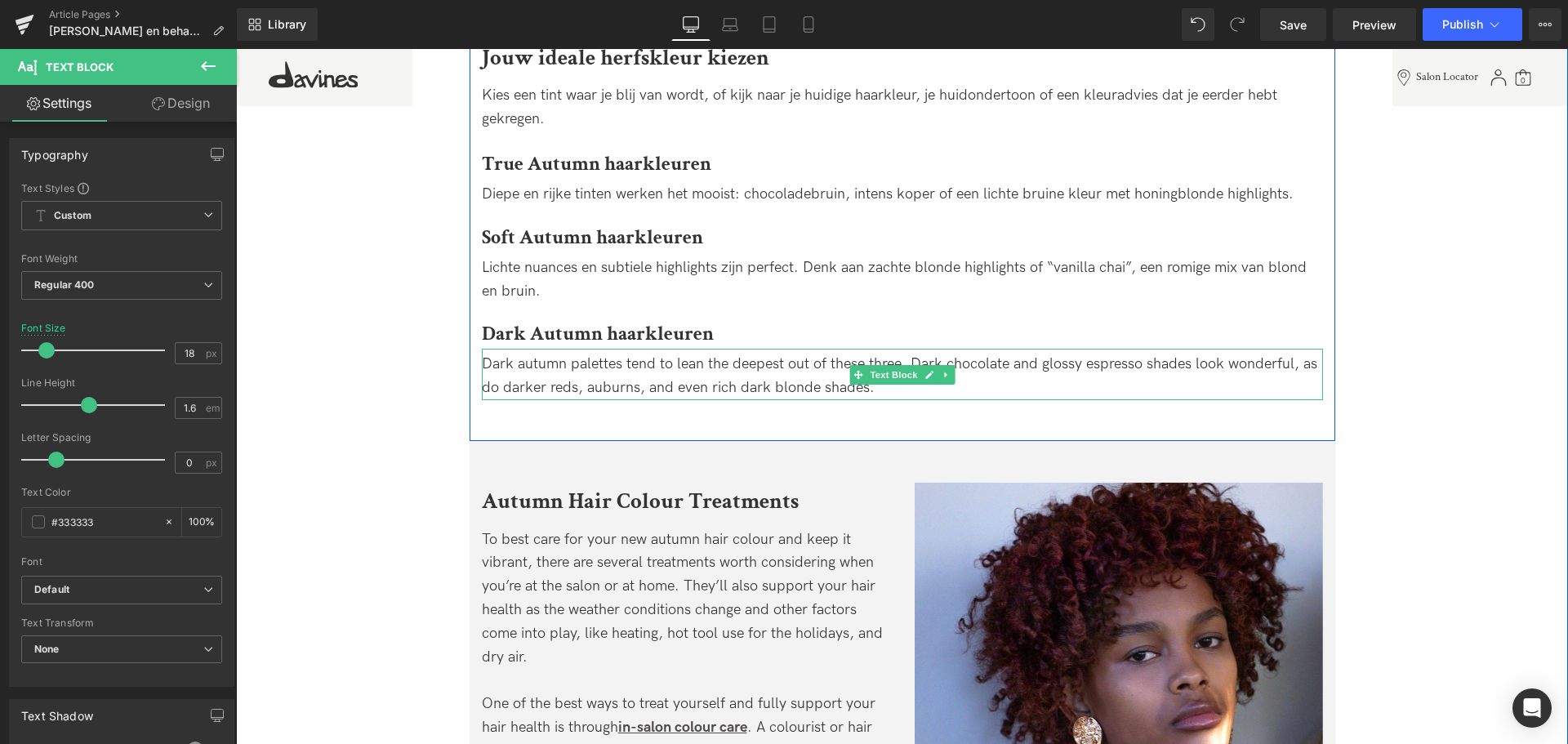
click at [745, 365] on span "Dark autumn palettes tend to lean the deepest out of these three. Dark chocolat…" at bounding box center [899, 375] width 836 height 41
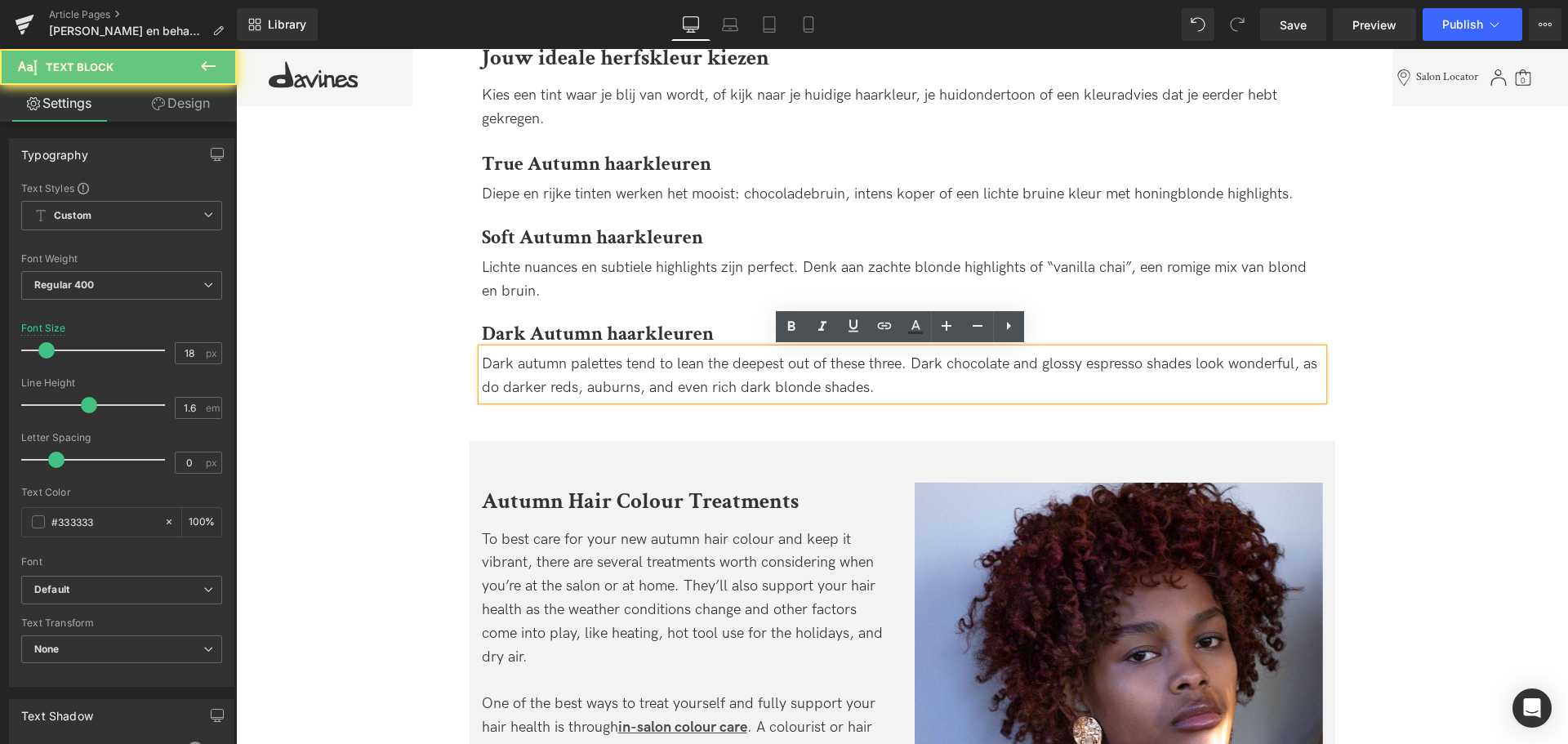
drag, startPoint x: 912, startPoint y: 388, endPoint x: 350, endPoint y: 358, distance: 562.8
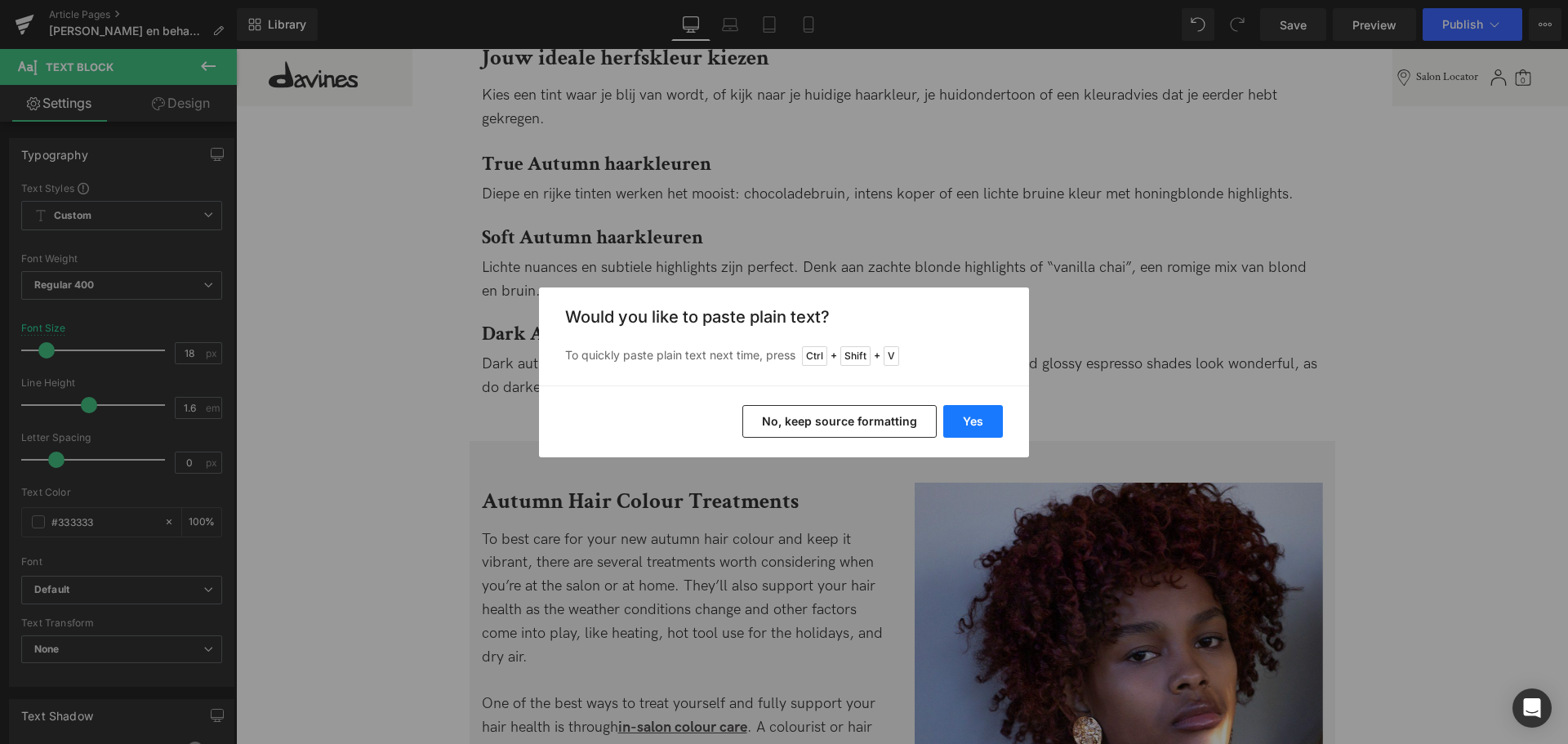
click at [960, 420] on button "Yes" at bounding box center [973, 420] width 60 height 32
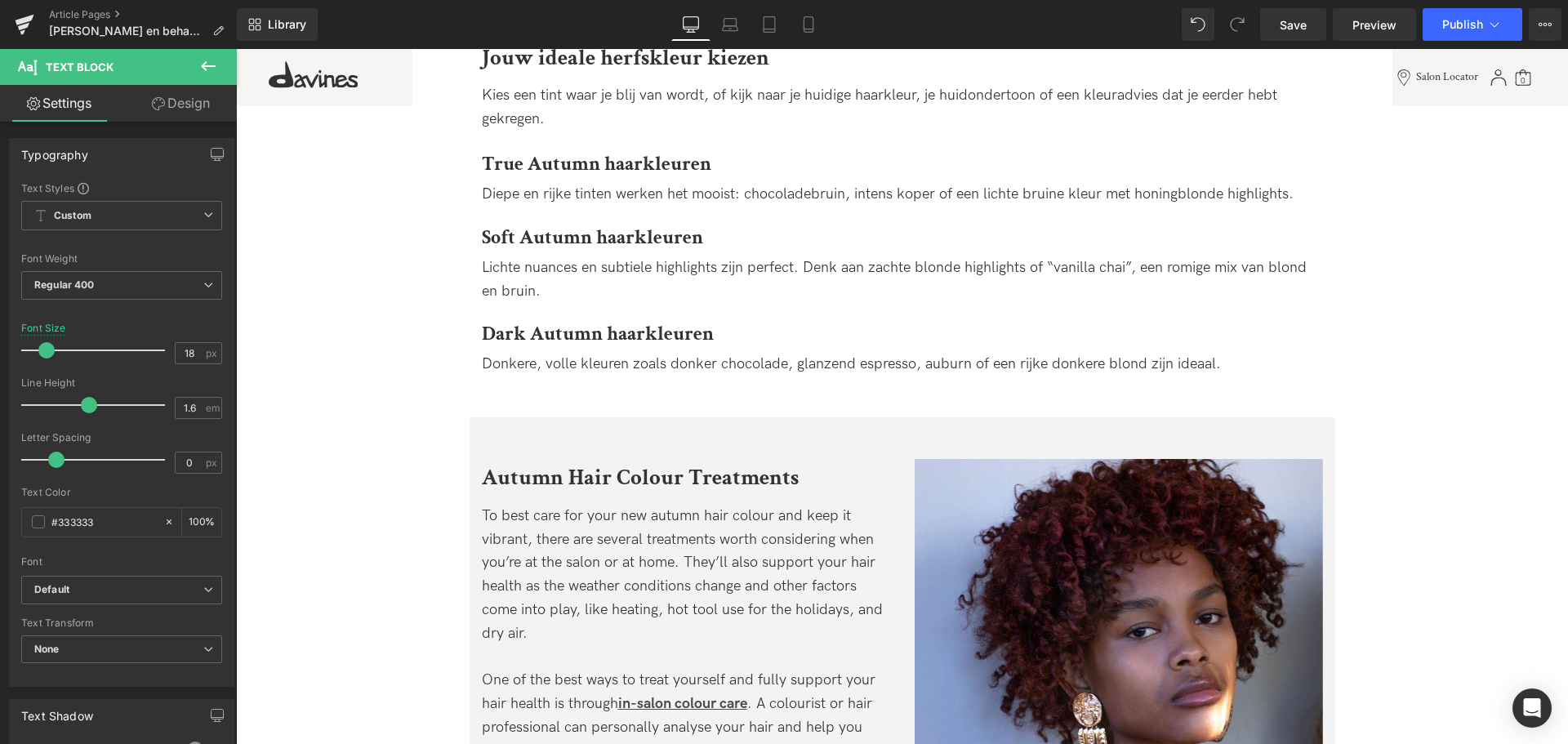
drag, startPoint x: 1322, startPoint y: 38, endPoint x: 1311, endPoint y: 41, distance: 11.4
click at [1322, 38] on link "Save" at bounding box center [1293, 23] width 66 height 32
